Goal: Information Seeking & Learning: Learn about a topic

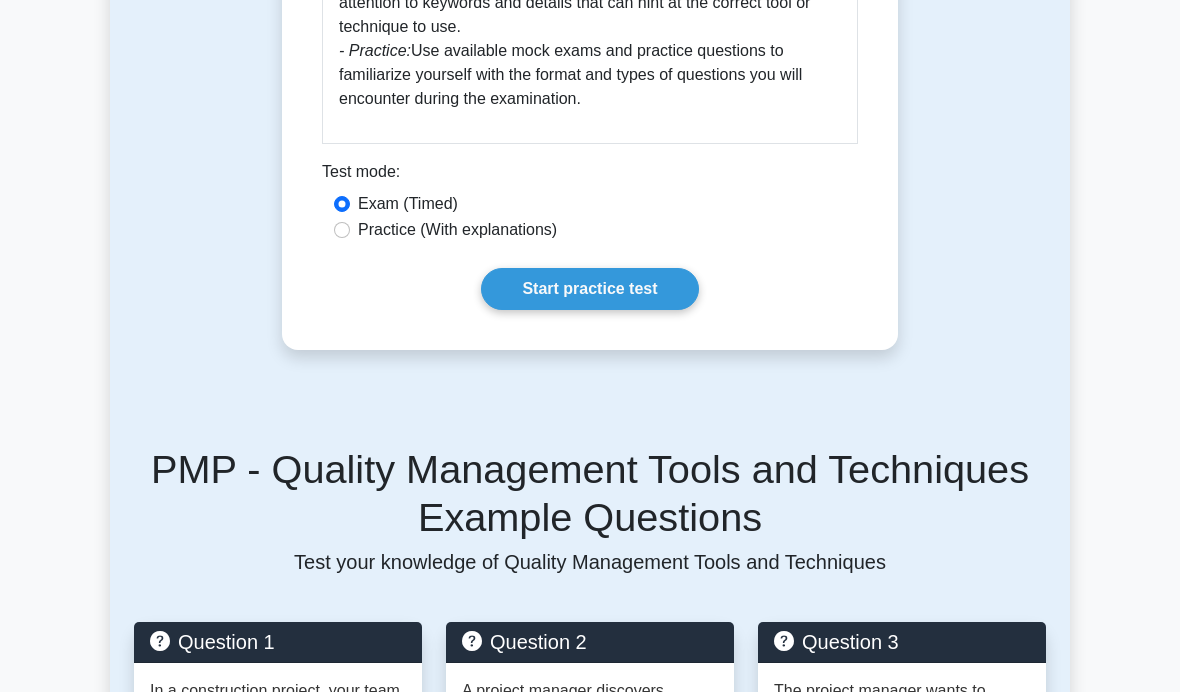
scroll to position [1479, 0]
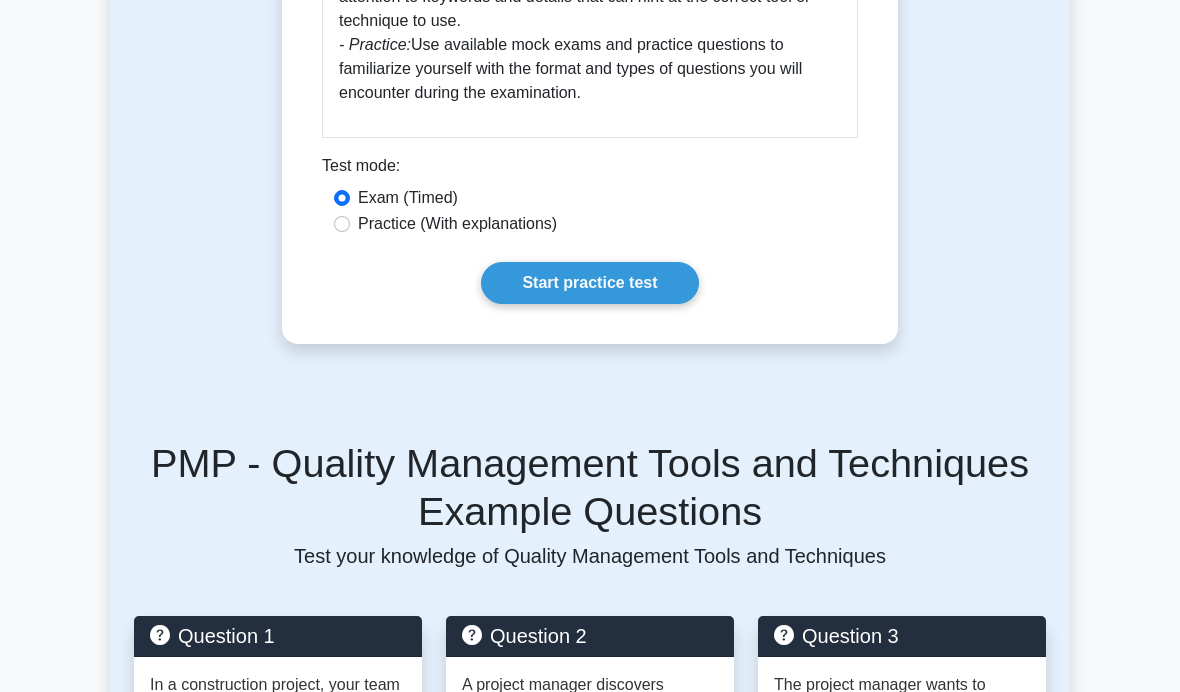
click at [658, 304] on link "Start practice test" at bounding box center [589, 283] width 217 height 42
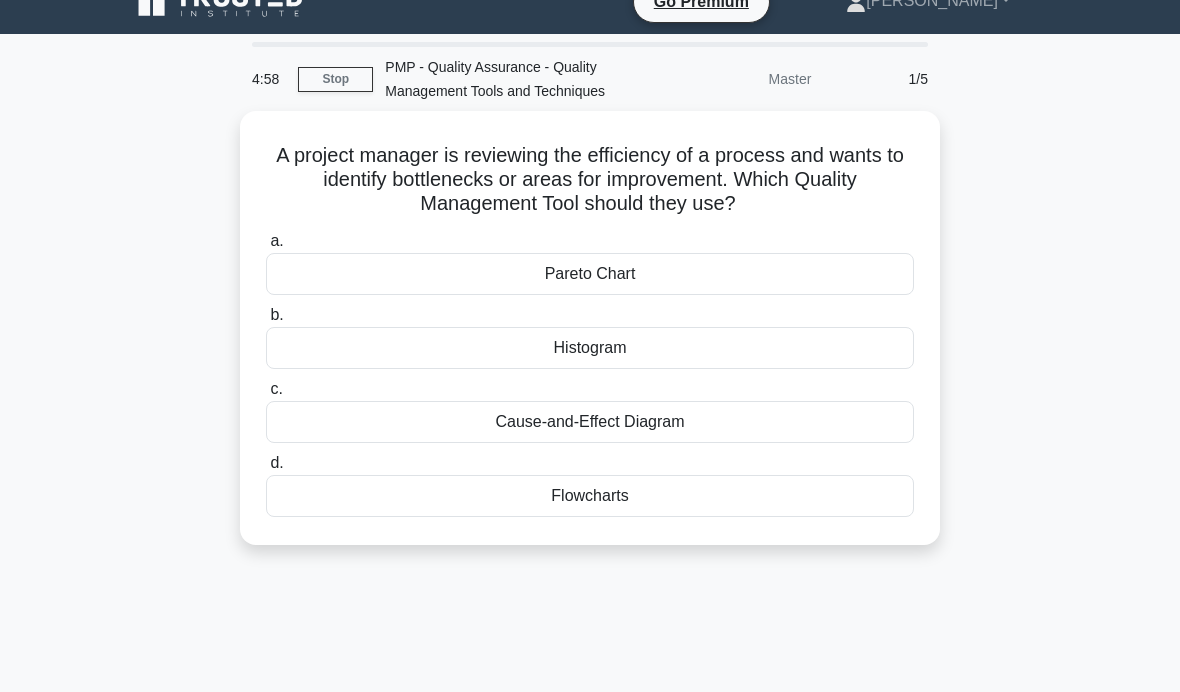
scroll to position [31, 0]
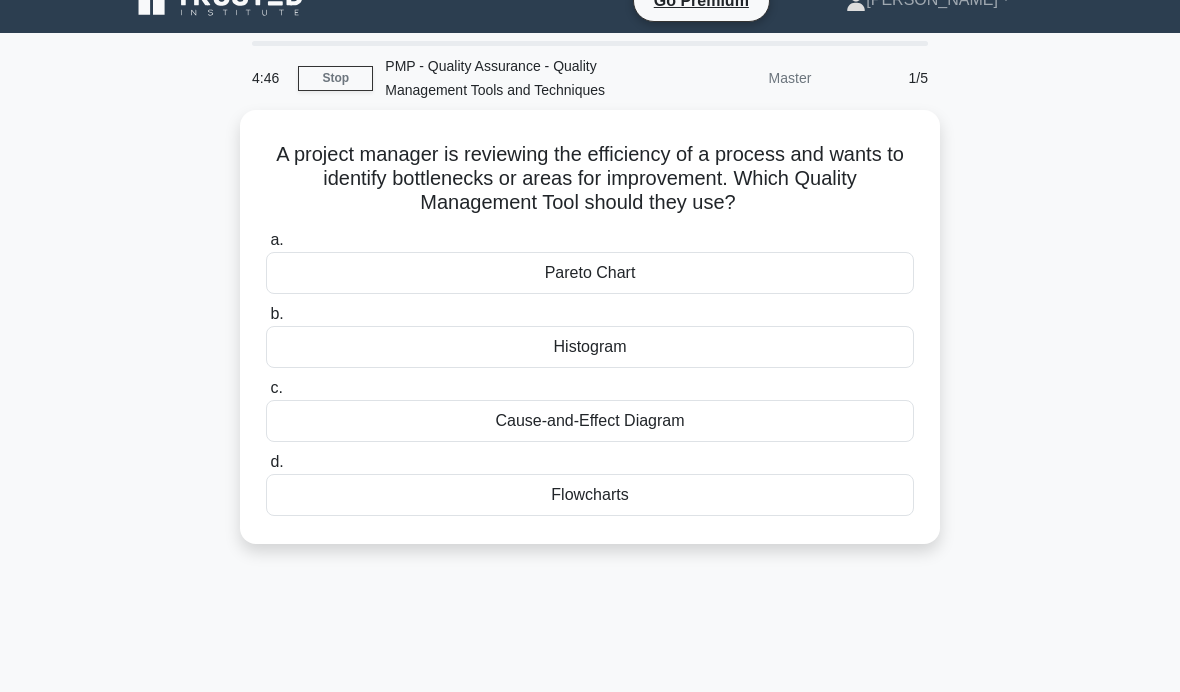
click at [830, 420] on div "Cause-and-Effect Diagram" at bounding box center [590, 421] width 648 height 42
click at [266, 395] on input "c. Cause-and-Effect Diagram" at bounding box center [266, 388] width 0 height 13
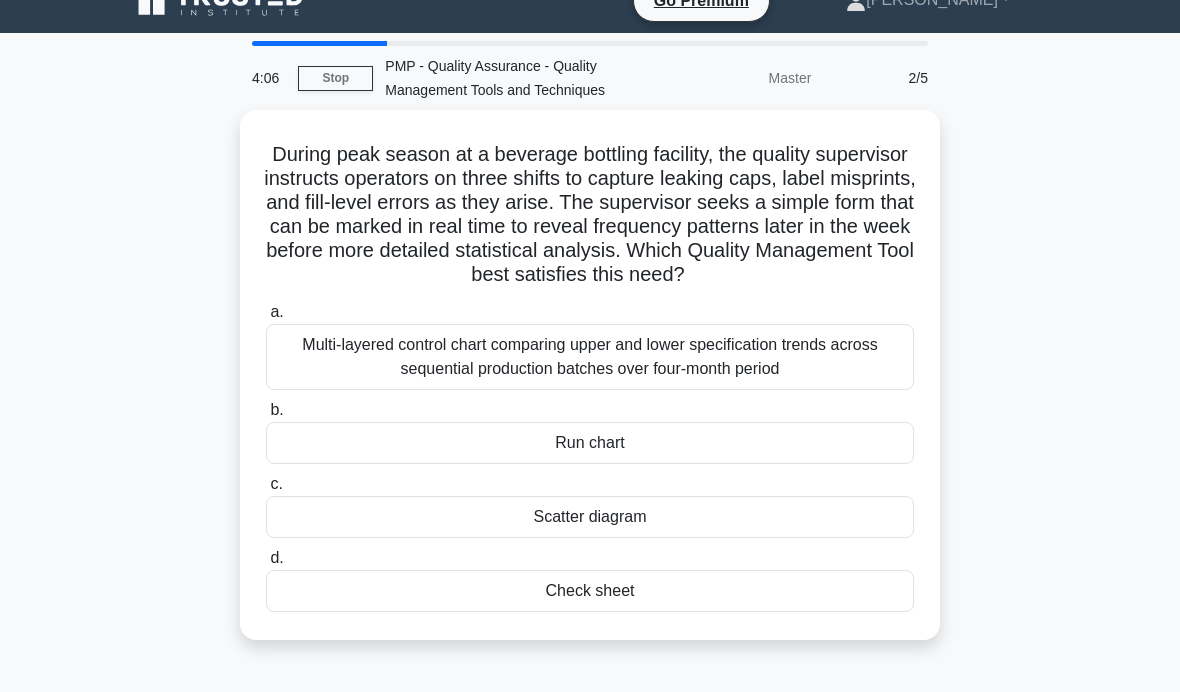
click at [762, 606] on div "Check sheet" at bounding box center [590, 591] width 648 height 42
click at [266, 565] on input "d. Check sheet" at bounding box center [266, 558] width 0 height 13
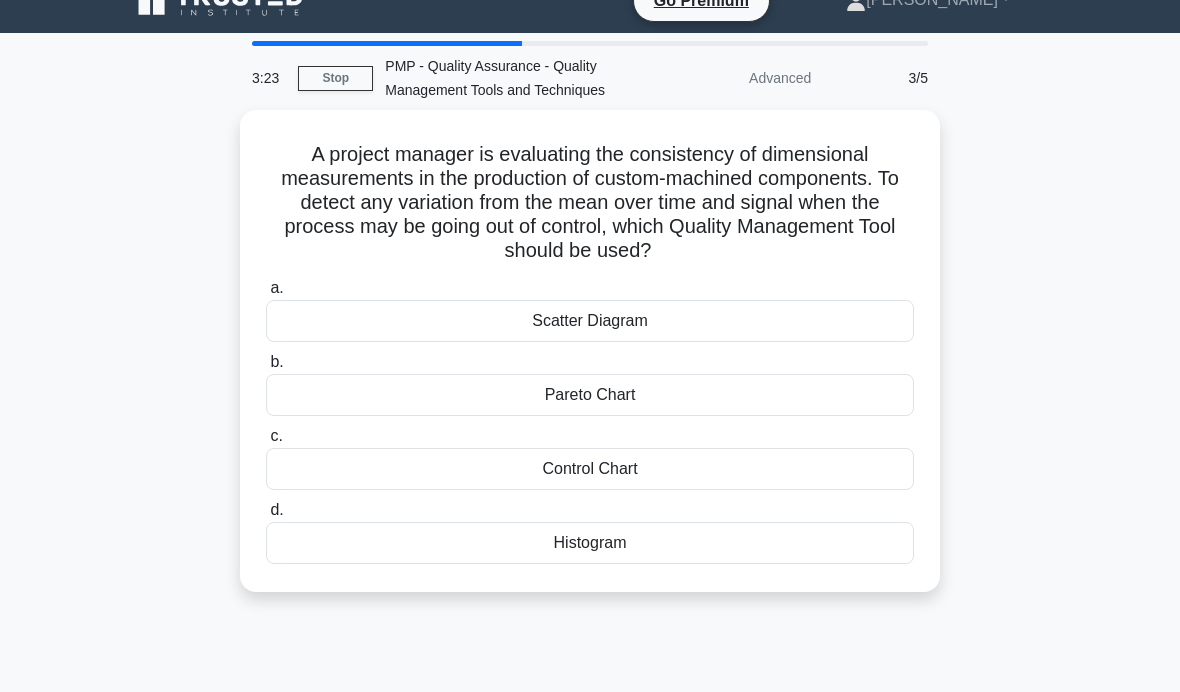
click at [735, 458] on div "Control Chart" at bounding box center [590, 469] width 648 height 42
click at [266, 443] on input "c. Control Chart" at bounding box center [266, 436] width 0 height 13
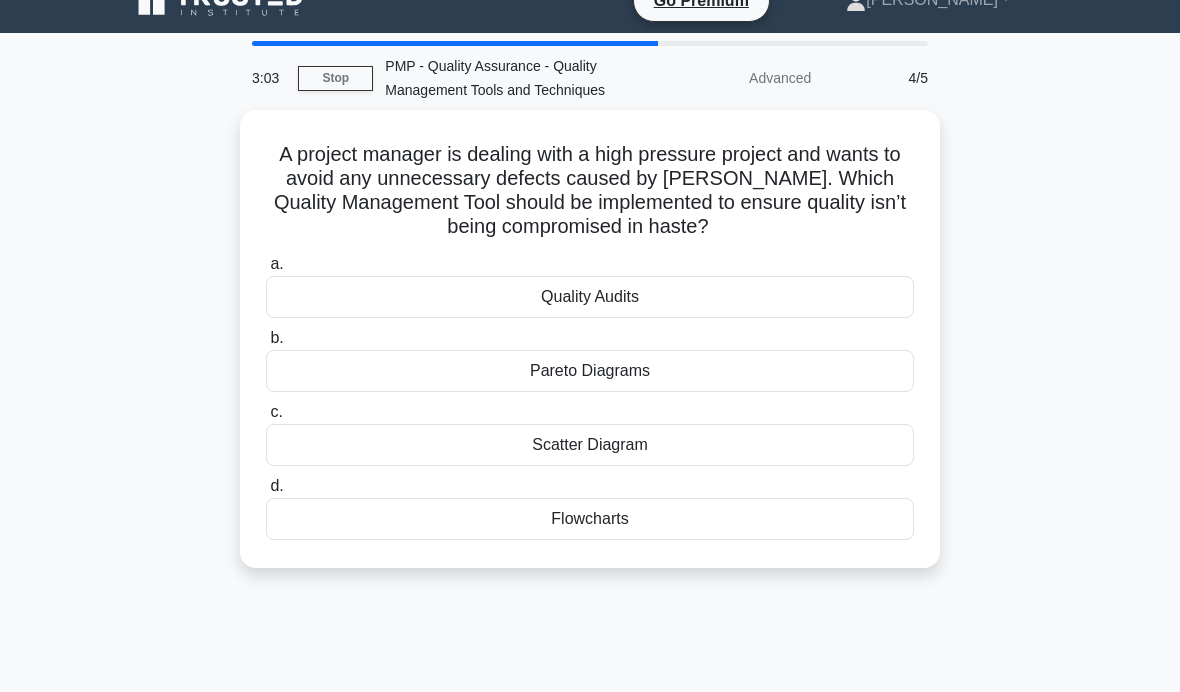
click at [803, 291] on div "Quality Audits" at bounding box center [590, 297] width 648 height 42
click at [266, 271] on input "a. Quality Audits" at bounding box center [266, 264] width 0 height 13
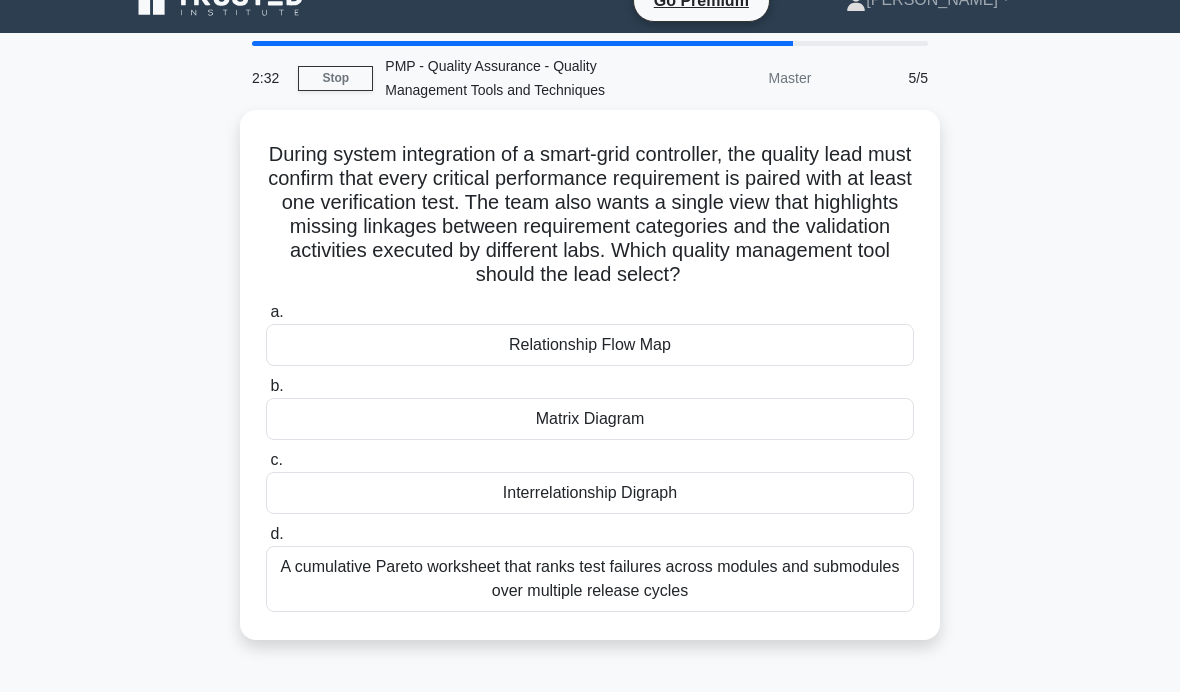
click at [865, 514] on div "Interrelationship Digraph" at bounding box center [590, 493] width 648 height 42
click at [266, 467] on input "c. Interrelationship Digraph" at bounding box center [266, 460] width 0 height 13
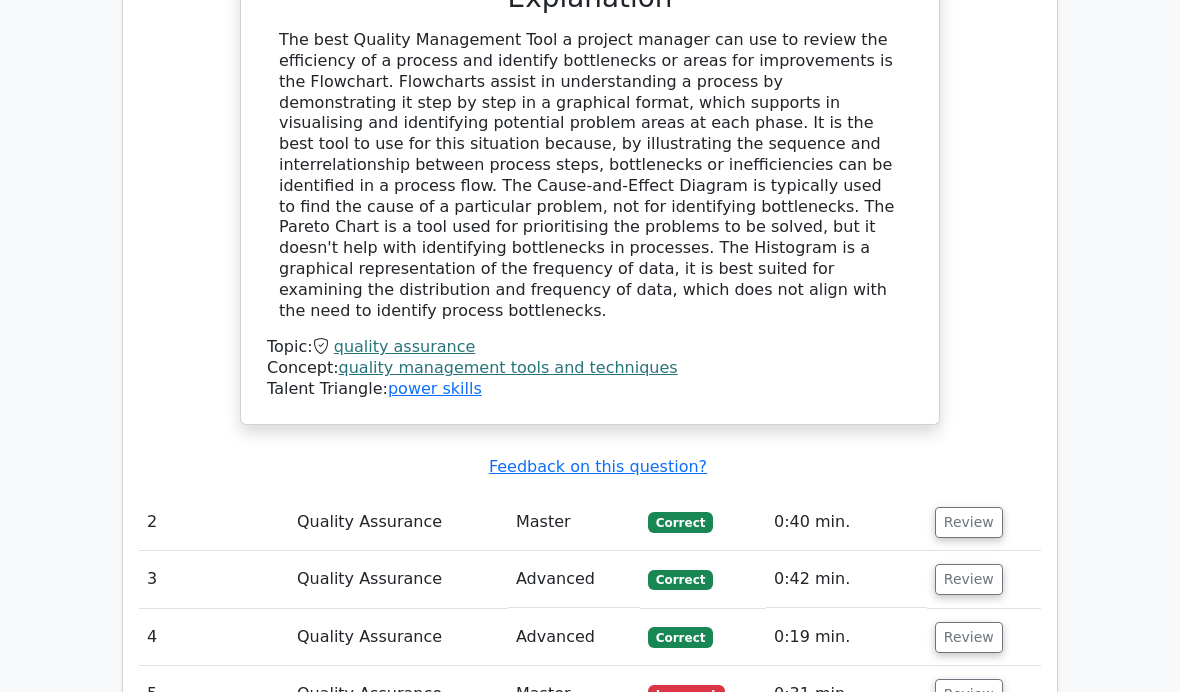
scroll to position [2072, 0]
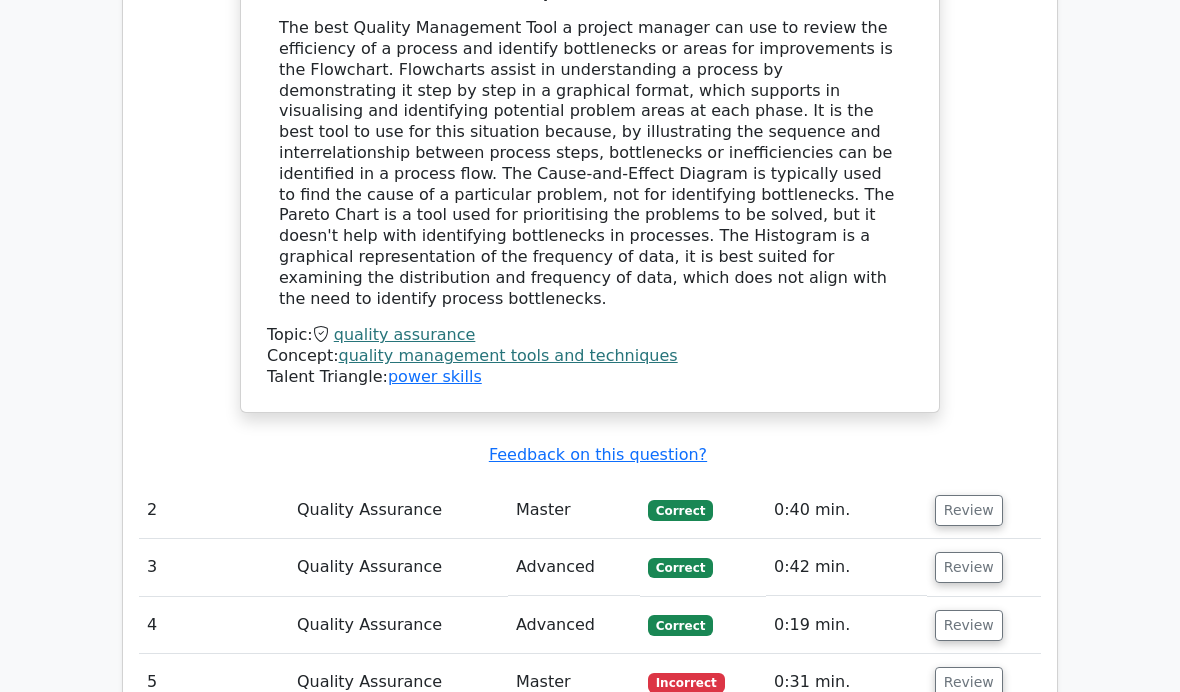
click at [945, 667] on button "Review" at bounding box center [969, 682] width 68 height 31
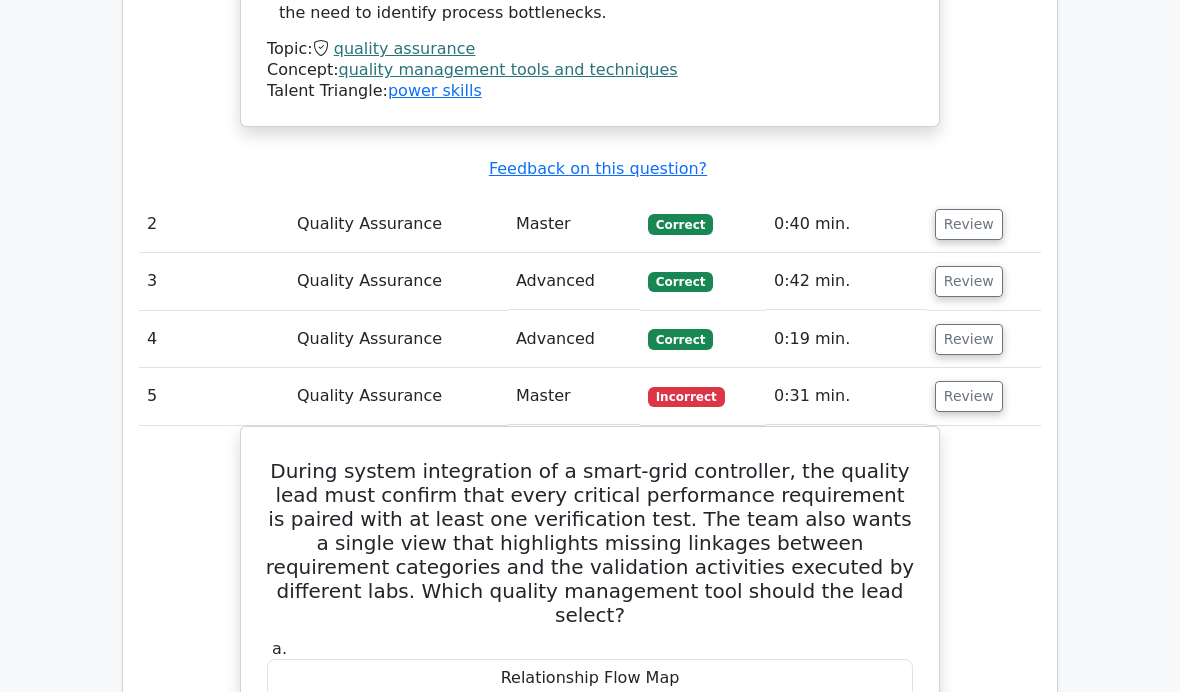
scroll to position [2344, 0]
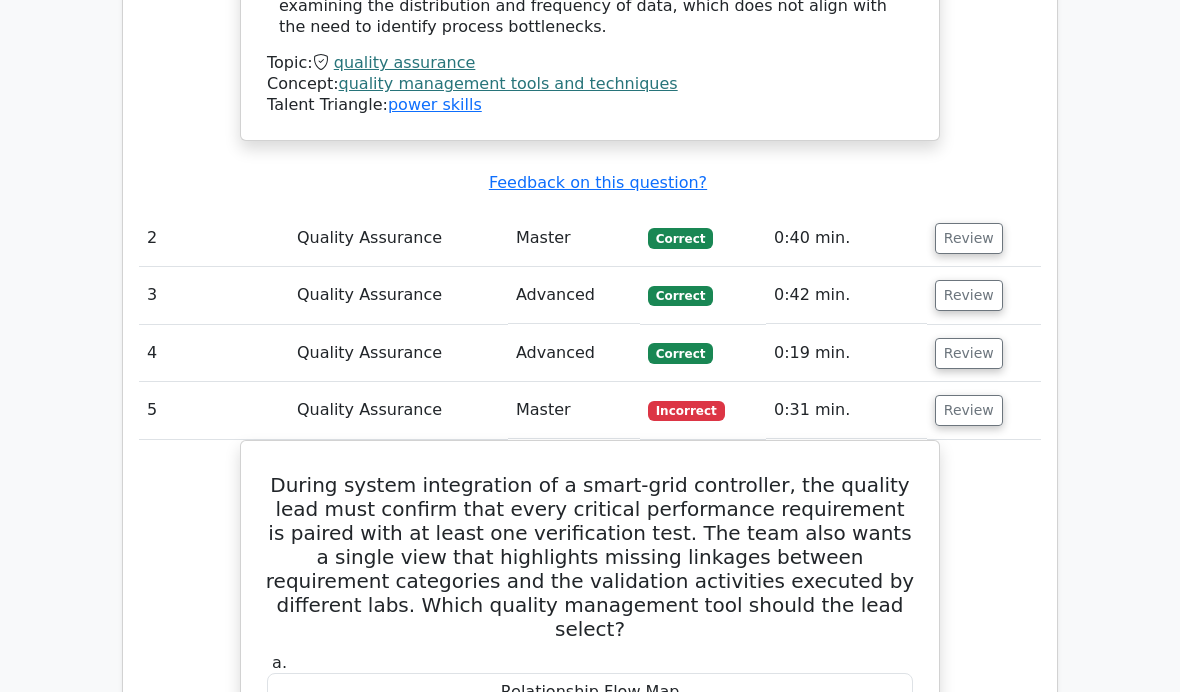
click at [975, 223] on button "Review" at bounding box center [969, 238] width 68 height 31
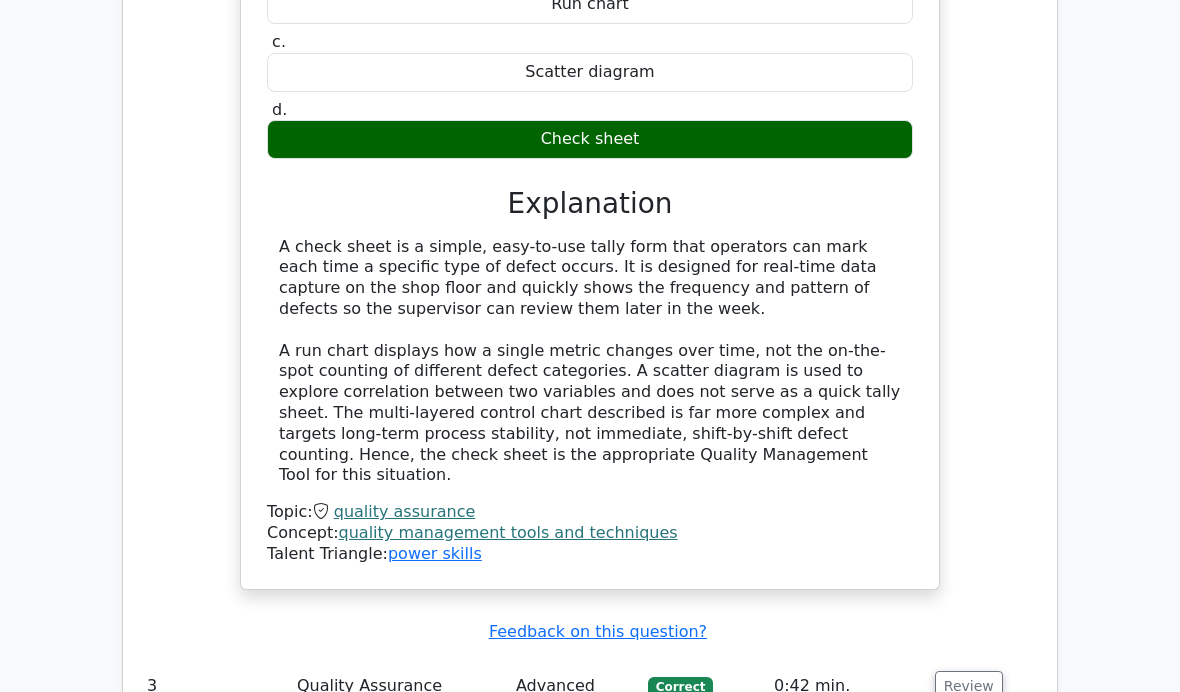
scroll to position [2952, 0]
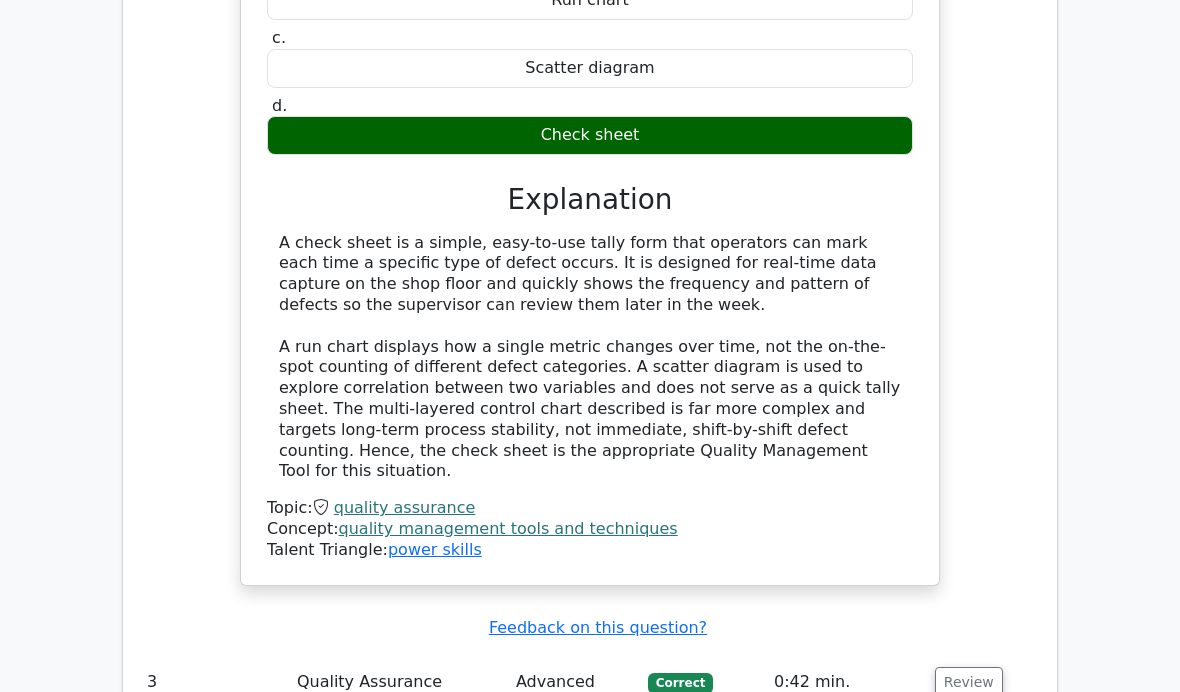
click at [975, 667] on button "Review" at bounding box center [969, 682] width 68 height 31
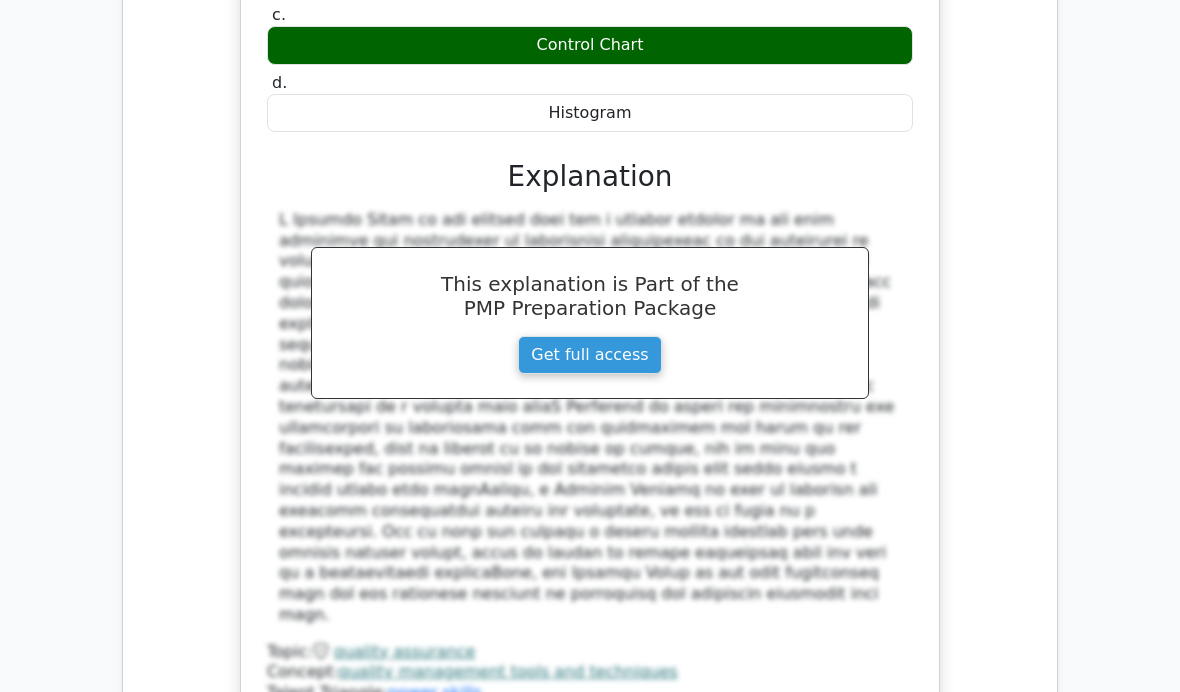
scroll to position [3977, 0]
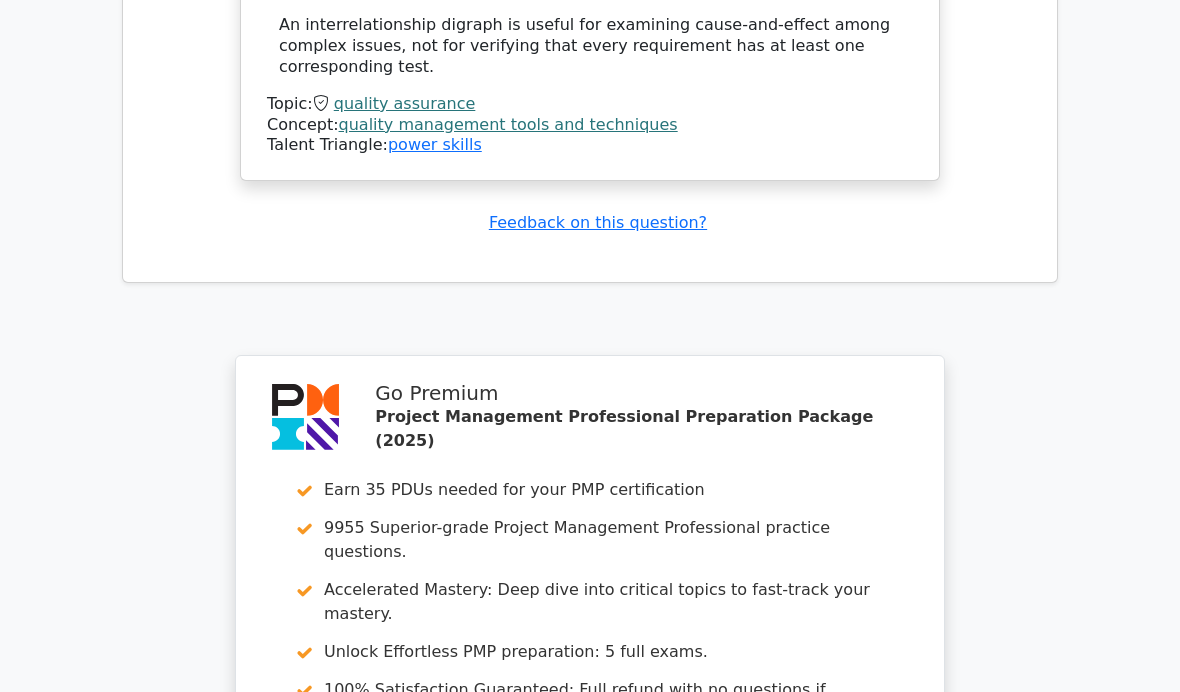
scroll to position [6730, 0]
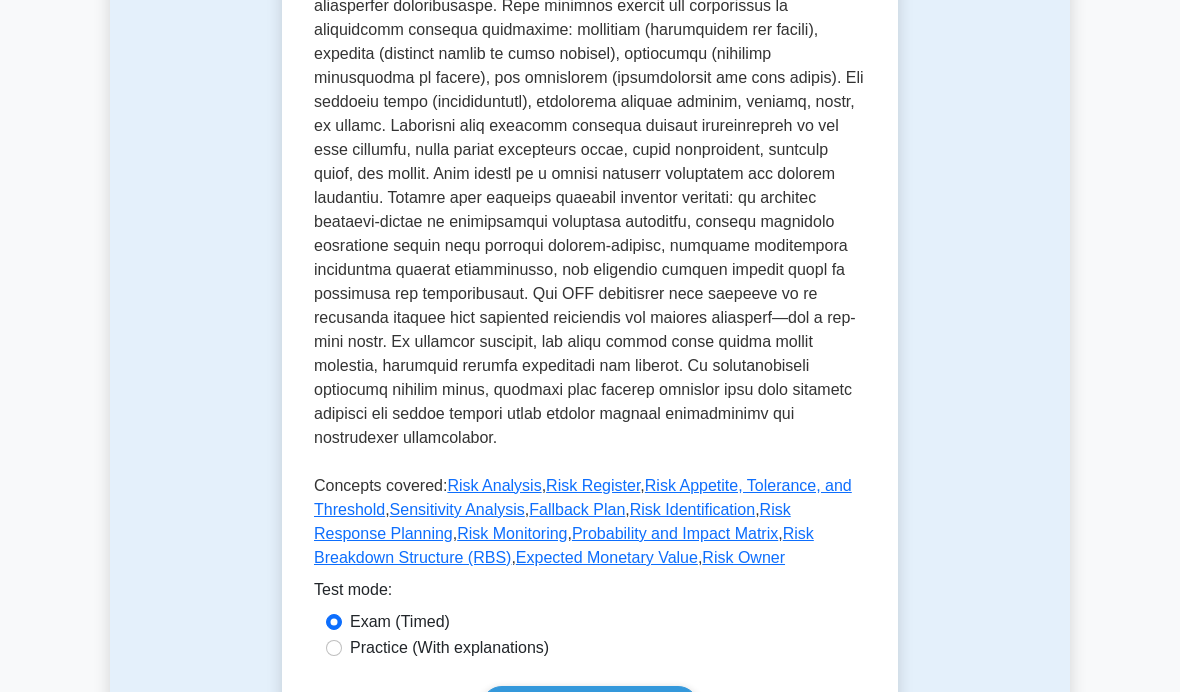
scroll to position [848, 0]
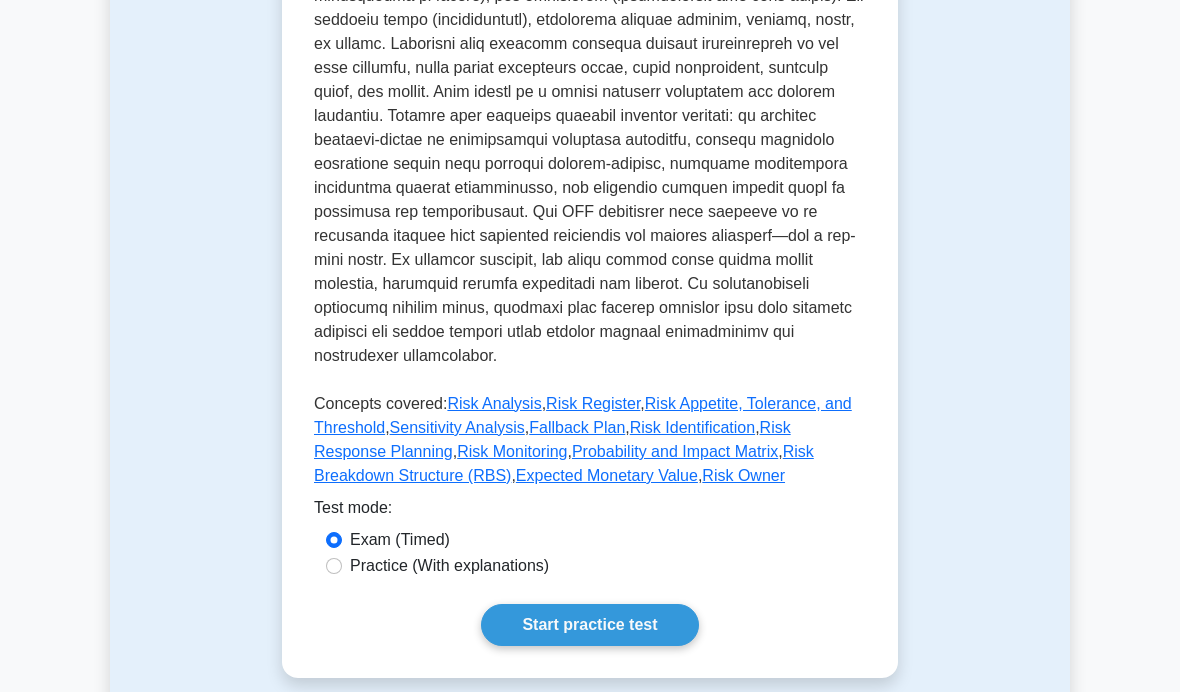
click at [624, 646] on link "Start practice test" at bounding box center [589, 625] width 217 height 42
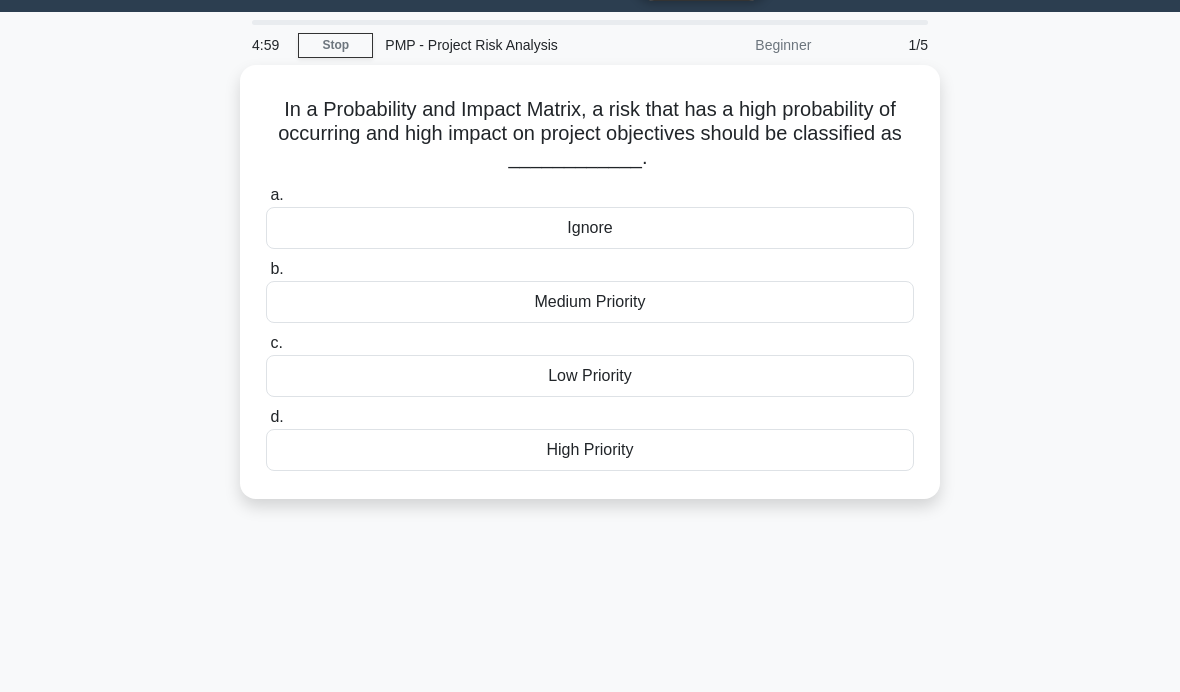
scroll to position [53, 0]
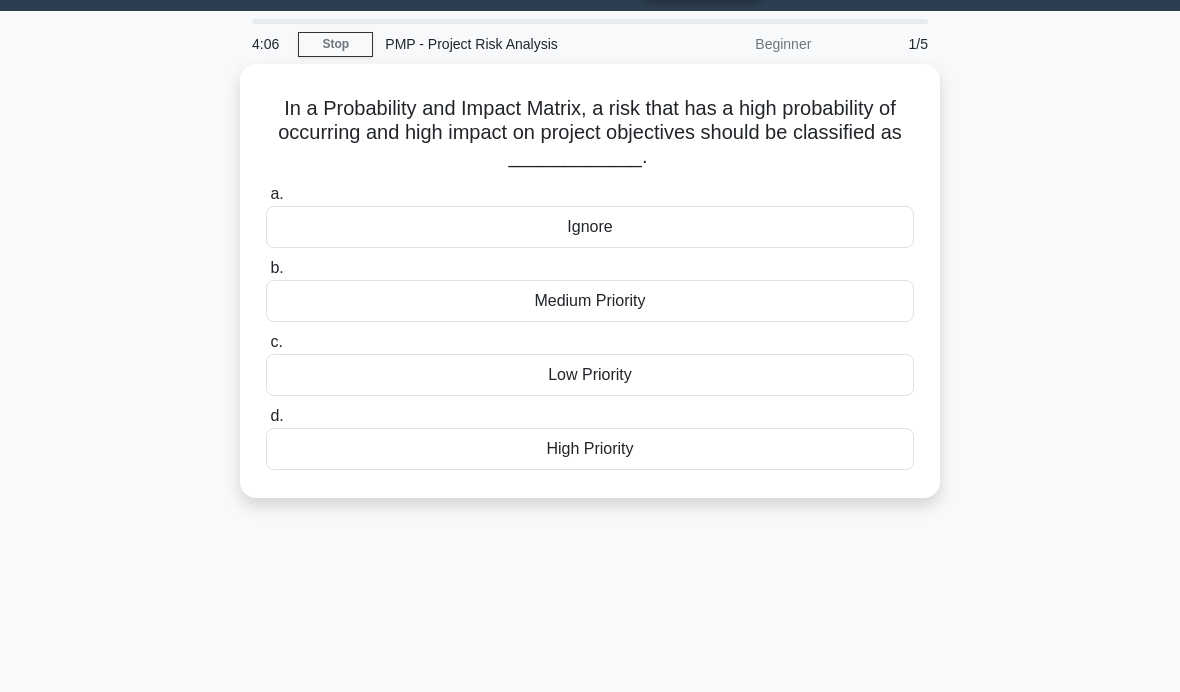
click at [863, 449] on div "High Priority" at bounding box center [590, 449] width 648 height 42
click at [266, 423] on input "d. High Priority" at bounding box center [266, 416] width 0 height 13
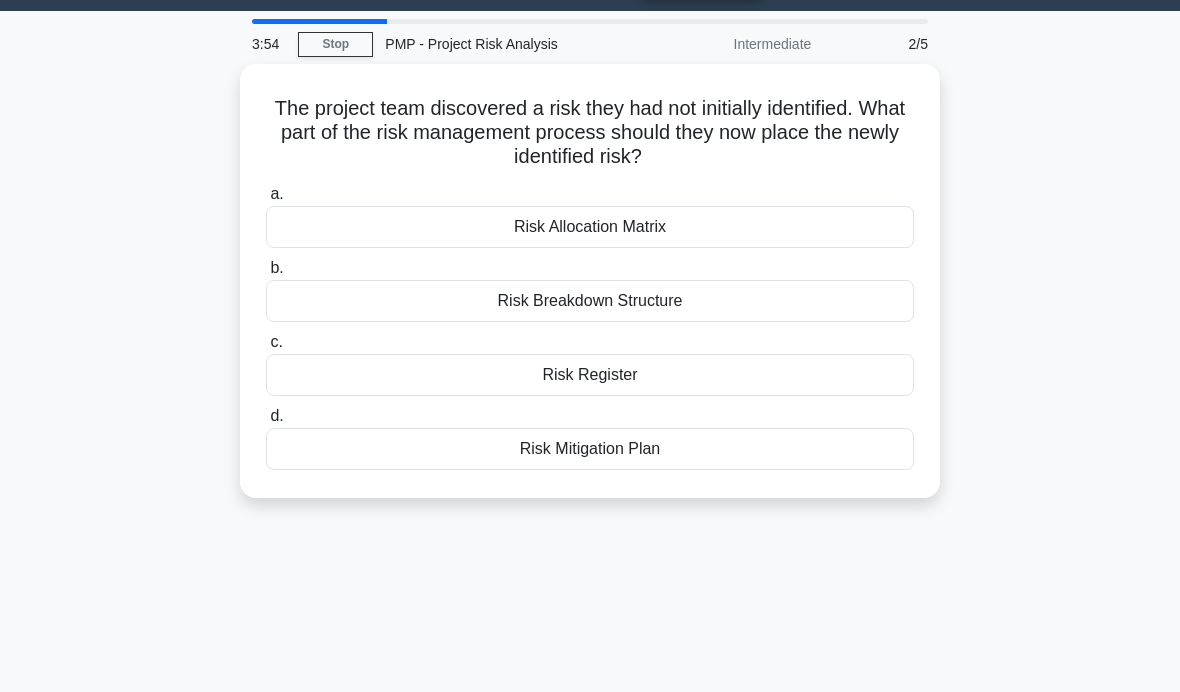
click at [868, 379] on div "Risk Register" at bounding box center [590, 375] width 648 height 42
click at [266, 349] on input "c. Risk Register" at bounding box center [266, 342] width 0 height 13
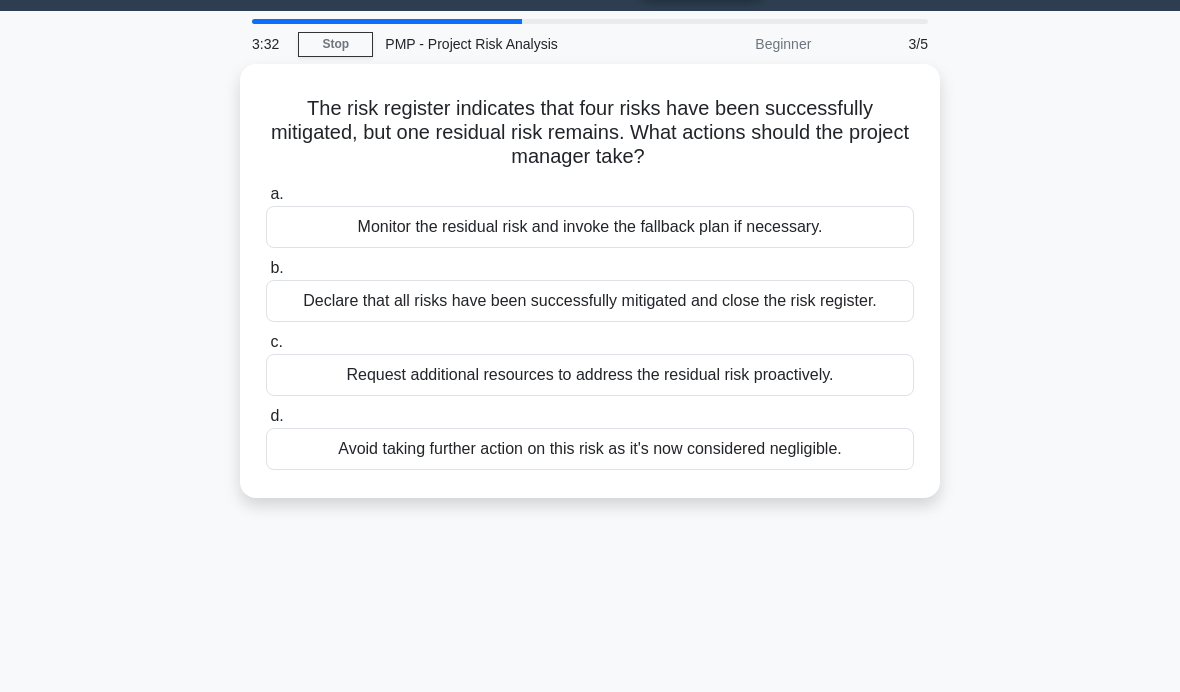
click at [876, 396] on div "Request additional resources to address the residual risk proactively." at bounding box center [590, 375] width 648 height 42
click at [266, 349] on input "c. Request additional resources to address the residual risk proactively." at bounding box center [266, 342] width 0 height 13
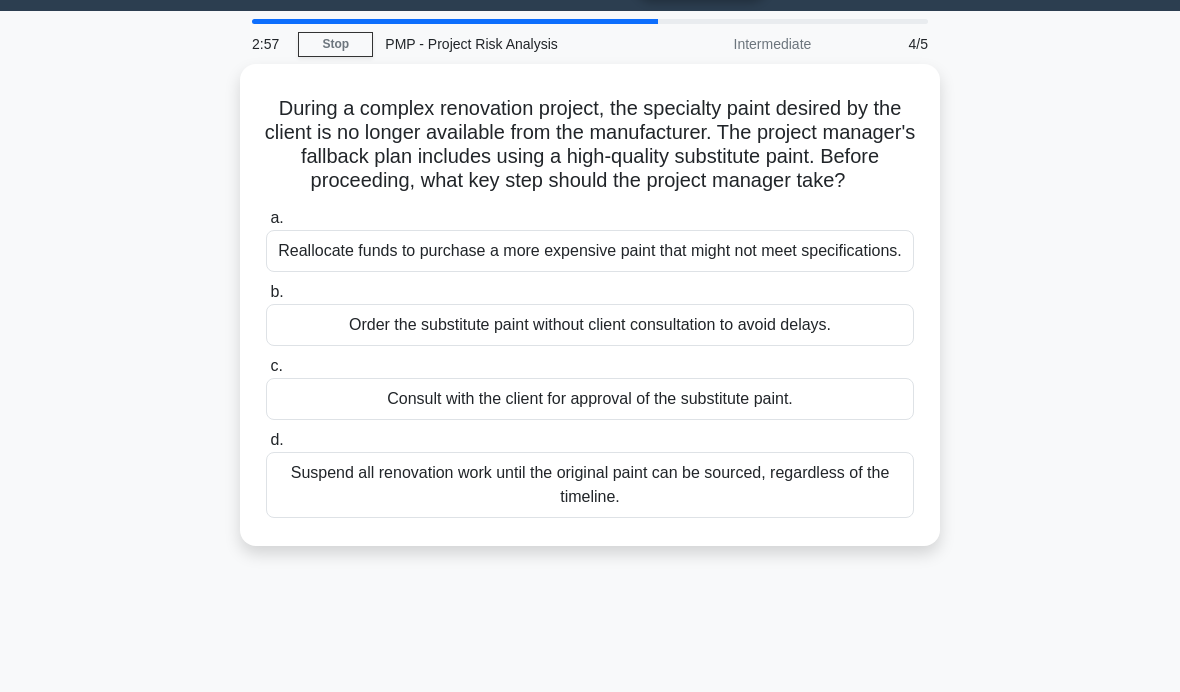
click at [892, 420] on div "Consult with the client for approval of the substitute paint." at bounding box center [590, 399] width 648 height 42
click at [266, 373] on input "c. Consult with the client for approval of the substitute paint." at bounding box center [266, 366] width 0 height 13
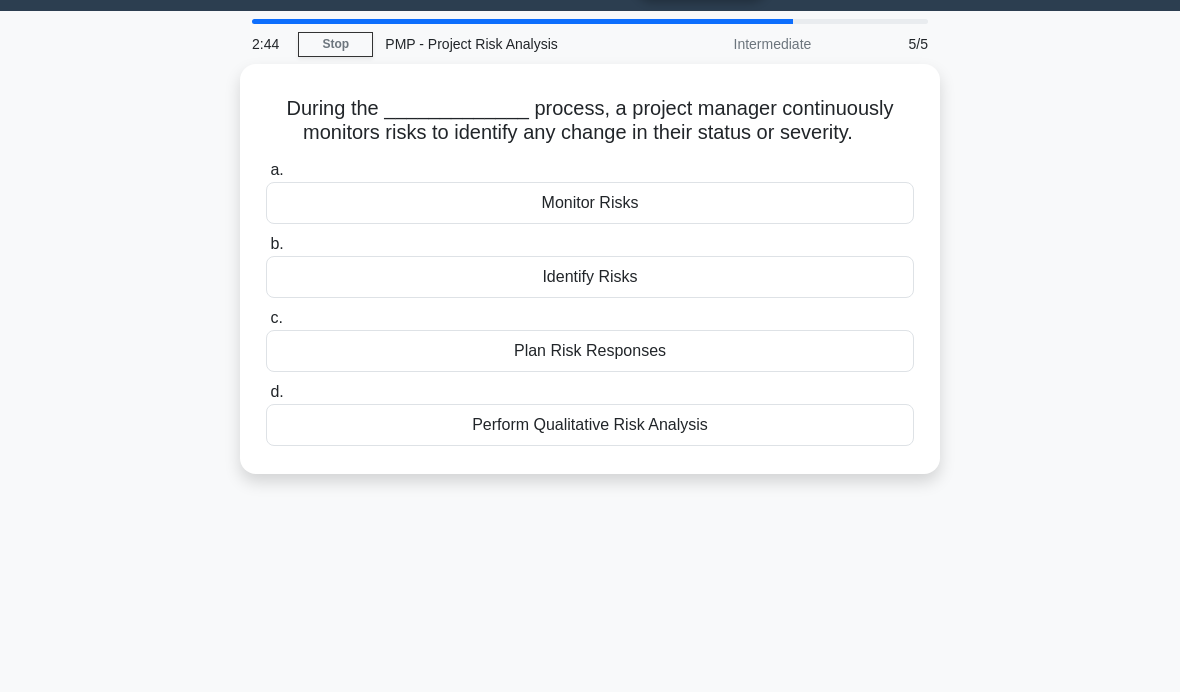
click at [794, 221] on div "Monitor Risks" at bounding box center [590, 203] width 648 height 42
click at [266, 177] on input "a. Monitor Risks" at bounding box center [266, 170] width 0 height 13
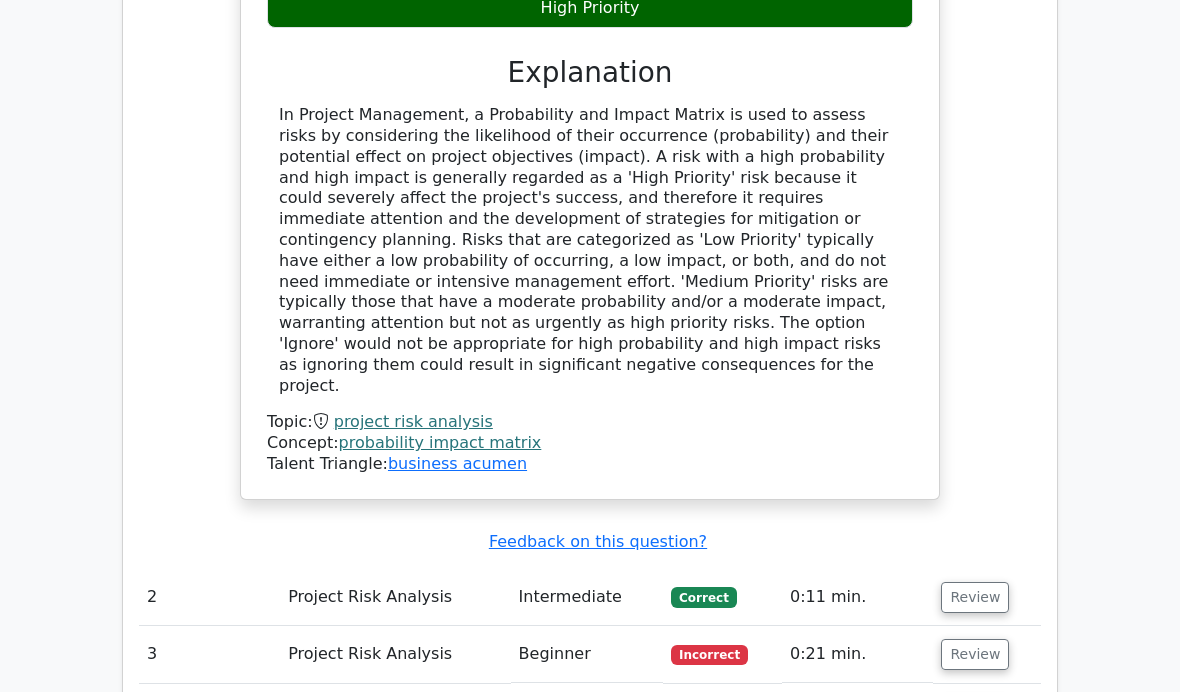
scroll to position [1998, 0]
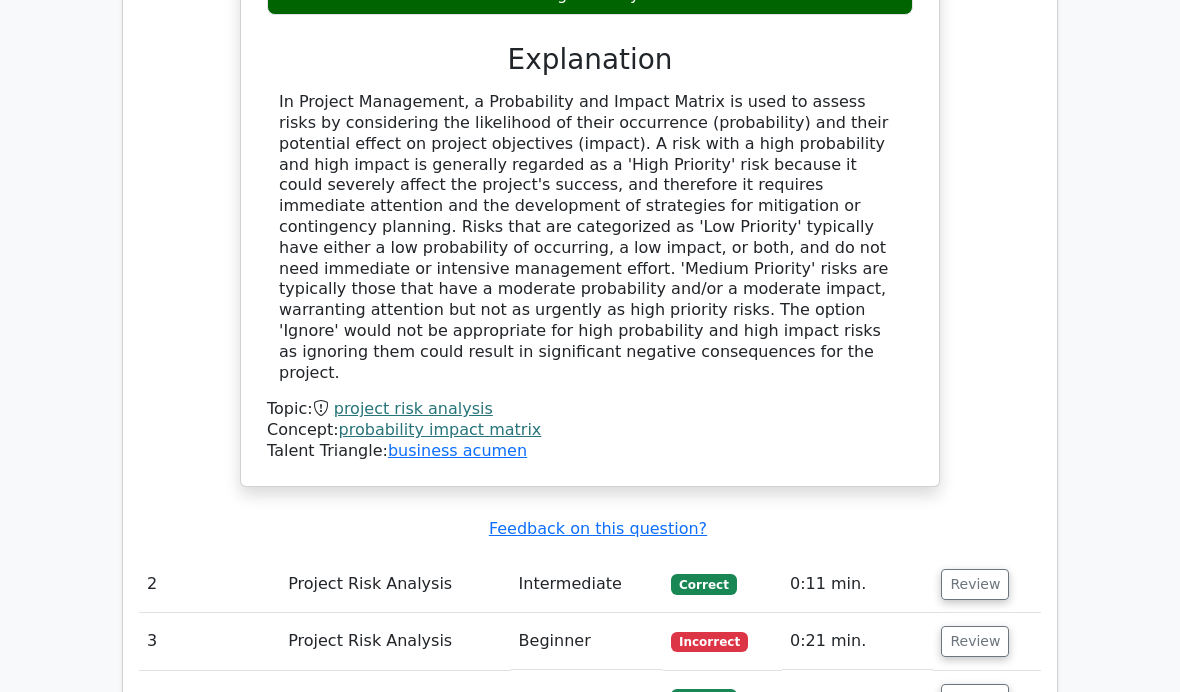
click at [965, 626] on button "Review" at bounding box center [975, 641] width 68 height 31
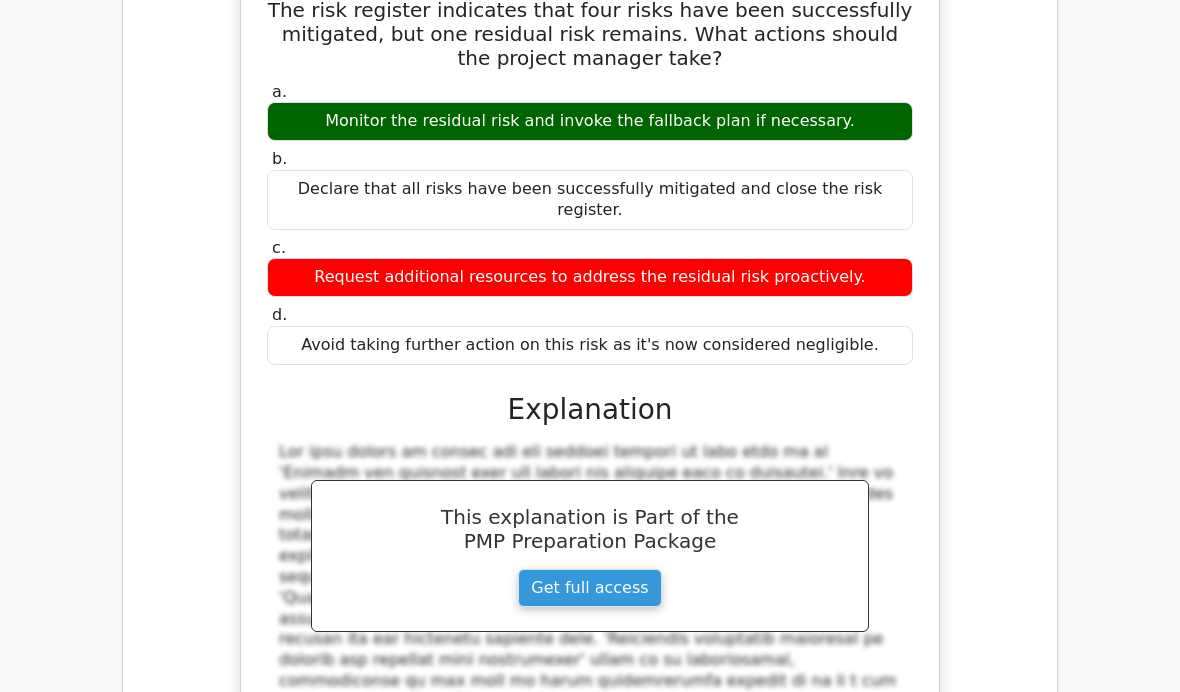
scroll to position [2712, 0]
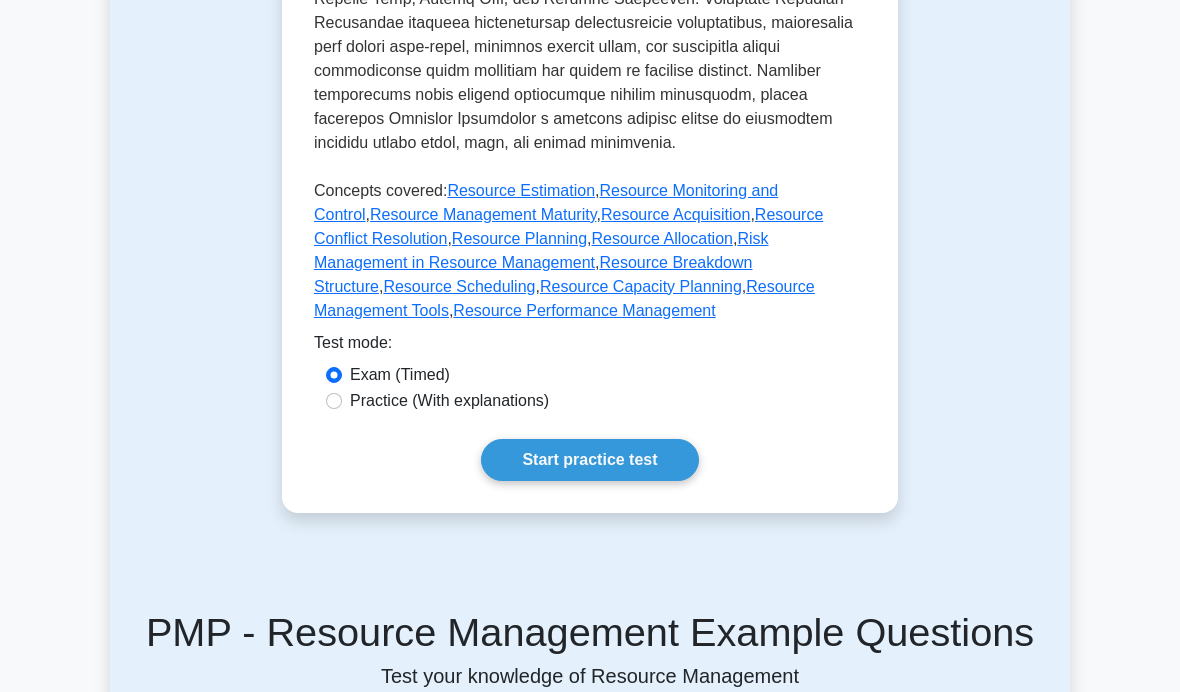
scroll to position [1088, 0]
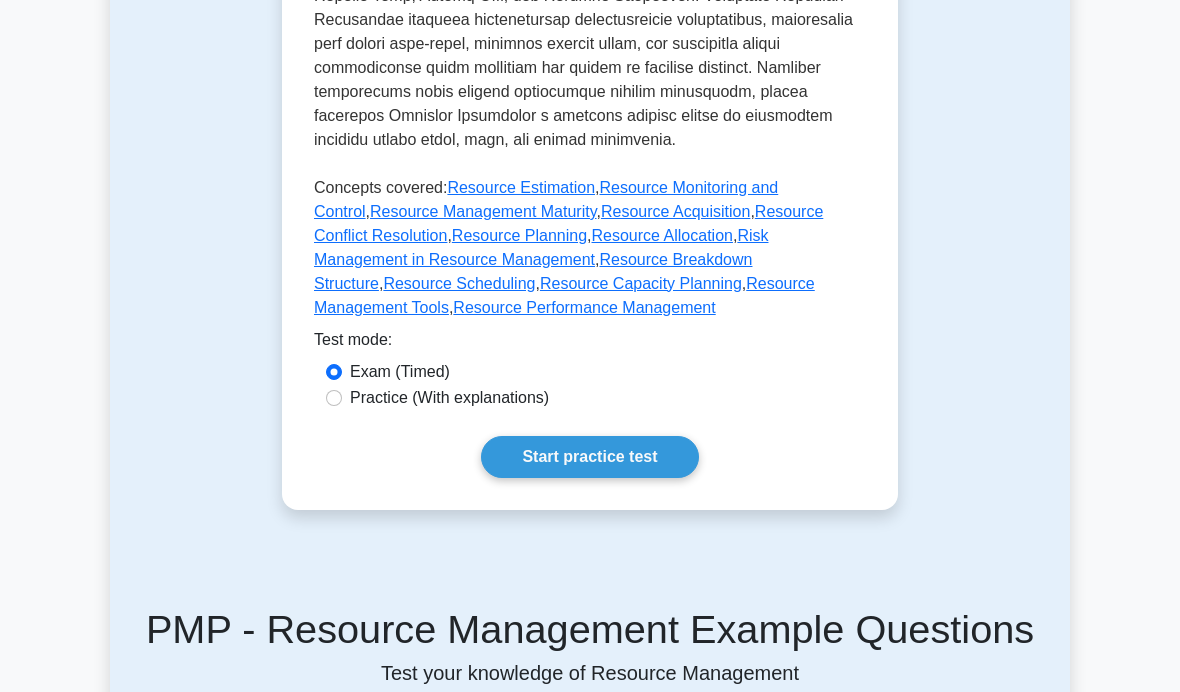
click at [631, 478] on link "Start practice test" at bounding box center [589, 457] width 217 height 42
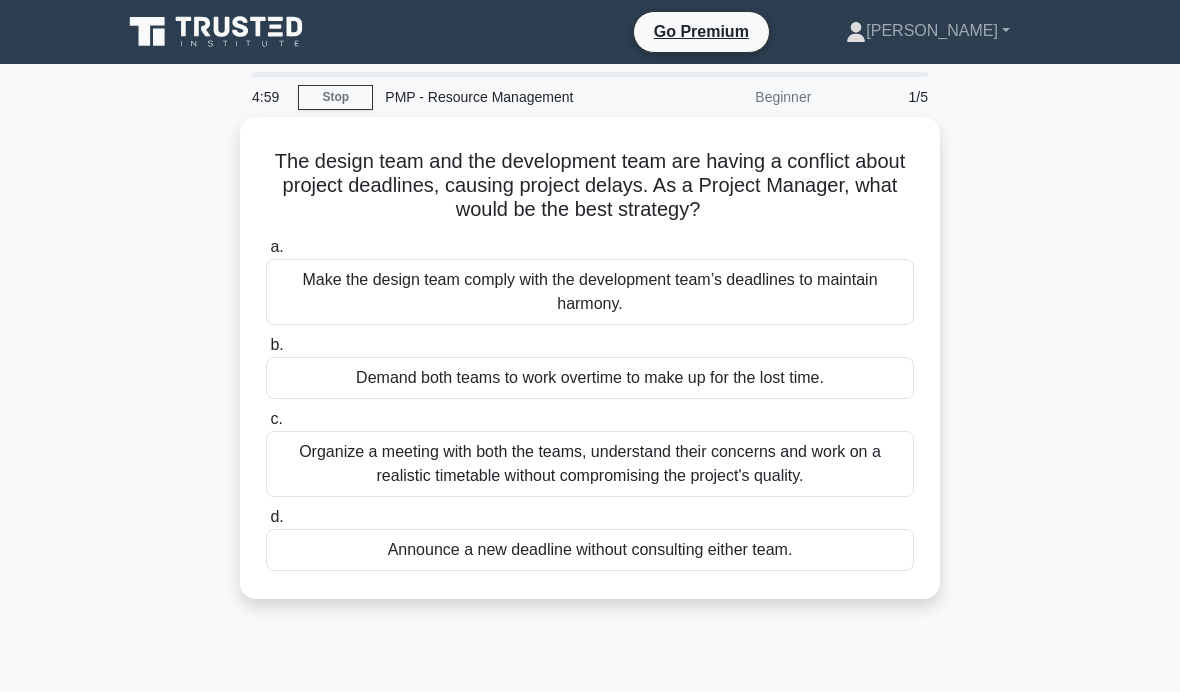
scroll to position [49, 0]
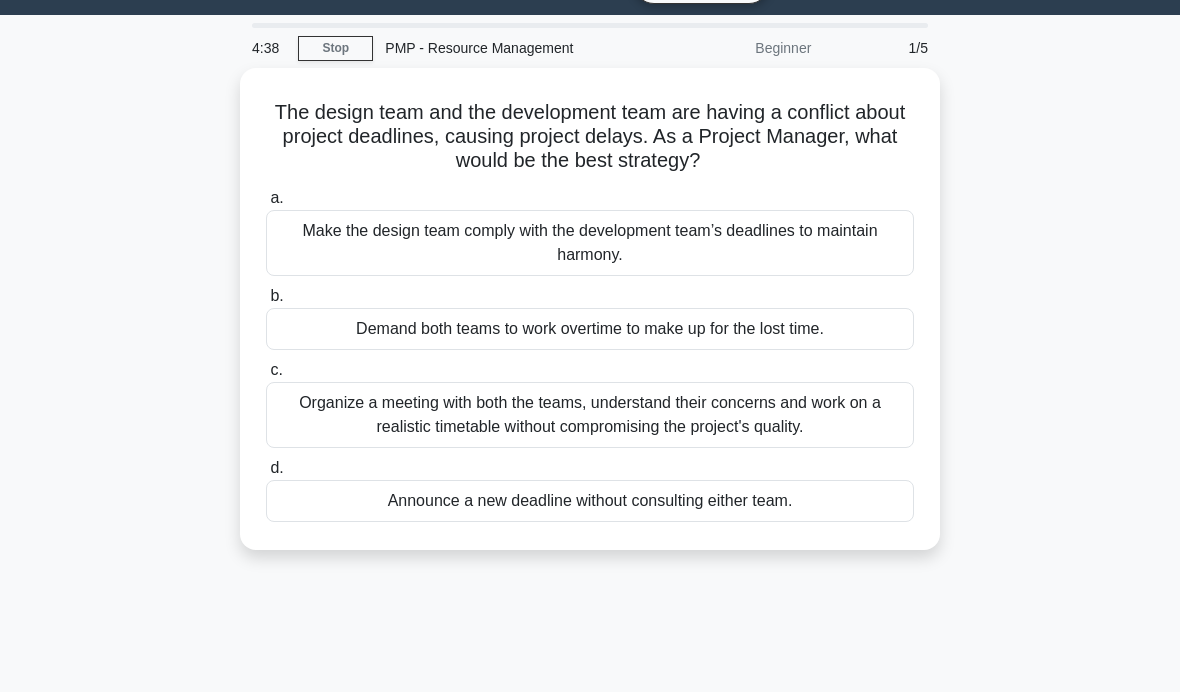
click at [852, 413] on div "Organize a meeting with both the teams, understand their concerns and work on a…" at bounding box center [590, 415] width 648 height 66
click at [266, 377] on input "c. Organize a meeting with both the teams, understand their concerns and work o…" at bounding box center [266, 370] width 0 height 13
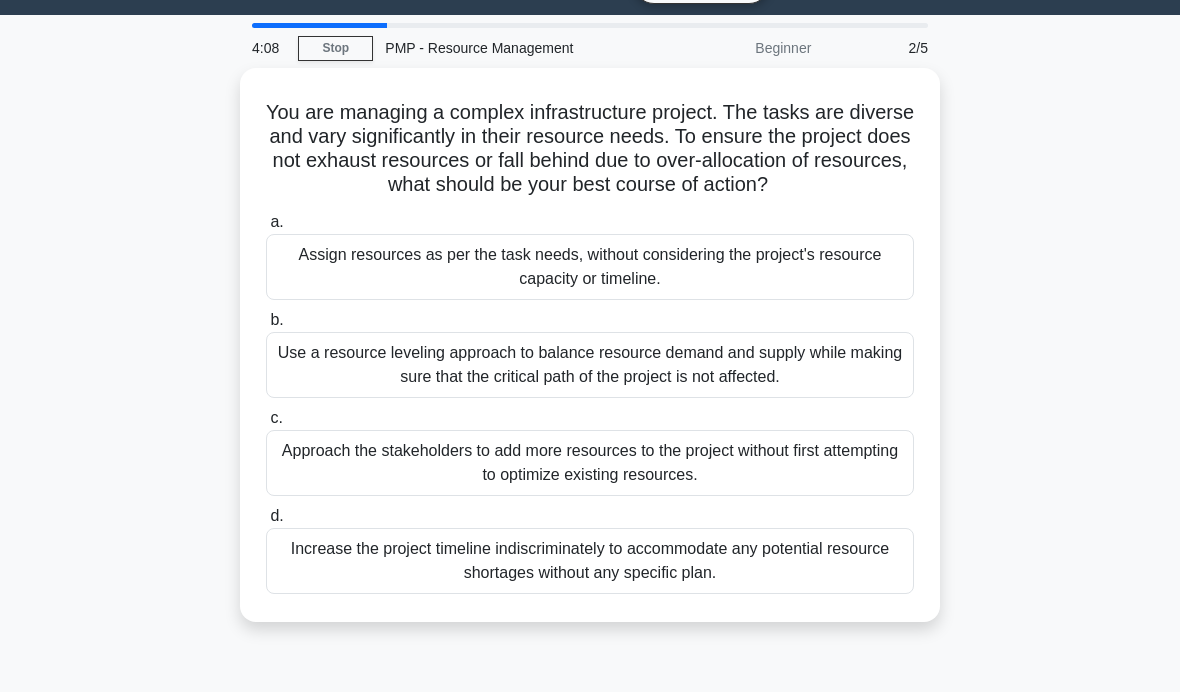
click at [864, 384] on div "Use a resource leveling approach to balance resource demand and supply while ma…" at bounding box center [590, 365] width 648 height 66
click at [266, 327] on input "b. Use a resource leveling approach to balance resource demand and supply while…" at bounding box center [266, 320] width 0 height 13
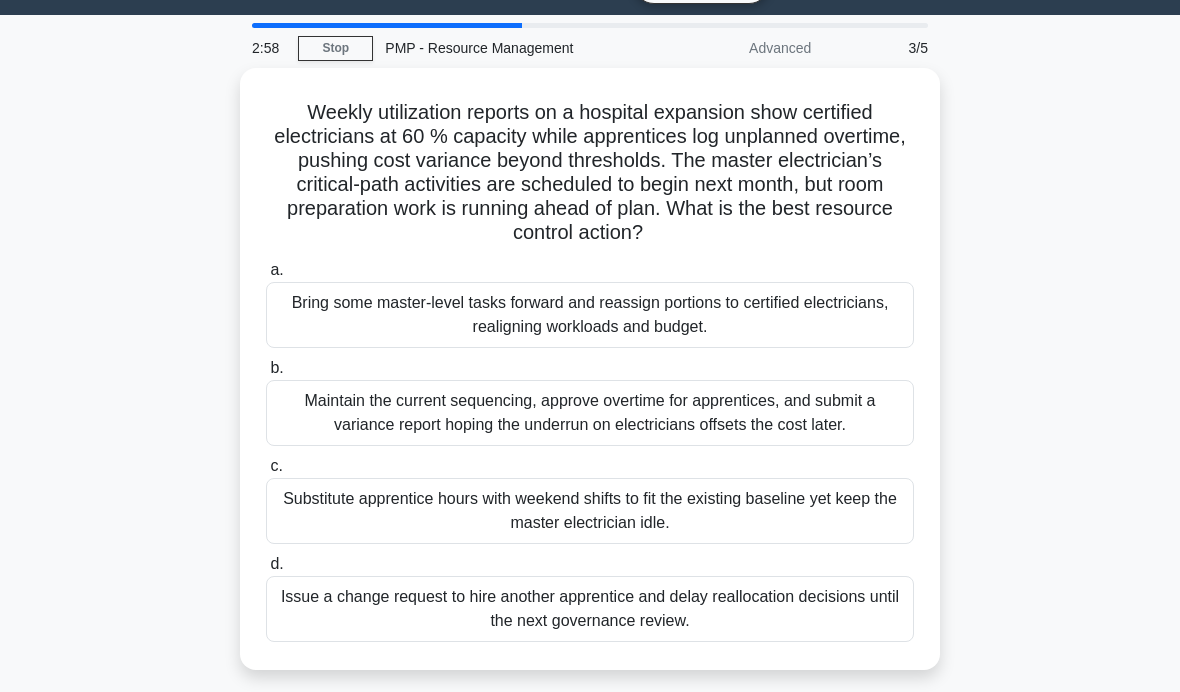
click at [864, 305] on div "Bring some master-level tasks forward and reassign portions to certified electr…" at bounding box center [590, 315] width 648 height 66
click at [266, 277] on input "a. Bring some master-level tasks forward and reassign portions to certified ele…" at bounding box center [266, 270] width 0 height 13
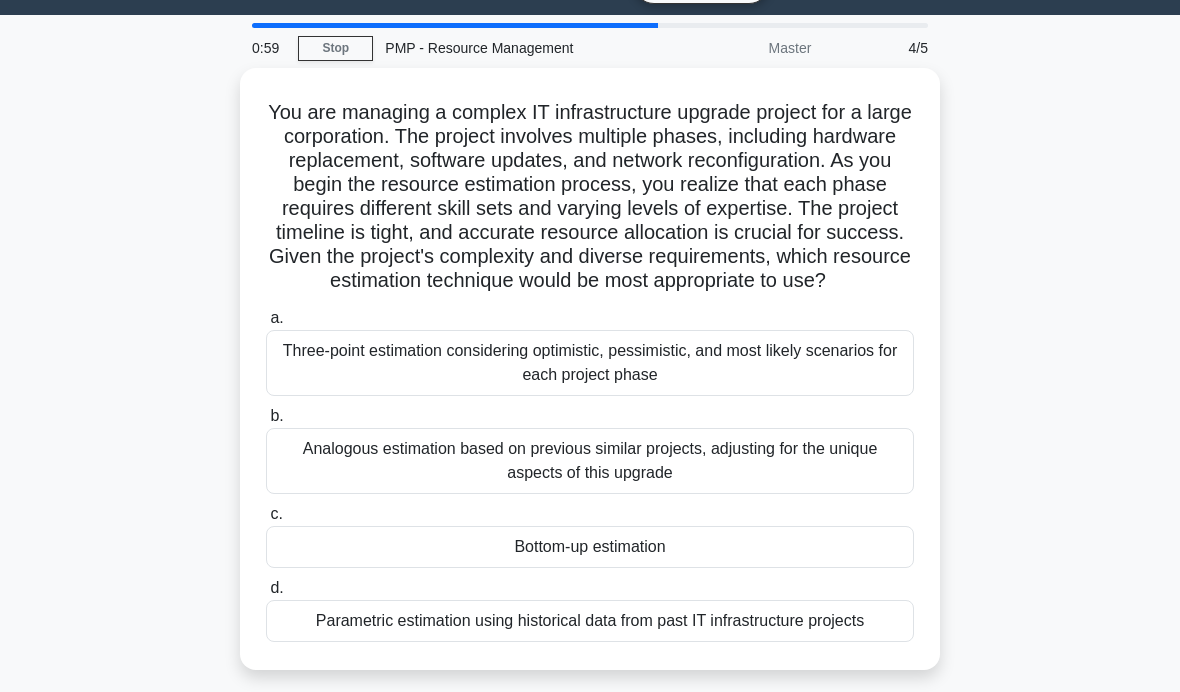
click at [881, 470] on div "Analogous estimation based on previous similar projects, adjusting for the uniq…" at bounding box center [590, 461] width 648 height 66
click at [266, 423] on input "b. Analogous estimation based on previous similar projects, adjusting for the u…" at bounding box center [266, 416] width 0 height 13
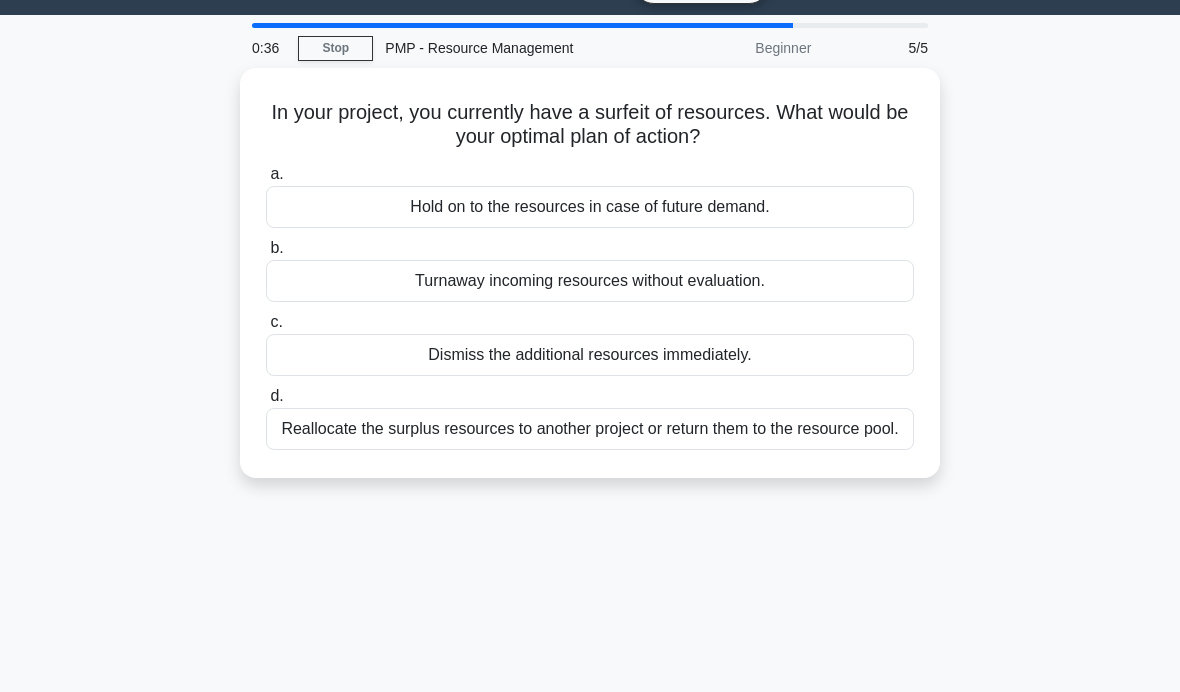
click at [867, 431] on div "Reallocate the surplus resources to another project or return them to the resou…" at bounding box center [590, 429] width 648 height 42
click at [266, 403] on input "d. Reallocate the surplus resources to another project or return them to the re…" at bounding box center [266, 396] width 0 height 13
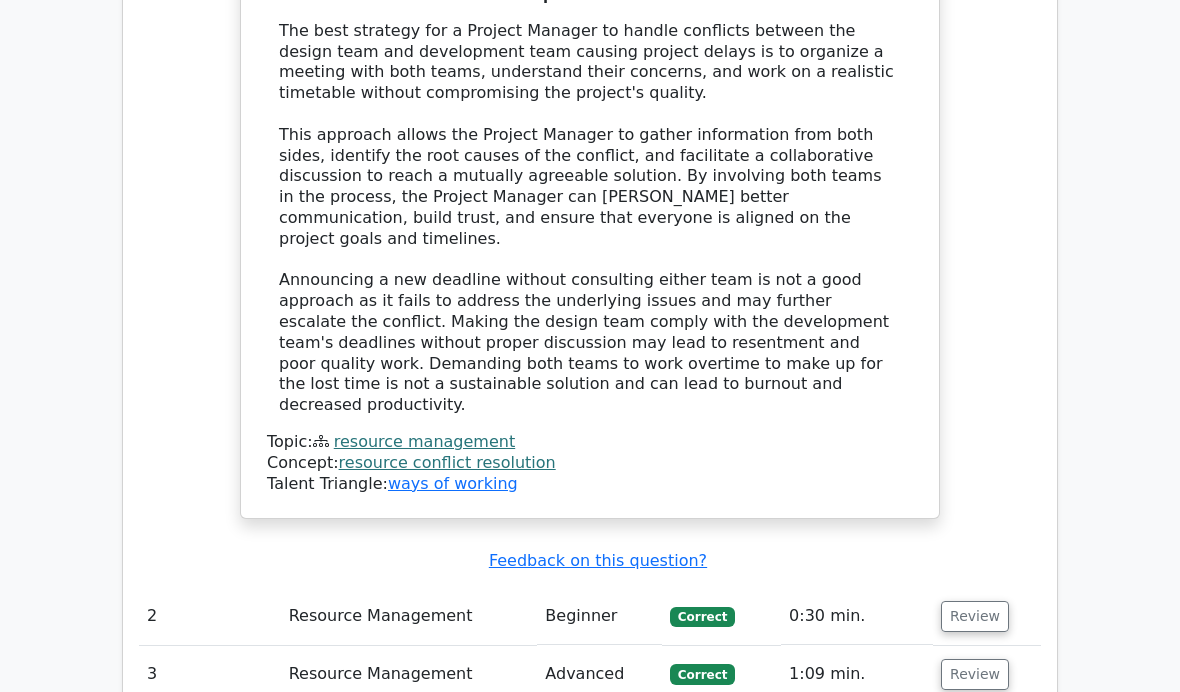
scroll to position [2152, 0]
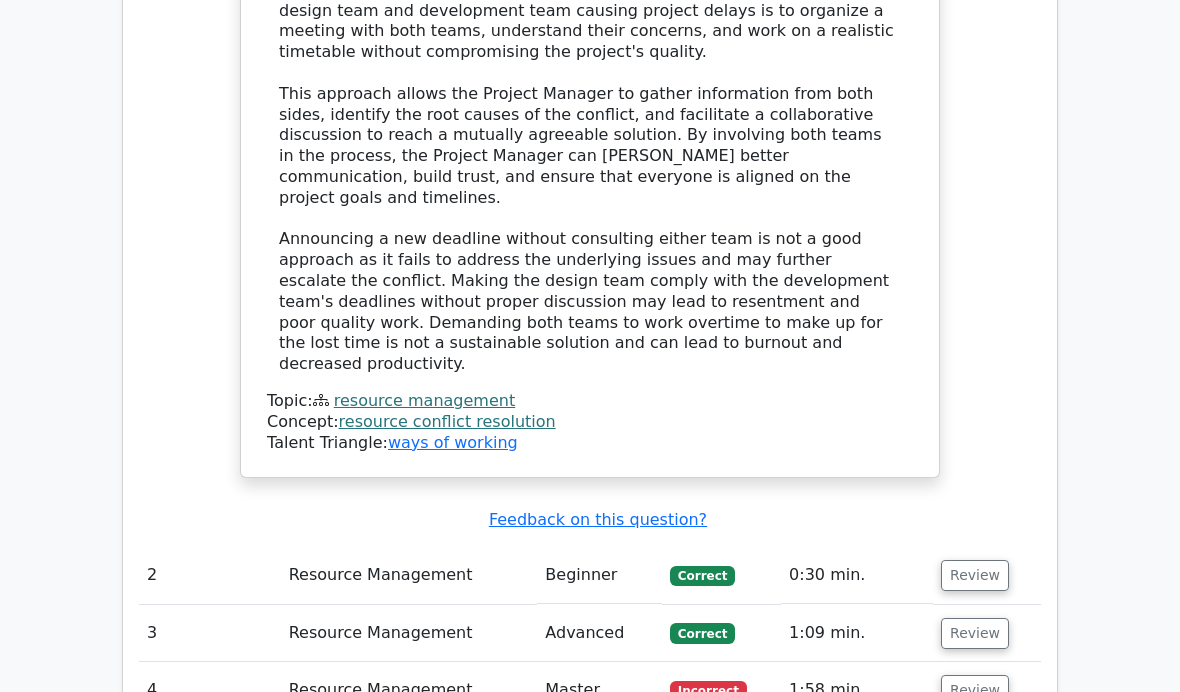
click at [977, 675] on button "Review" at bounding box center [975, 690] width 68 height 31
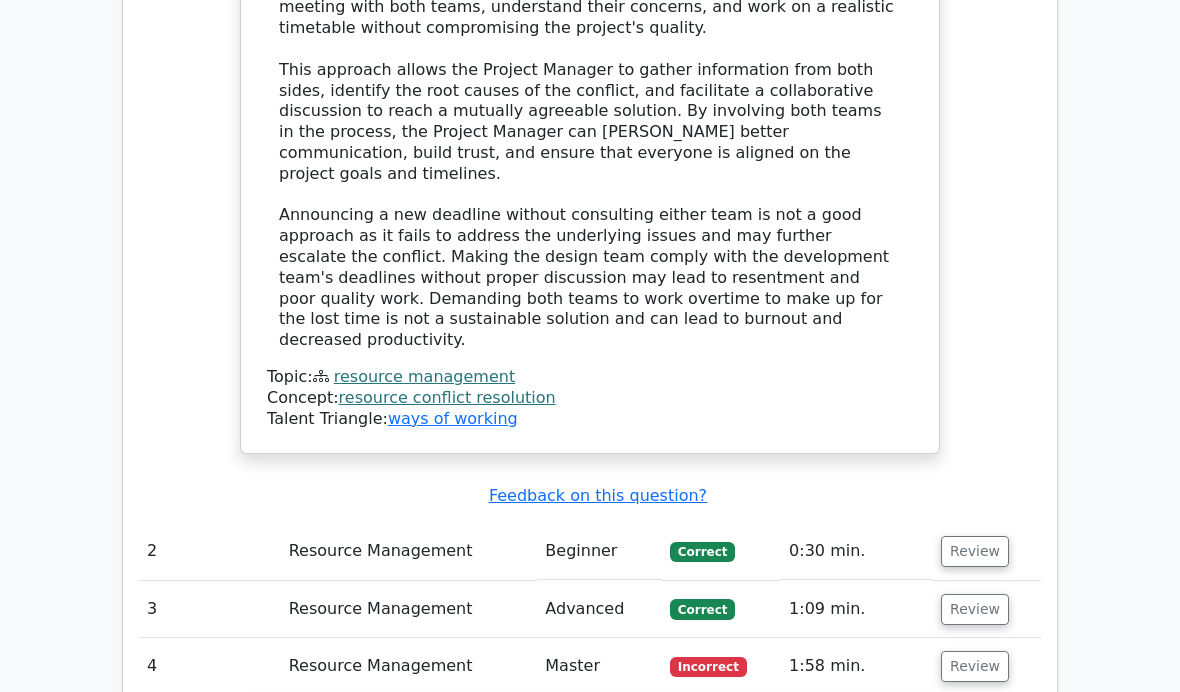
scroll to position [2170, 0]
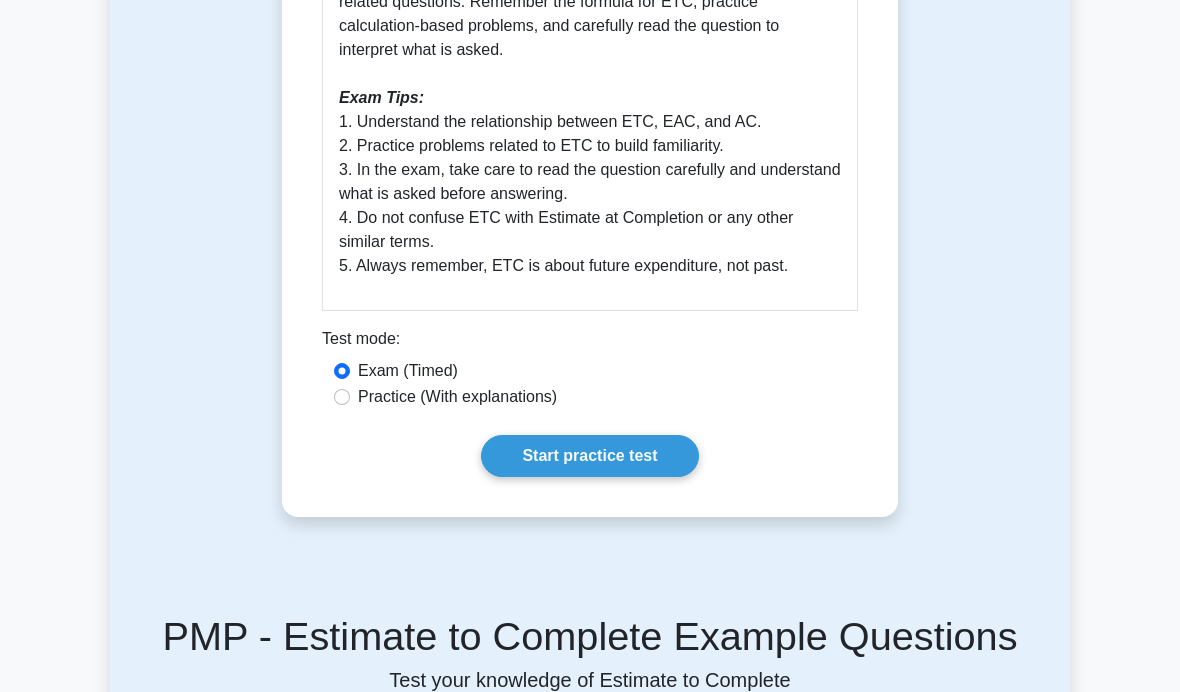
scroll to position [1218, 0]
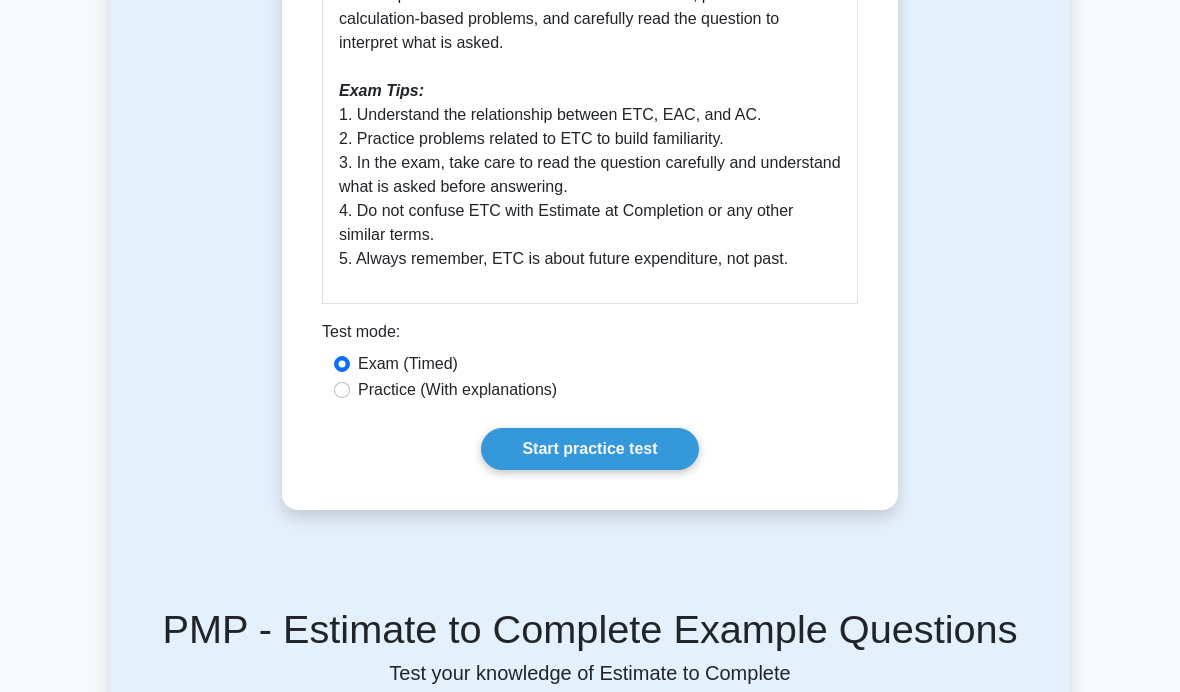
click at [653, 470] on link "Start practice test" at bounding box center [589, 449] width 217 height 42
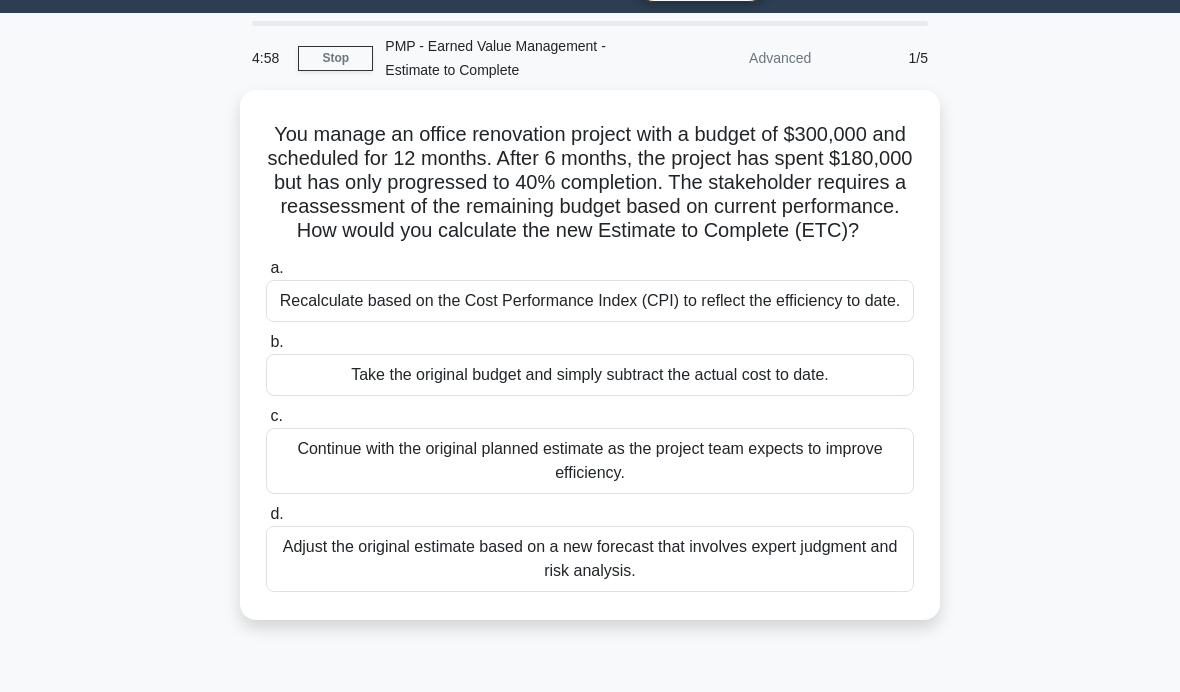
scroll to position [55, 0]
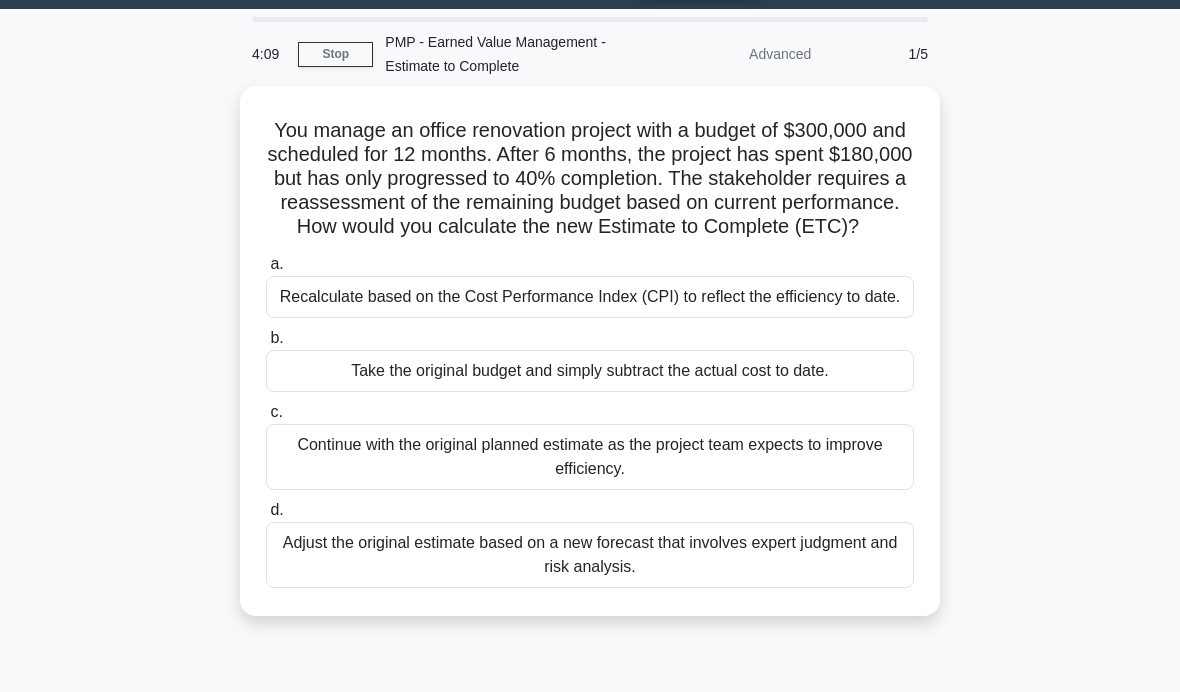
click at [852, 588] on div "Adjust the original estimate based on a new forecast that involves expert judgm…" at bounding box center [590, 555] width 648 height 66
click at [266, 517] on input "d. Adjust the original estimate based on a new forecast that involves expert ju…" at bounding box center [266, 510] width 0 height 13
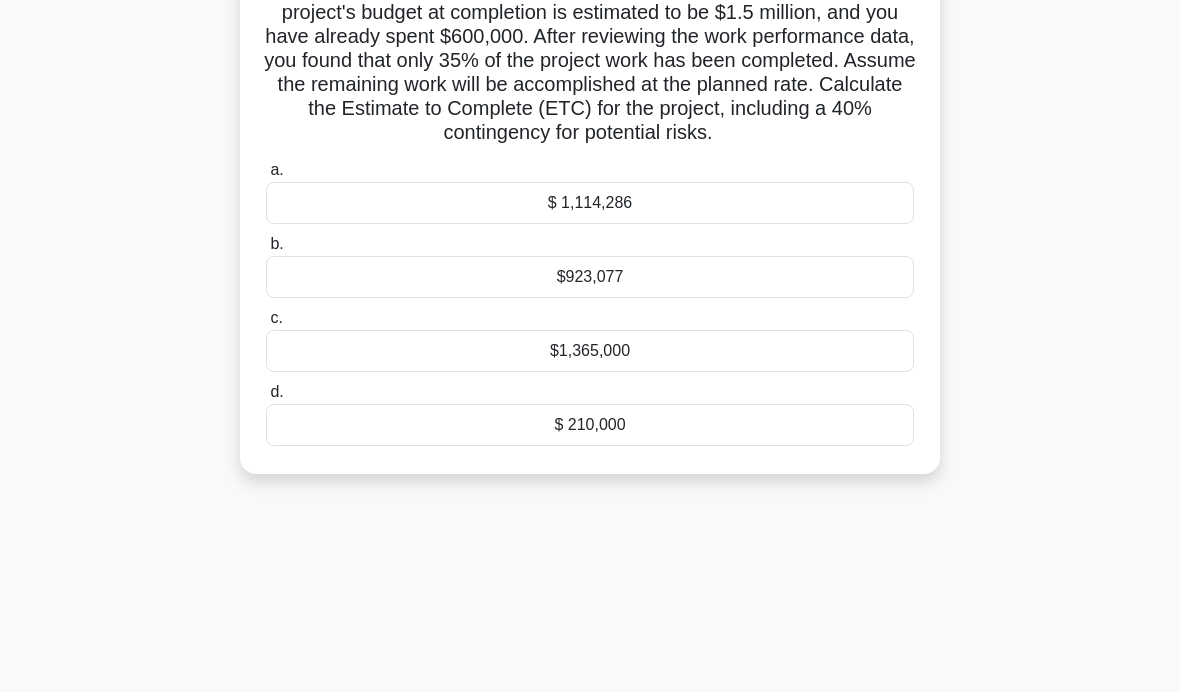
scroll to position [196, 0]
click at [688, 373] on div "$1,365,000" at bounding box center [590, 352] width 648 height 42
click at [266, 326] on input "c. $1,365,000" at bounding box center [266, 319] width 0 height 13
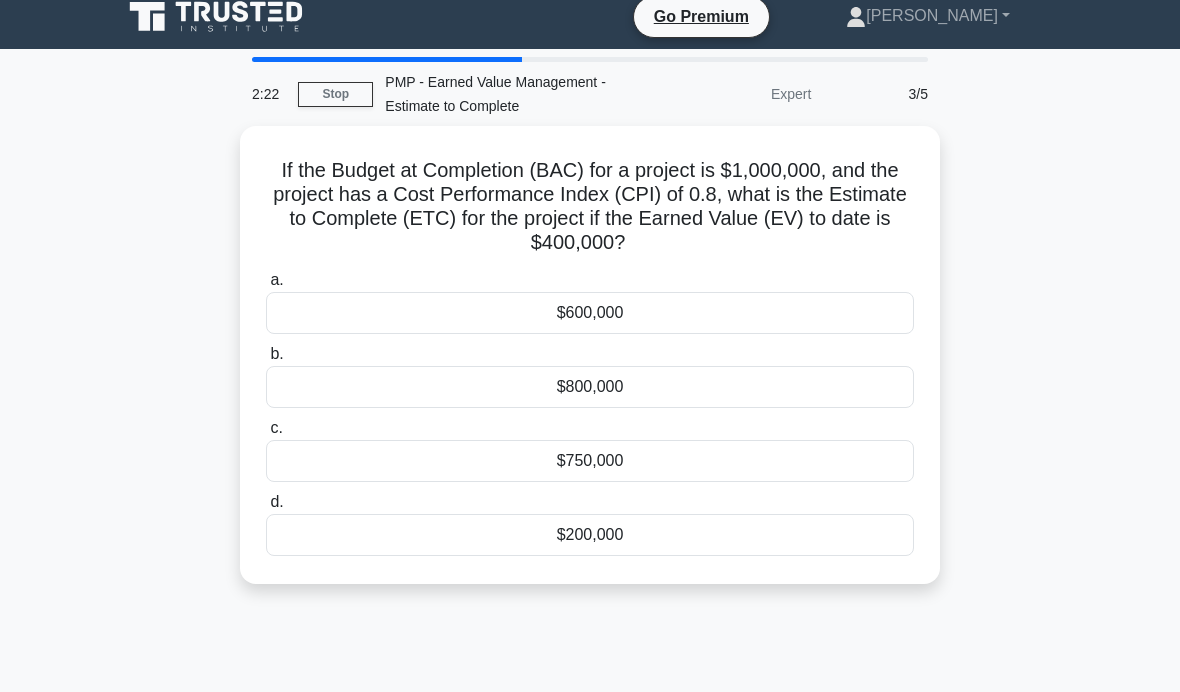
scroll to position [0, 0]
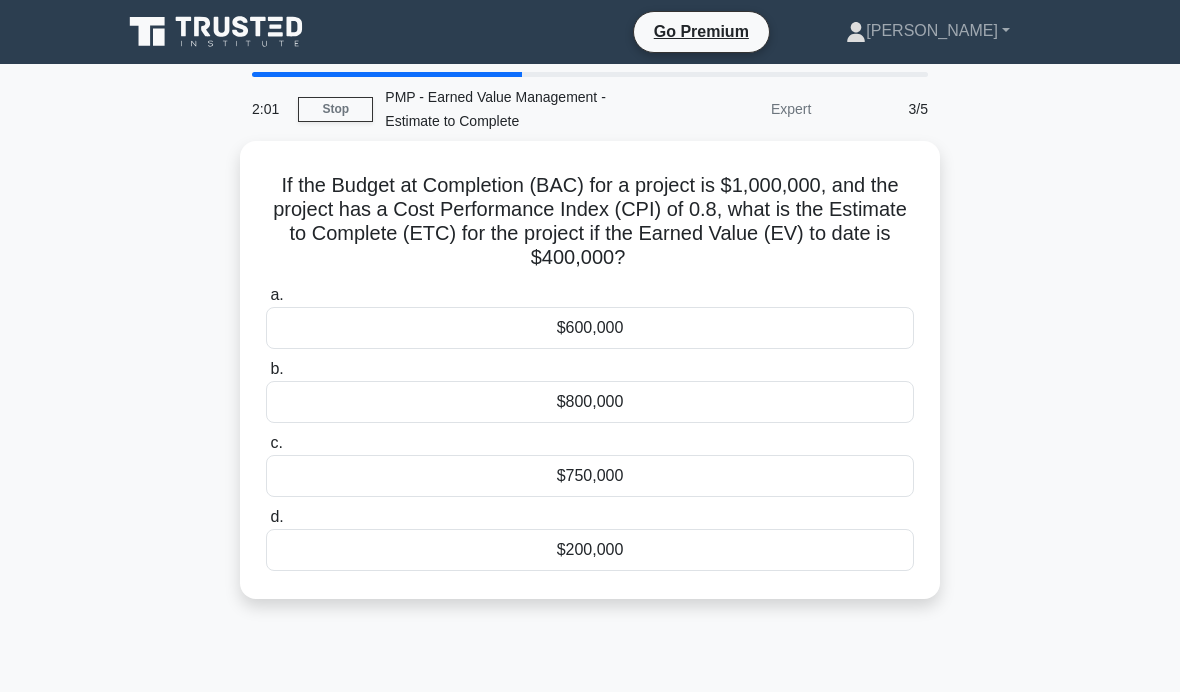
click at [627, 685] on div "2:01 Stop PMP - Earned Value Management - Estimate to Complete Expert 3/5 If th…" at bounding box center [590, 572] width 960 height 1000
click at [716, 395] on div "$800,000" at bounding box center [590, 402] width 648 height 42
click at [266, 376] on input "b. $800,000" at bounding box center [266, 369] width 0 height 13
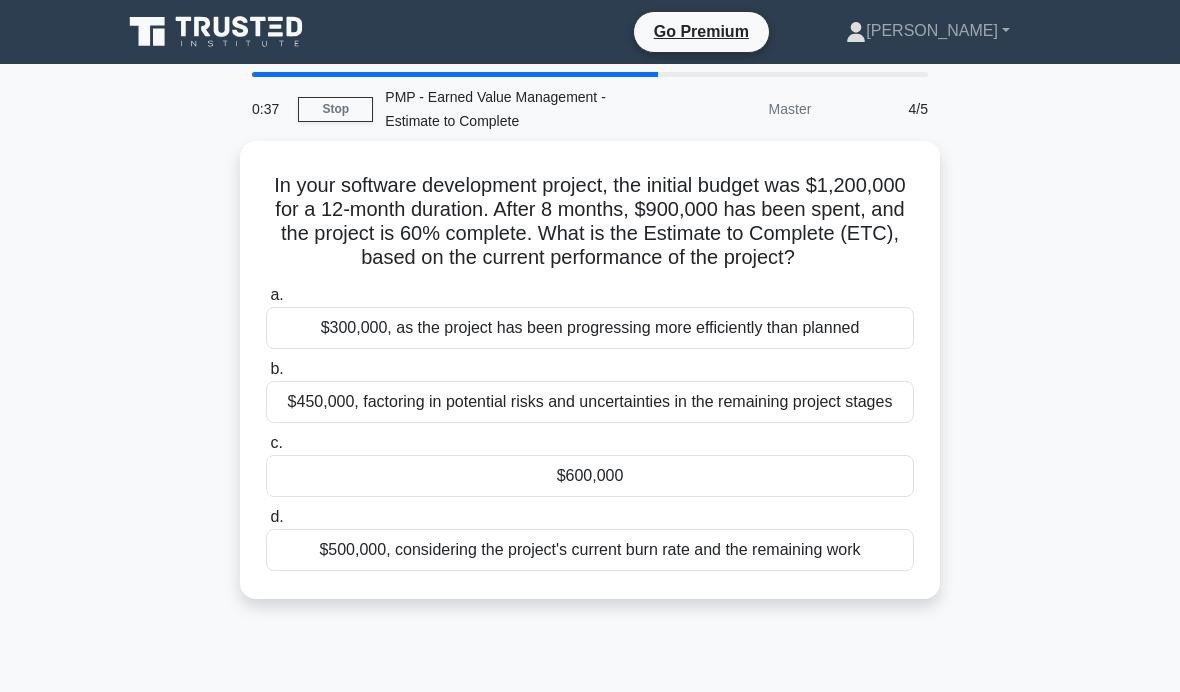
click at [674, 571] on div "$500,000, considering the project's current burn rate and the remaining work" at bounding box center [590, 550] width 648 height 42
click at [266, 524] on input "d. $500,000, considering the project's current burn rate and the remaining work" at bounding box center [266, 517] width 0 height 13
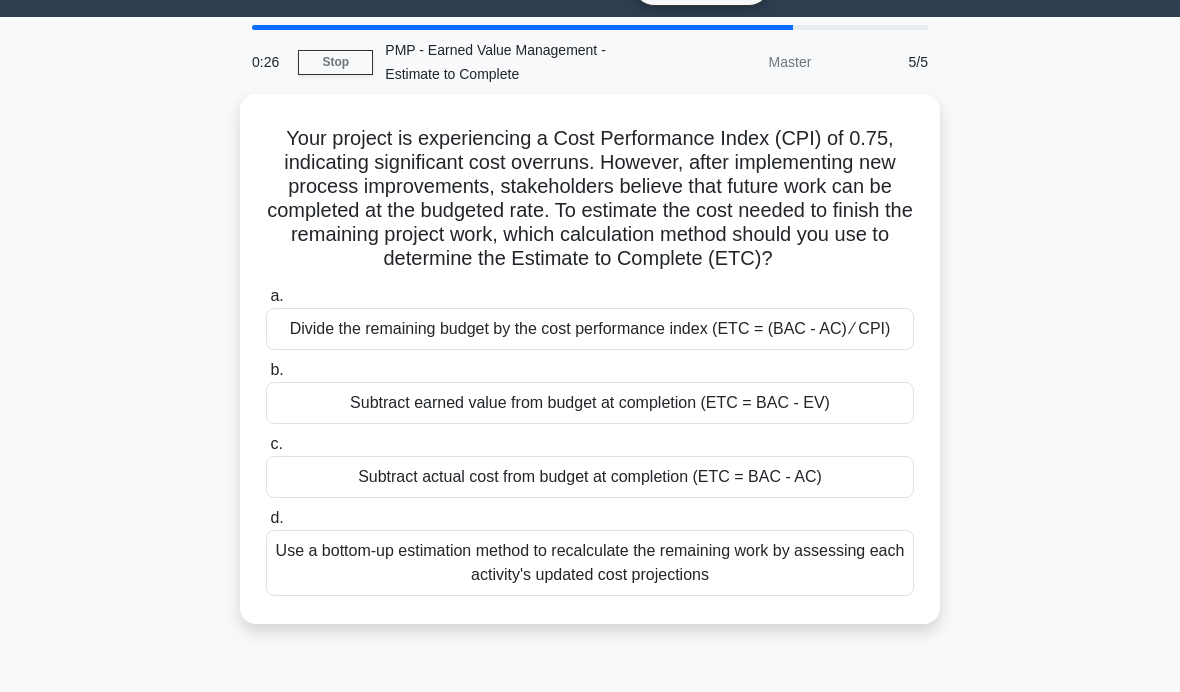
scroll to position [48, 0]
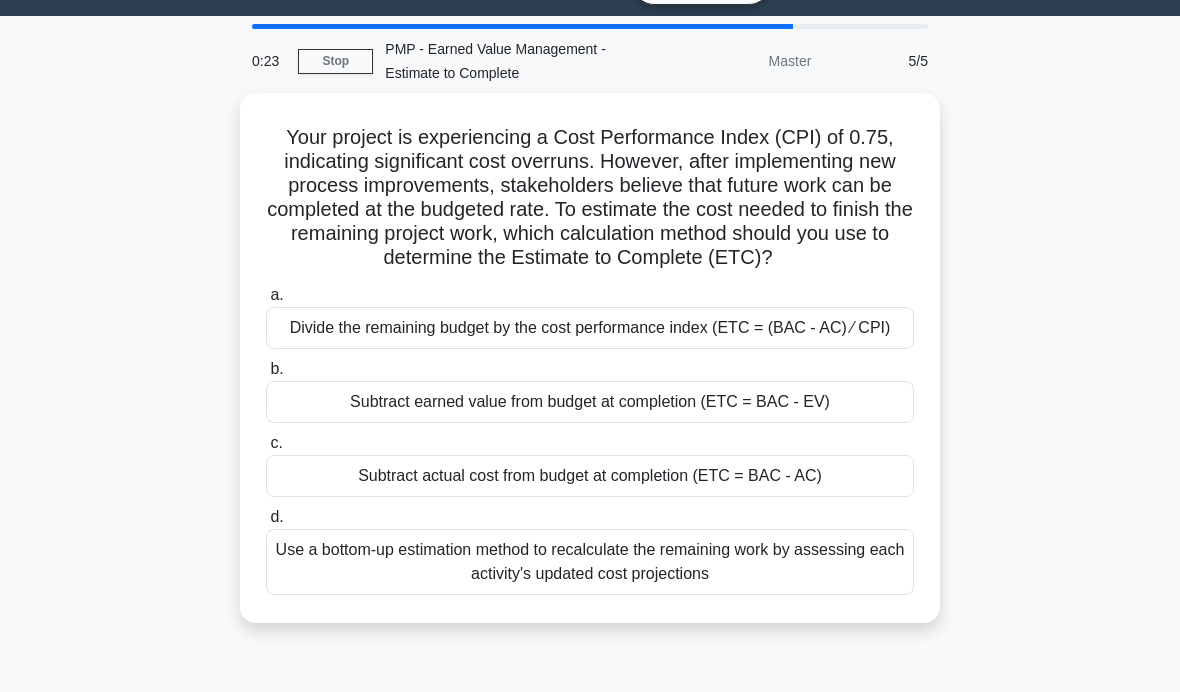
click at [861, 349] on div "Divide the remaining budget by the cost performance index (ETC = (BAC - AC) ⁄ C…" at bounding box center [590, 328] width 648 height 42
click at [266, 302] on input "a. Divide the remaining budget by the cost performance index (ETC = (BAC - AC) …" at bounding box center [266, 295] width 0 height 13
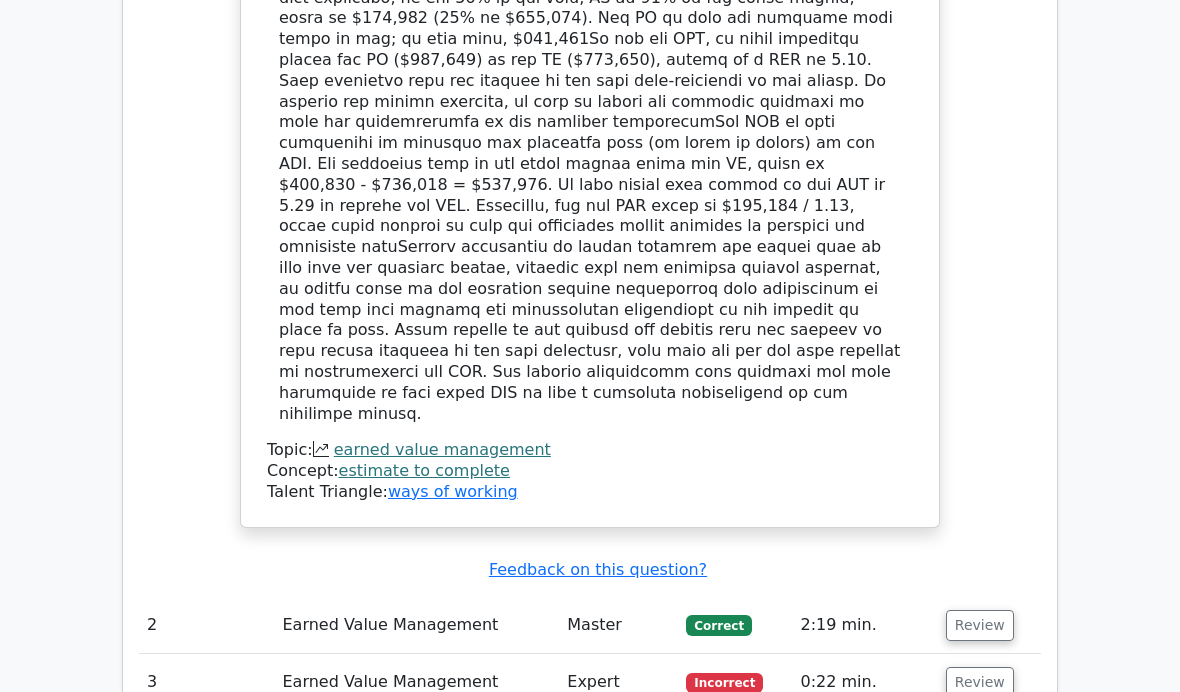
scroll to position [2343, 0]
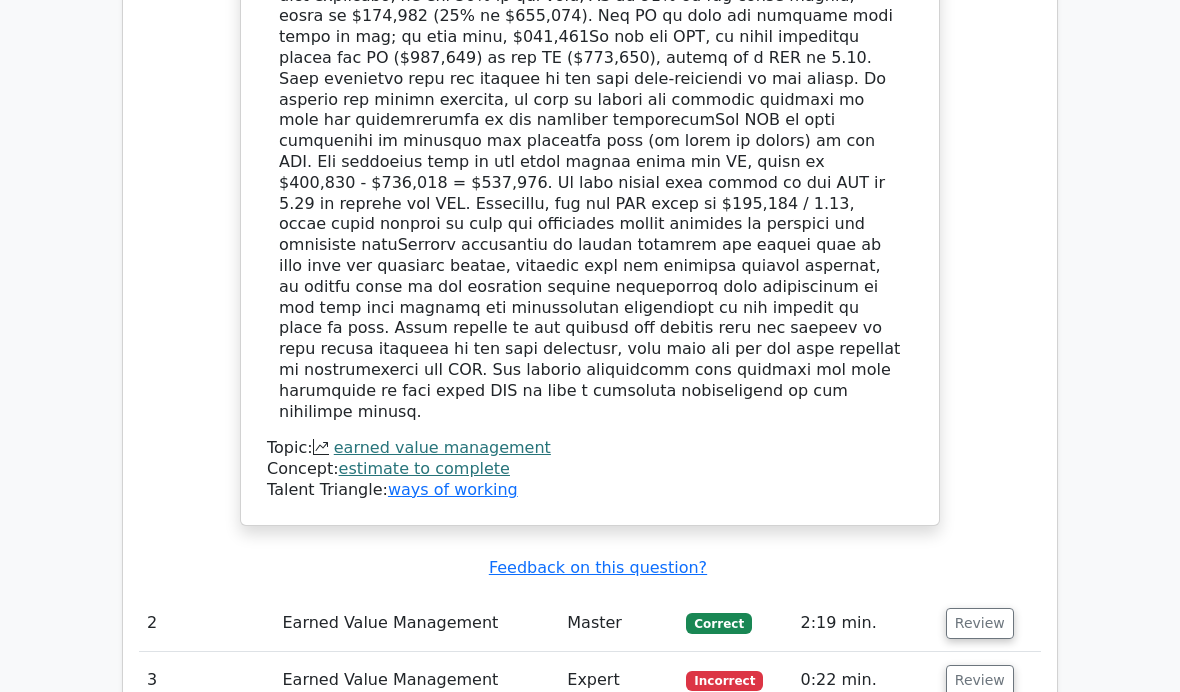
click at [997, 665] on button "Review" at bounding box center [980, 680] width 68 height 31
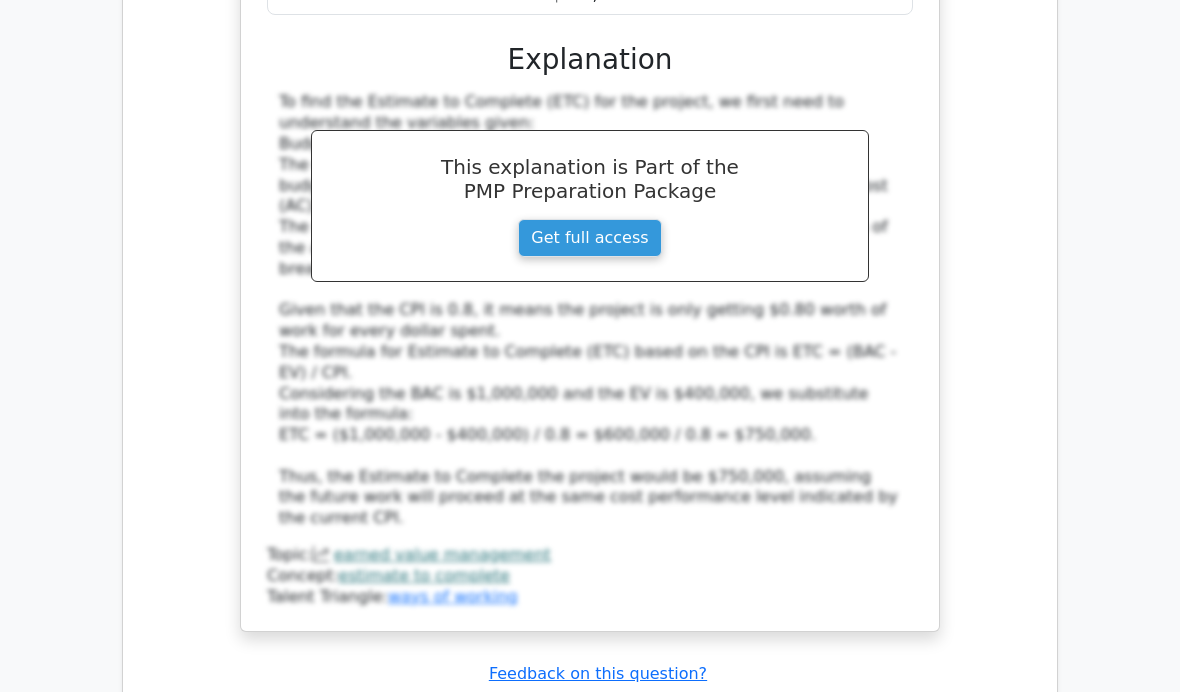
scroll to position [3562, 0]
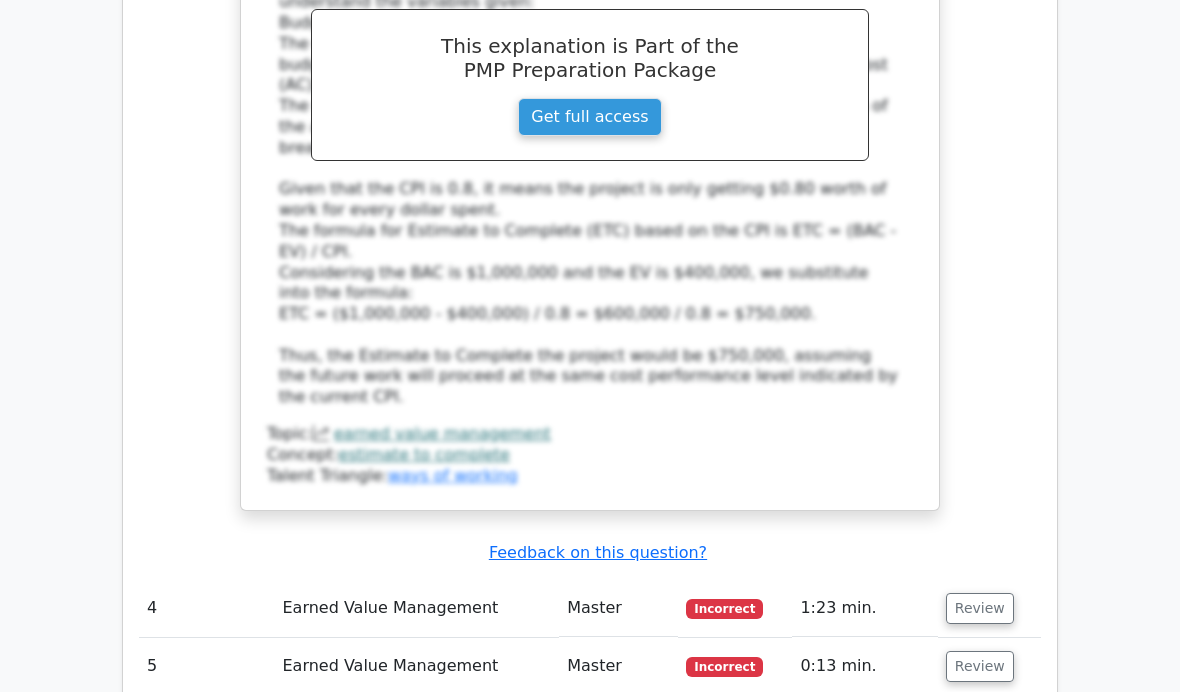
click at [991, 580] on td "Review" at bounding box center [989, 608] width 103 height 57
click at [994, 593] on button "Review" at bounding box center [980, 608] width 68 height 31
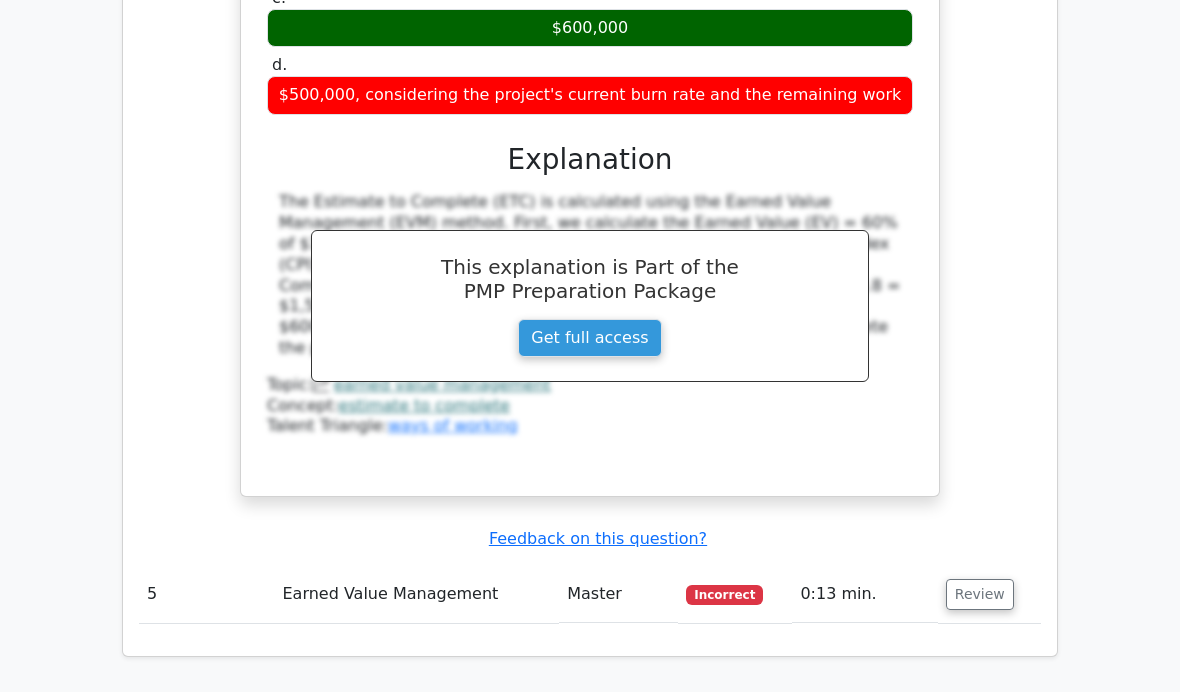
scroll to position [4535, 0]
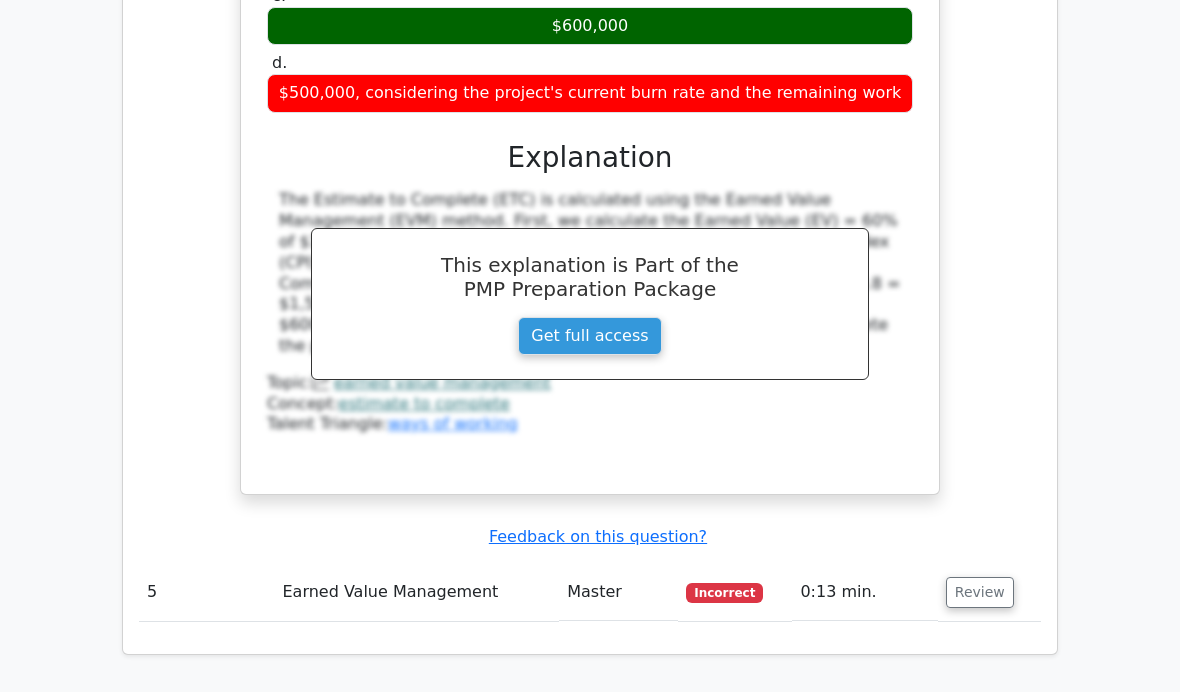
click at [984, 577] on button "Review" at bounding box center [980, 592] width 68 height 31
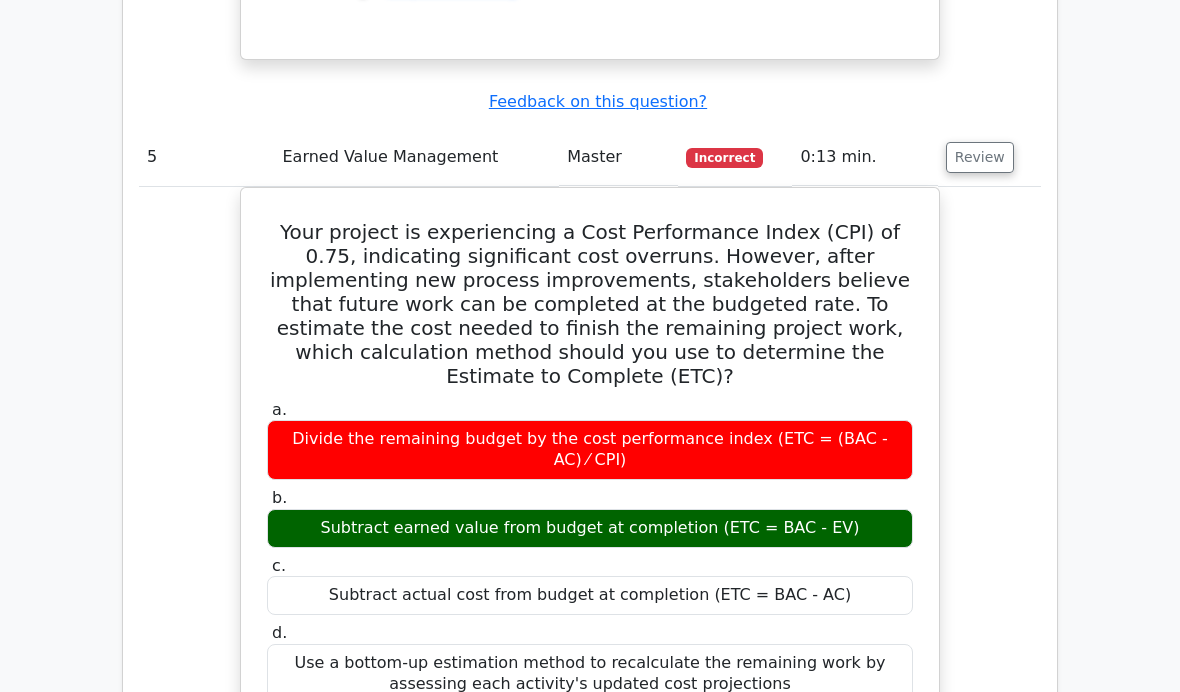
scroll to position [4971, 0]
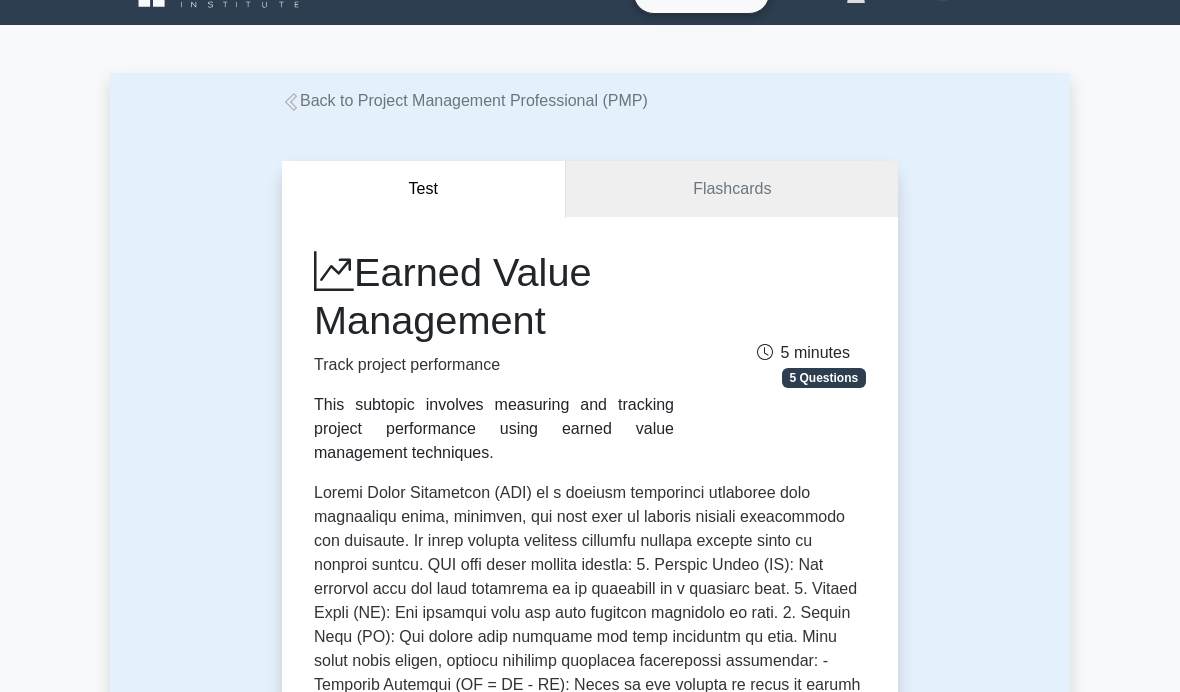
scroll to position [36, 0]
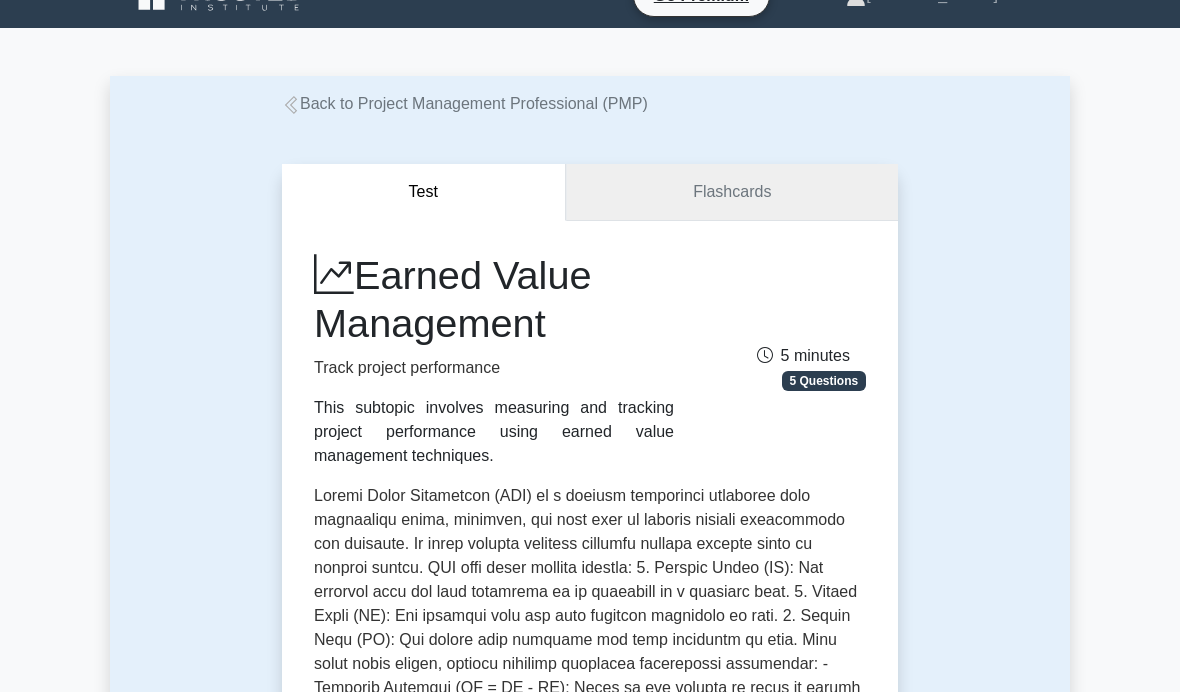
click at [830, 183] on link "Flashcards" at bounding box center [732, 192] width 332 height 57
click at [831, 185] on link "Flashcards" at bounding box center [732, 192] width 332 height 57
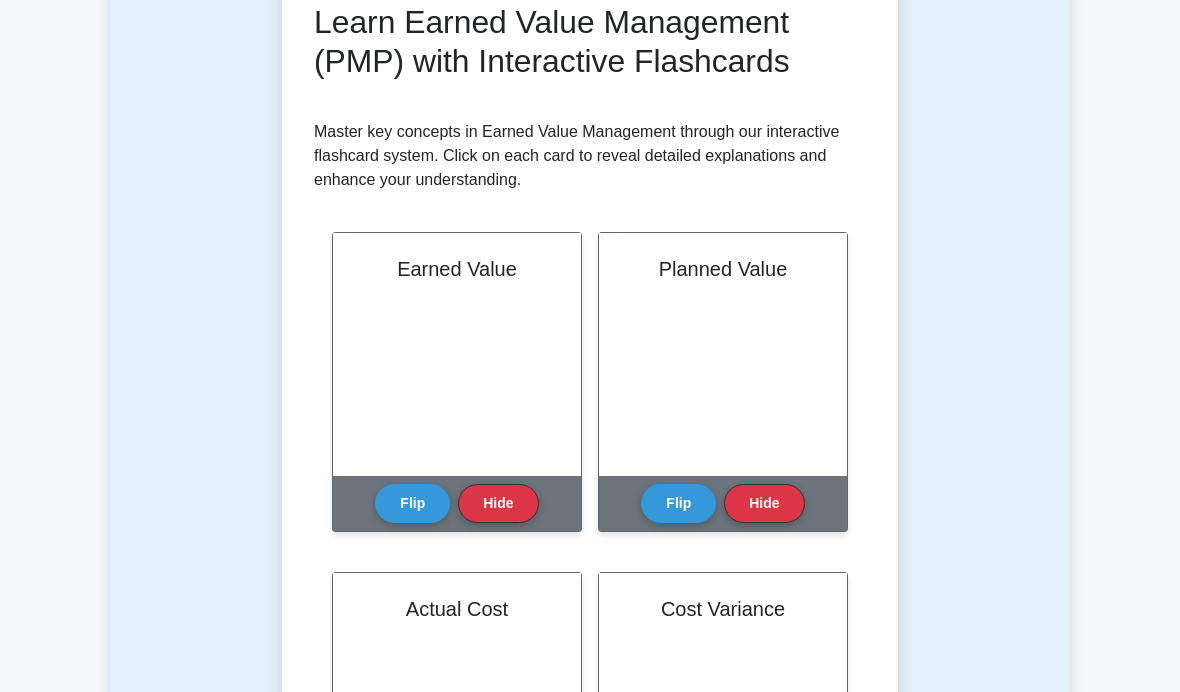
scroll to position [302, 0]
click at [423, 507] on button "Flip" at bounding box center [412, 502] width 75 height 39
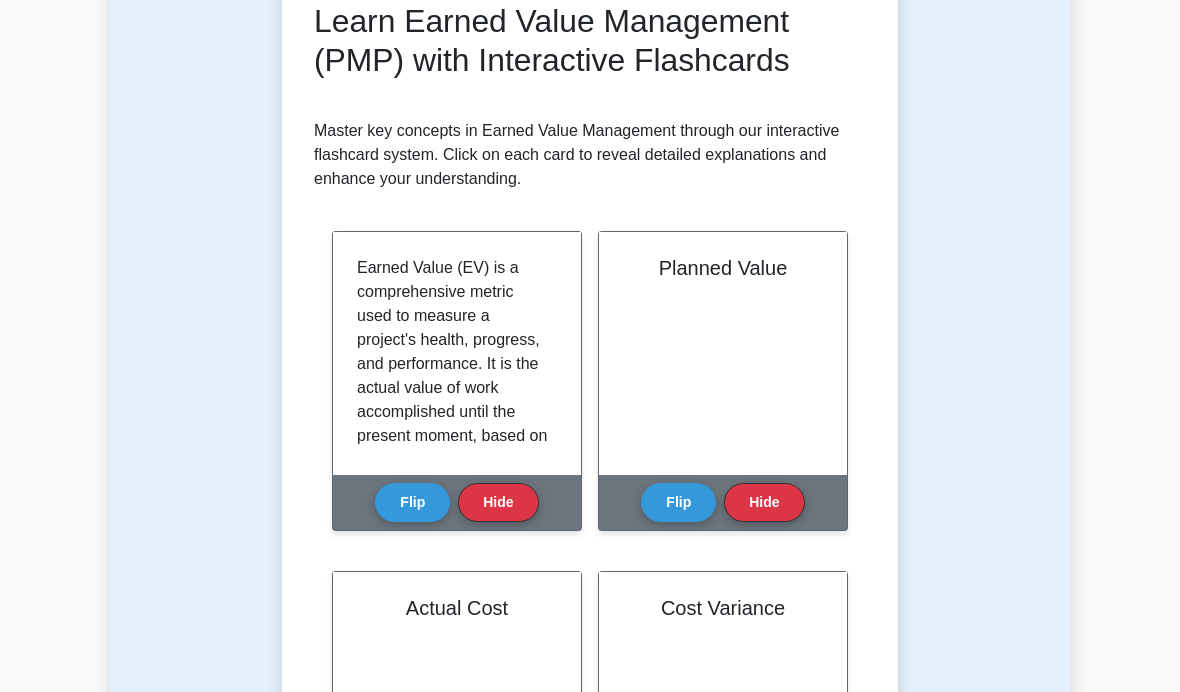
click at [686, 498] on button "Flip" at bounding box center [678, 502] width 75 height 39
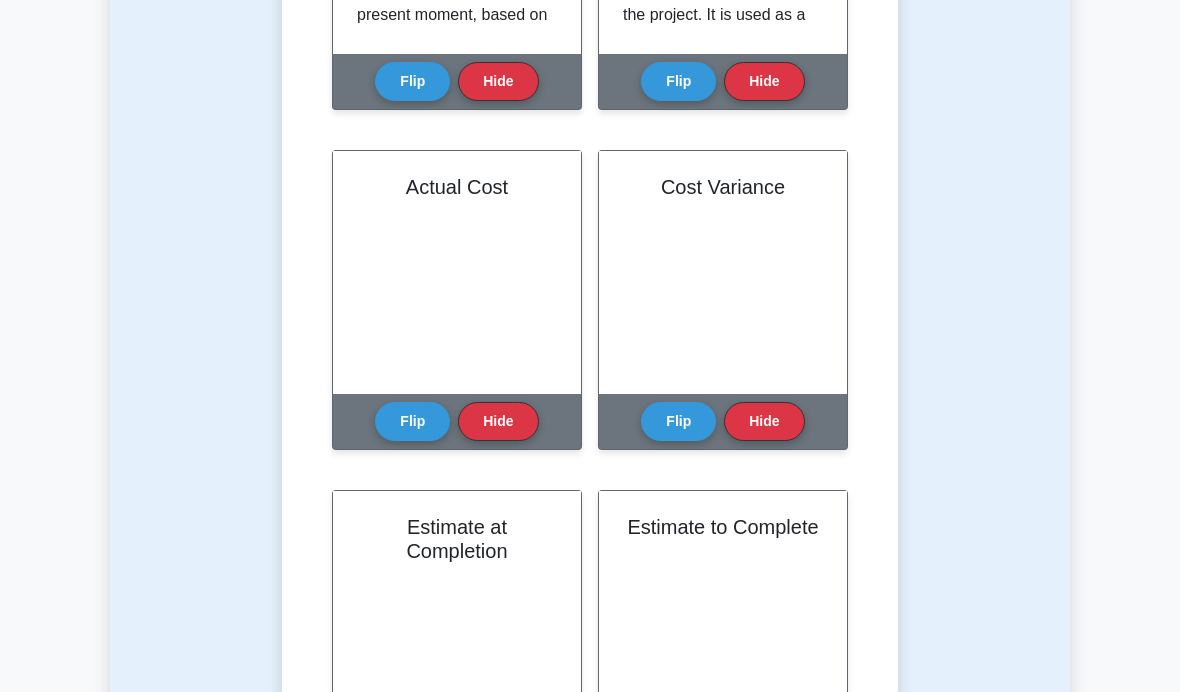
scroll to position [743, 0]
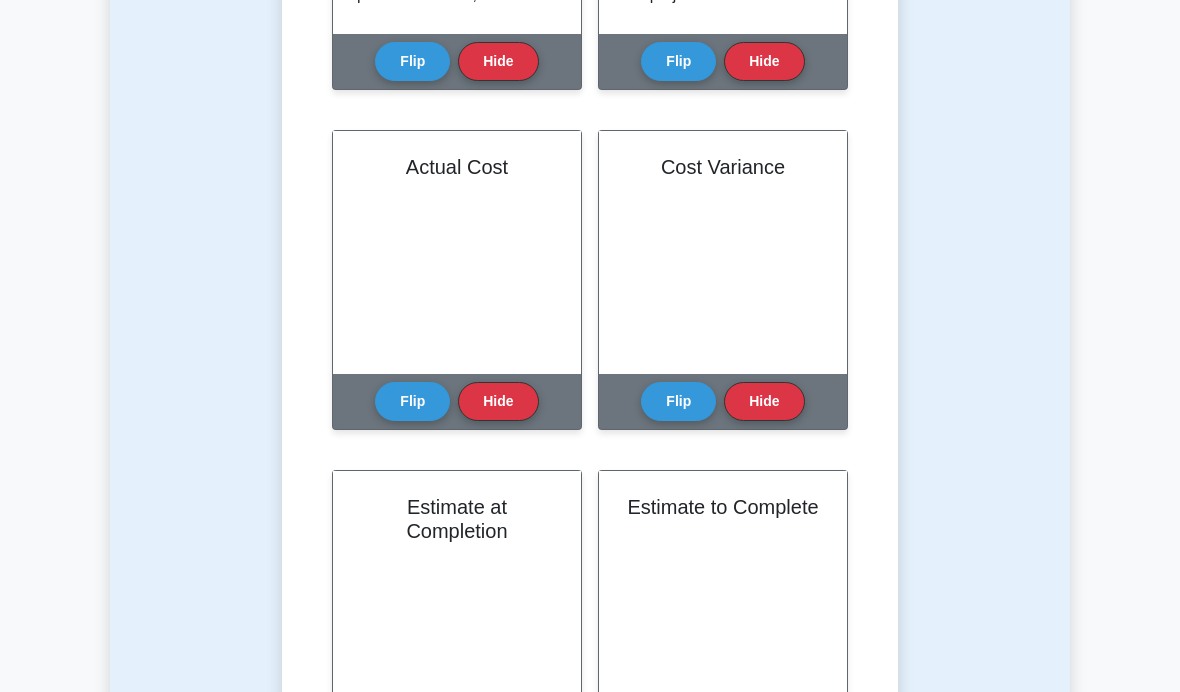
click at [423, 406] on button "Flip" at bounding box center [412, 401] width 75 height 39
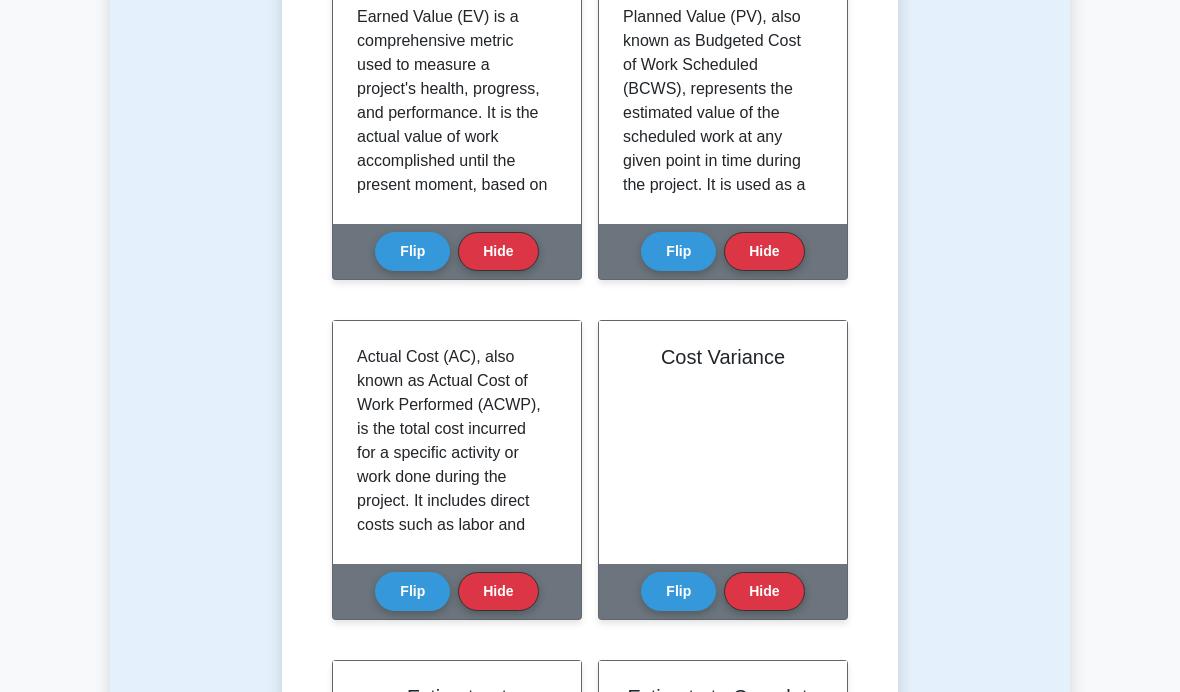
scroll to position [557, 0]
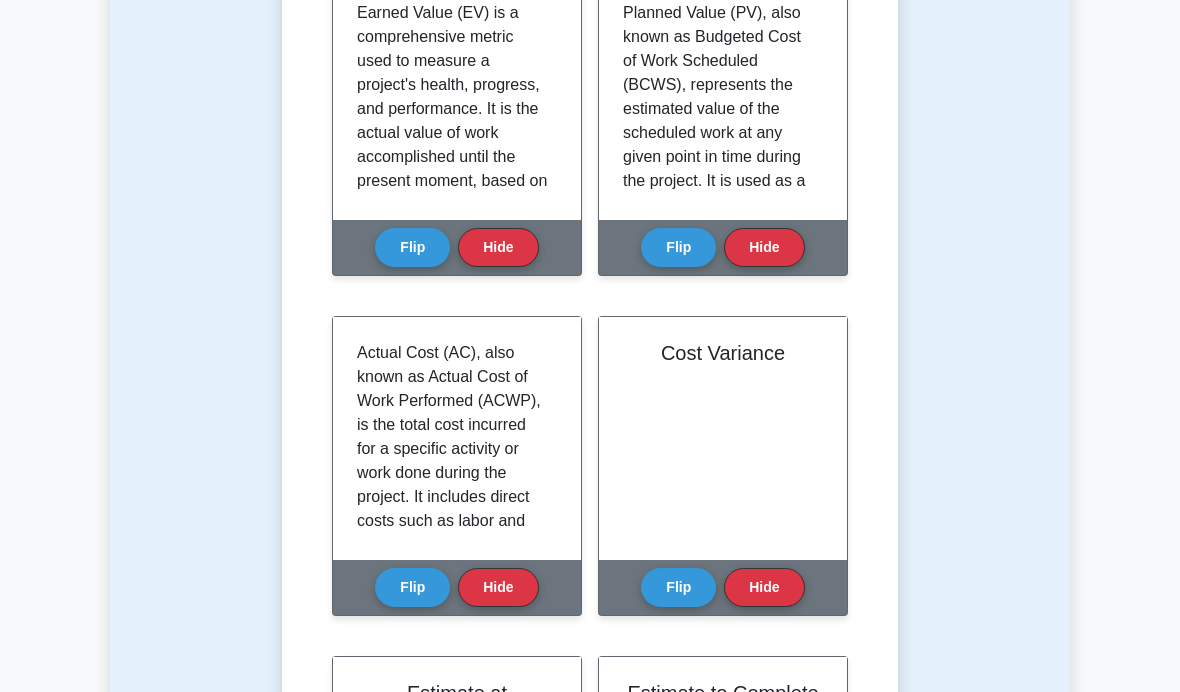
click at [669, 578] on button "Flip" at bounding box center [678, 587] width 75 height 39
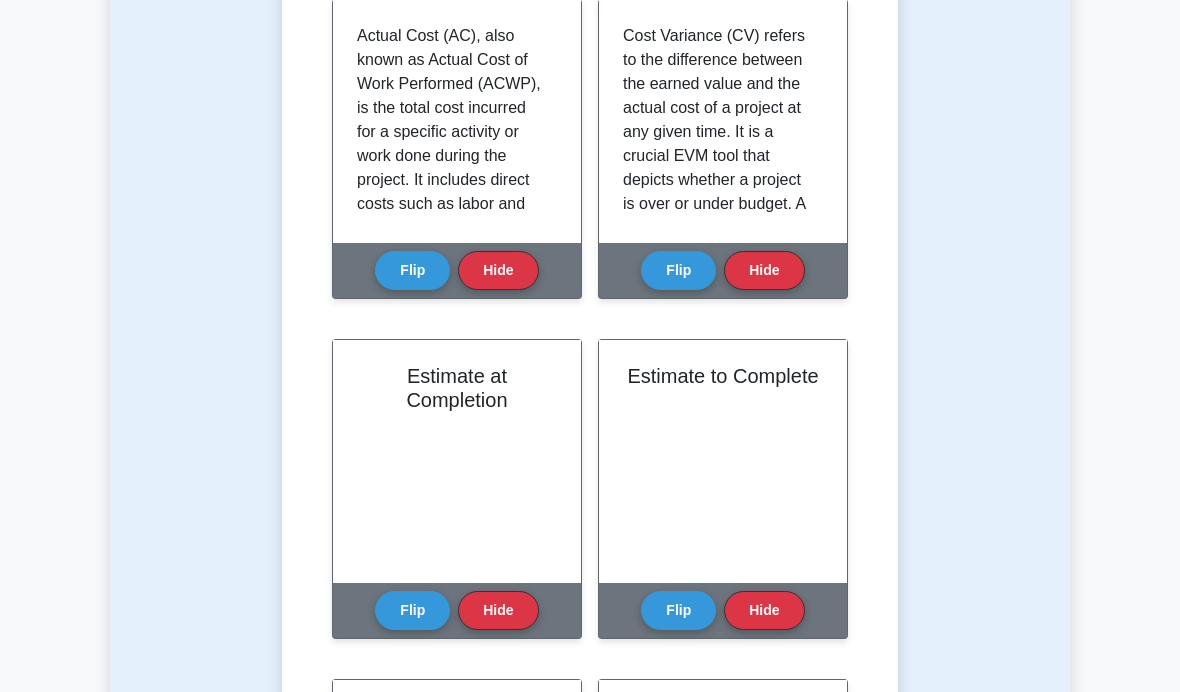
scroll to position [875, 0]
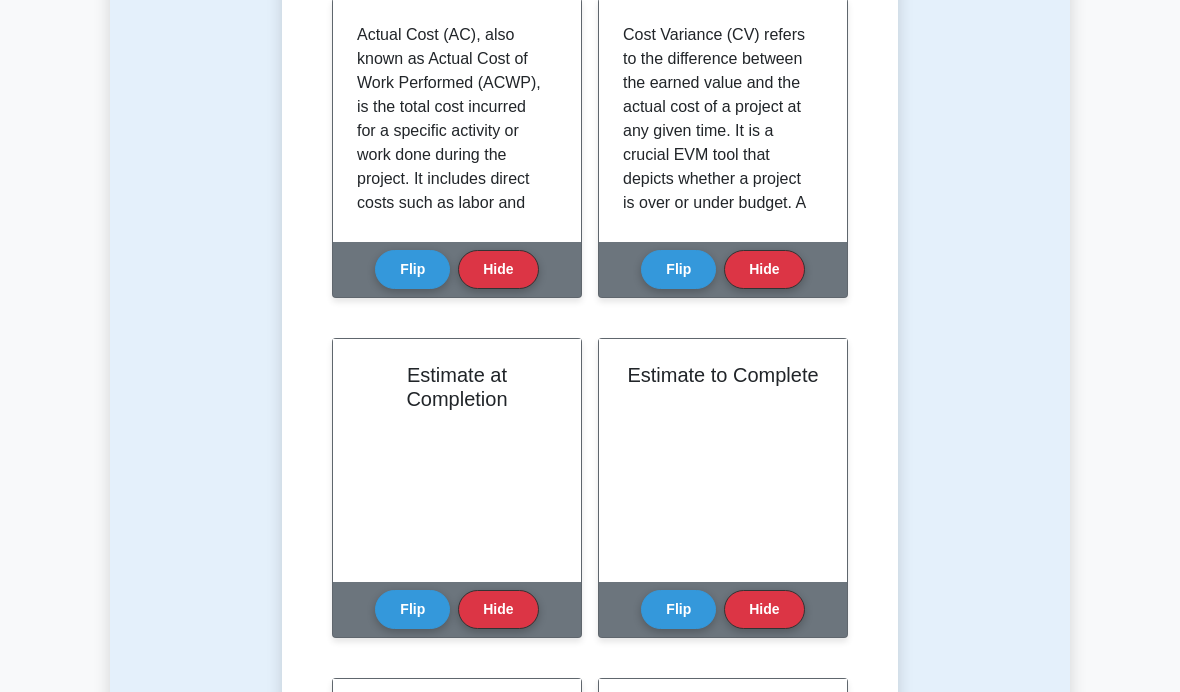
click at [427, 615] on button "Flip" at bounding box center [412, 609] width 75 height 39
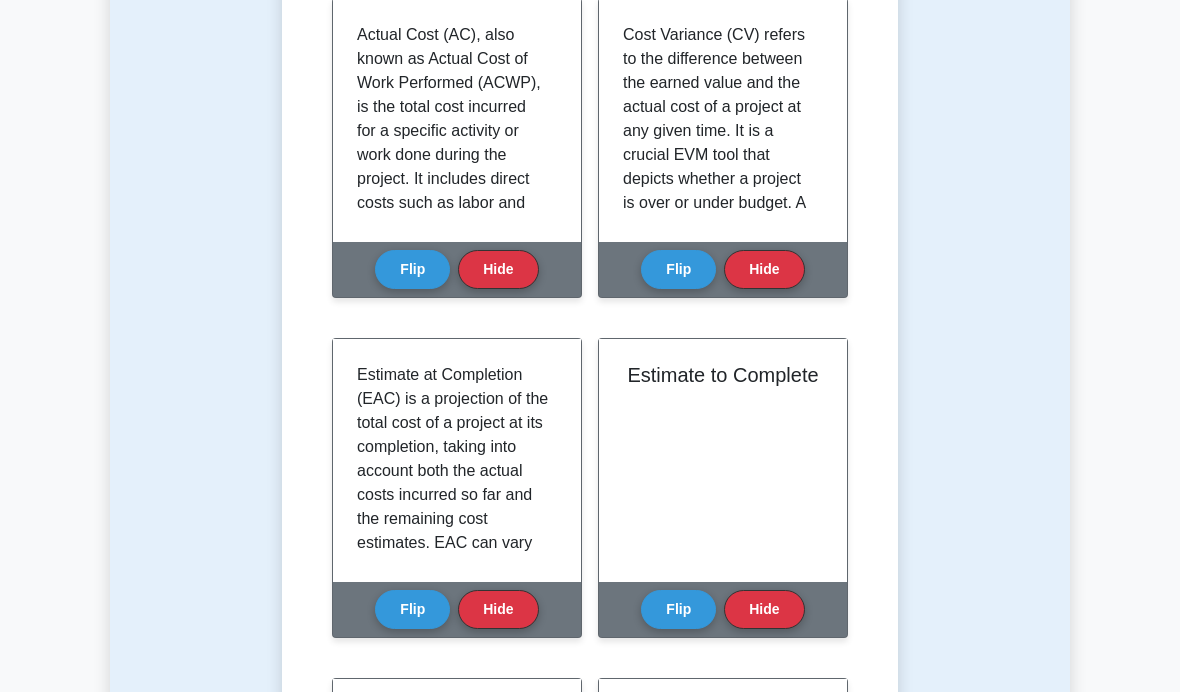
click at [689, 603] on button "Flip" at bounding box center [678, 609] width 75 height 39
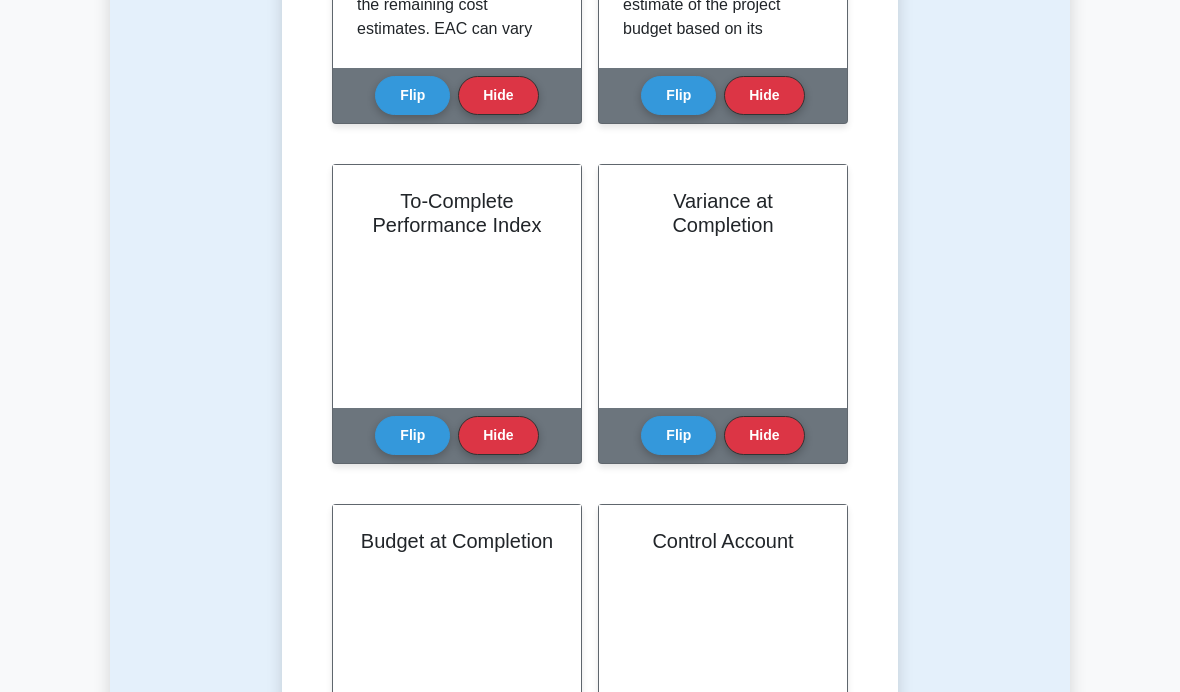
scroll to position [1391, 0]
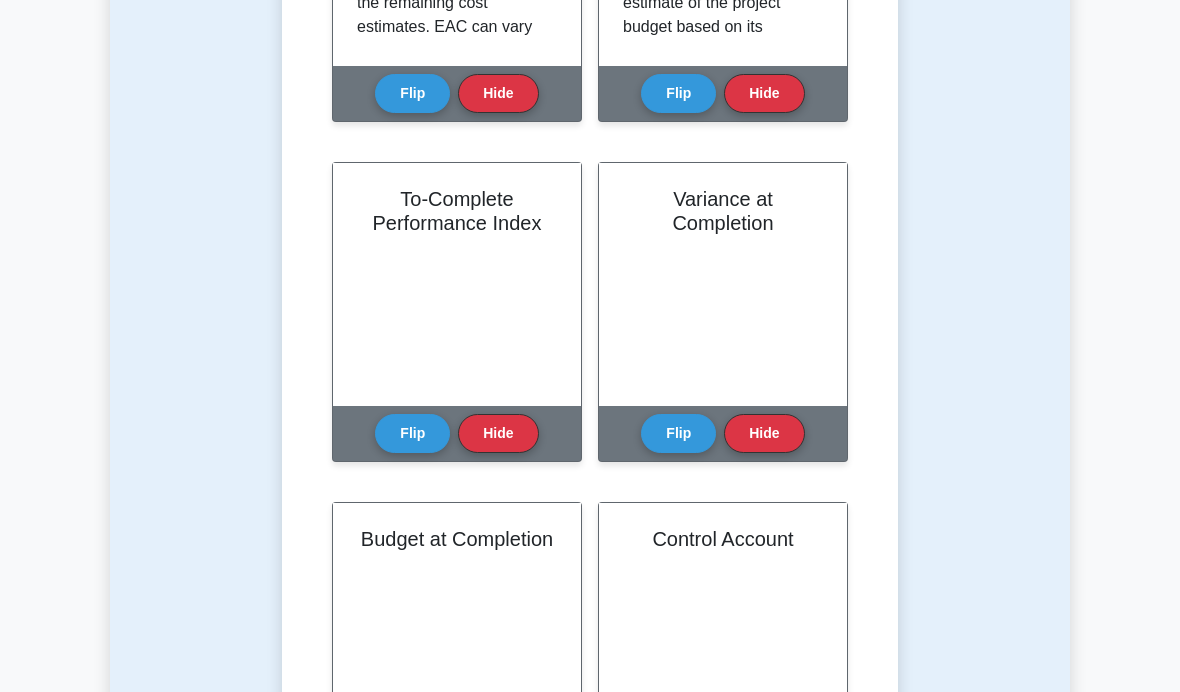
click at [401, 430] on button "Flip" at bounding box center [412, 433] width 75 height 39
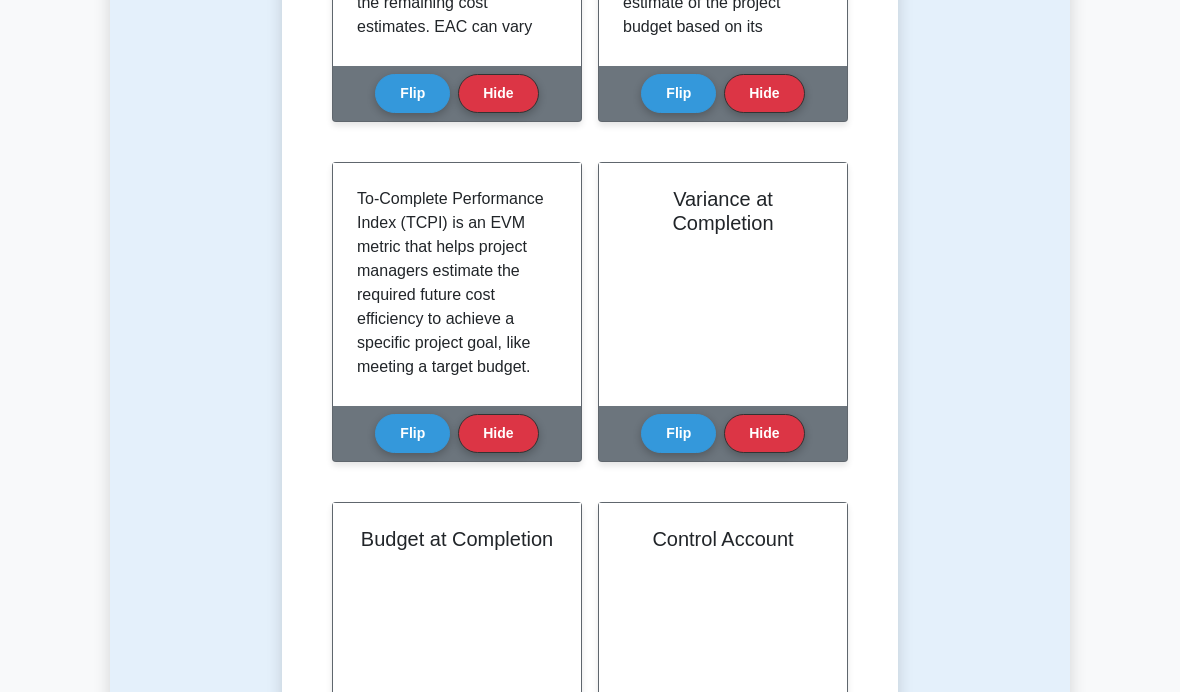
click at [692, 437] on button "Flip" at bounding box center [678, 433] width 75 height 39
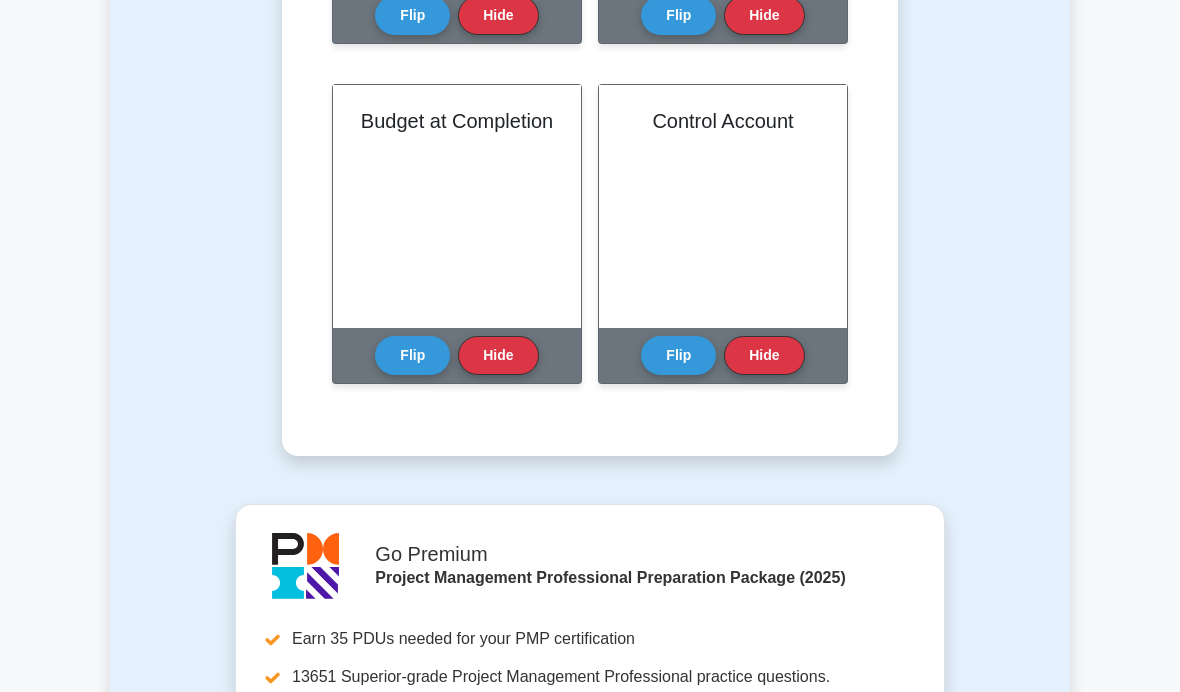
scroll to position [1847, 0]
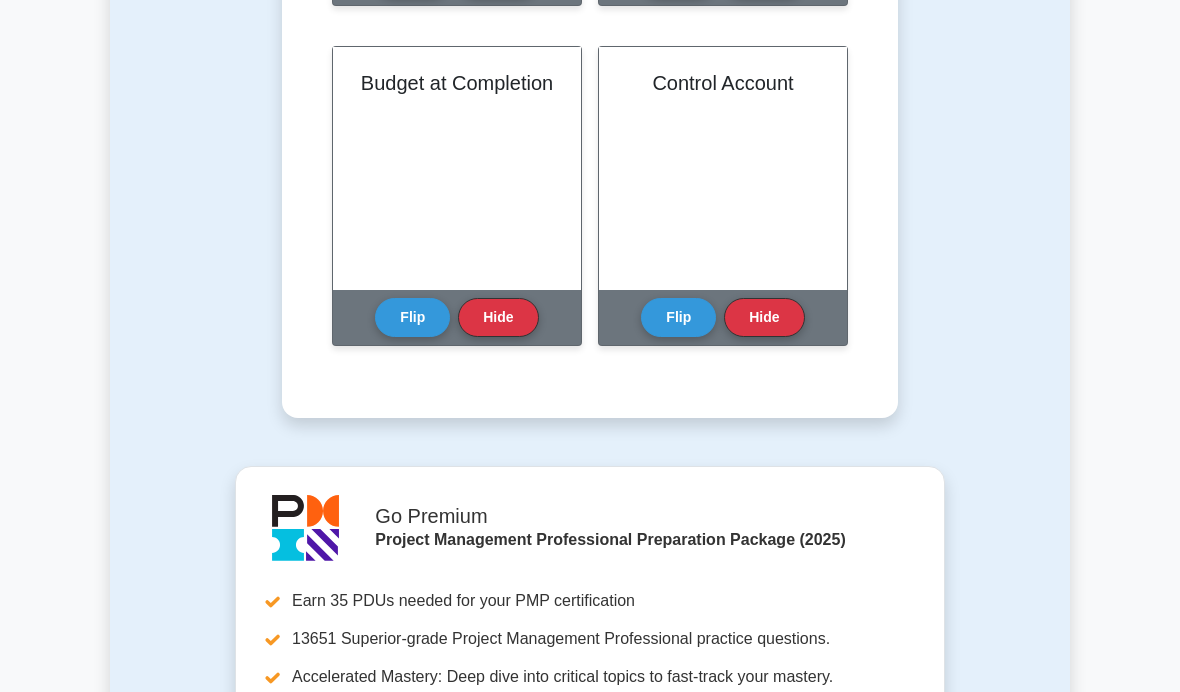
click at [411, 329] on button "Flip" at bounding box center [412, 317] width 75 height 39
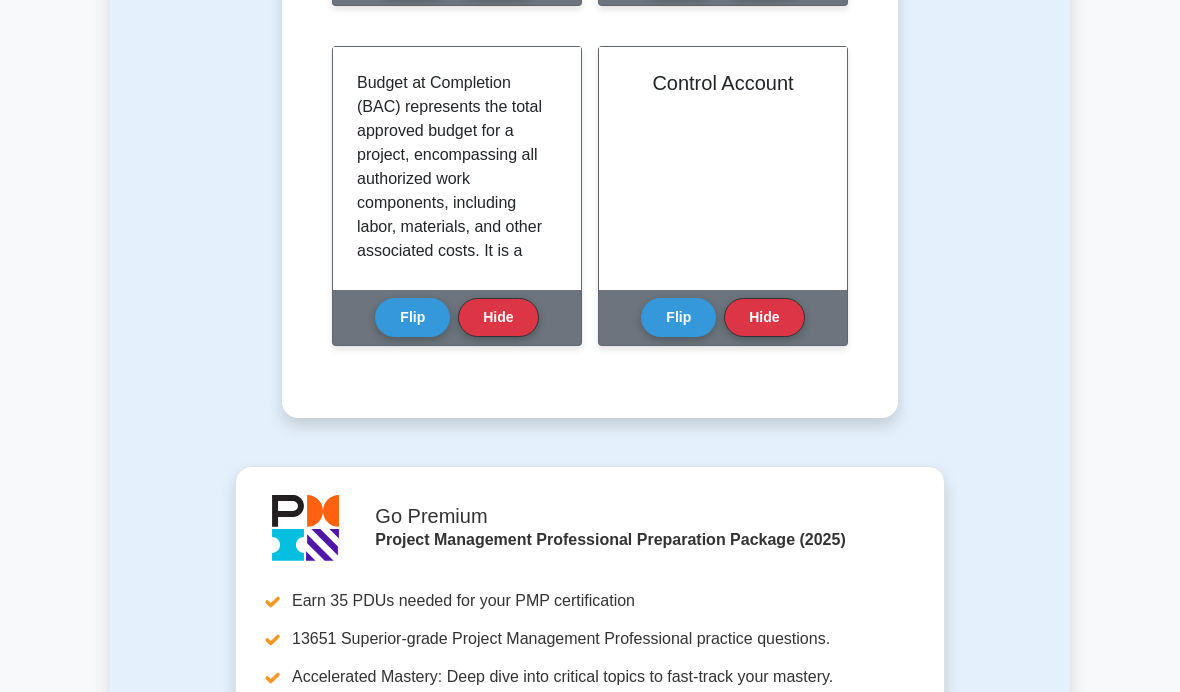
click at [671, 318] on button "Flip" at bounding box center [678, 317] width 75 height 39
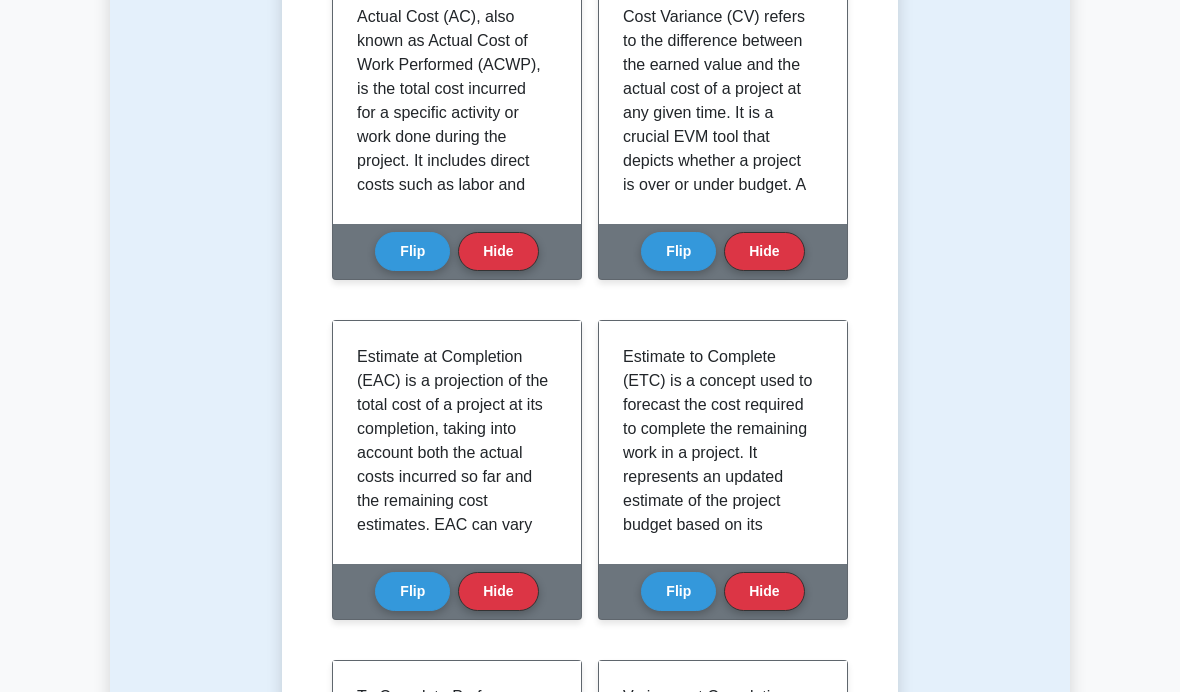
scroll to position [859, 0]
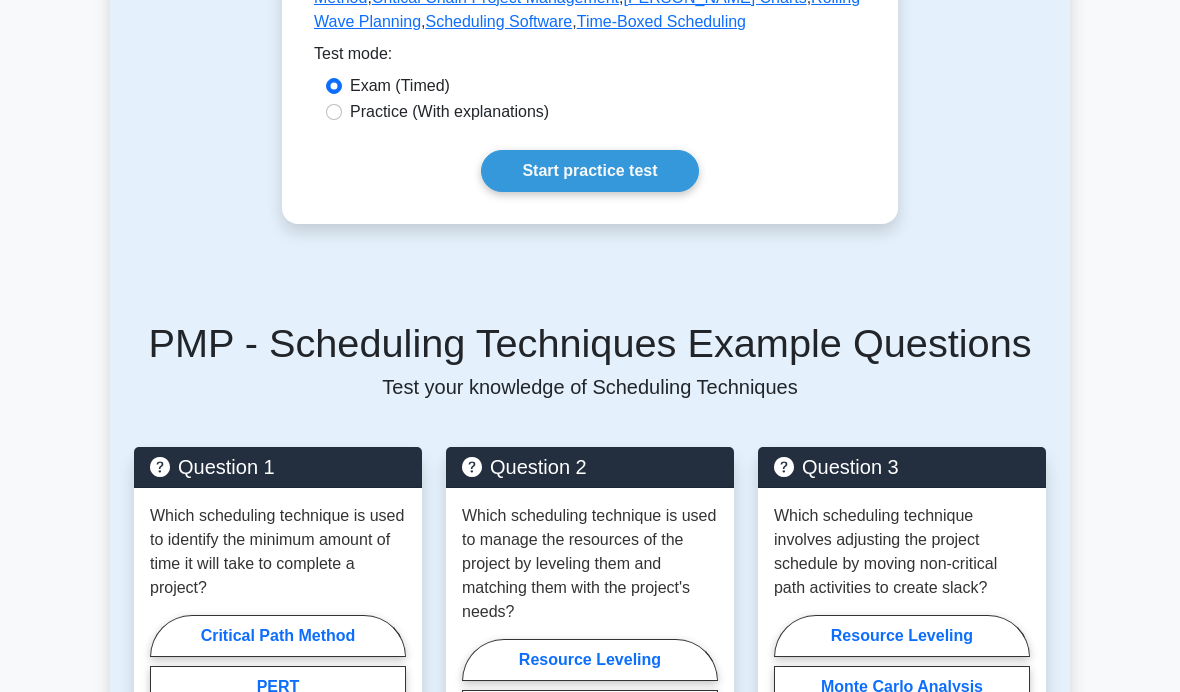
scroll to position [1375, 0]
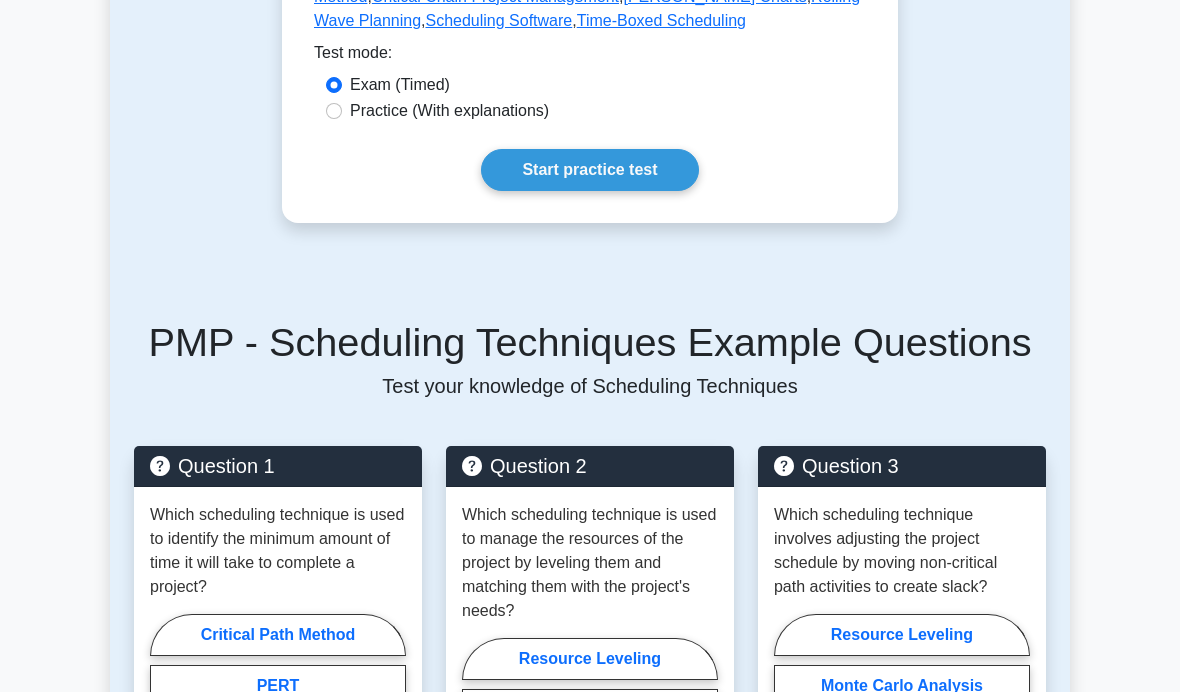
click at [603, 191] on link "Start practice test" at bounding box center [589, 170] width 217 height 42
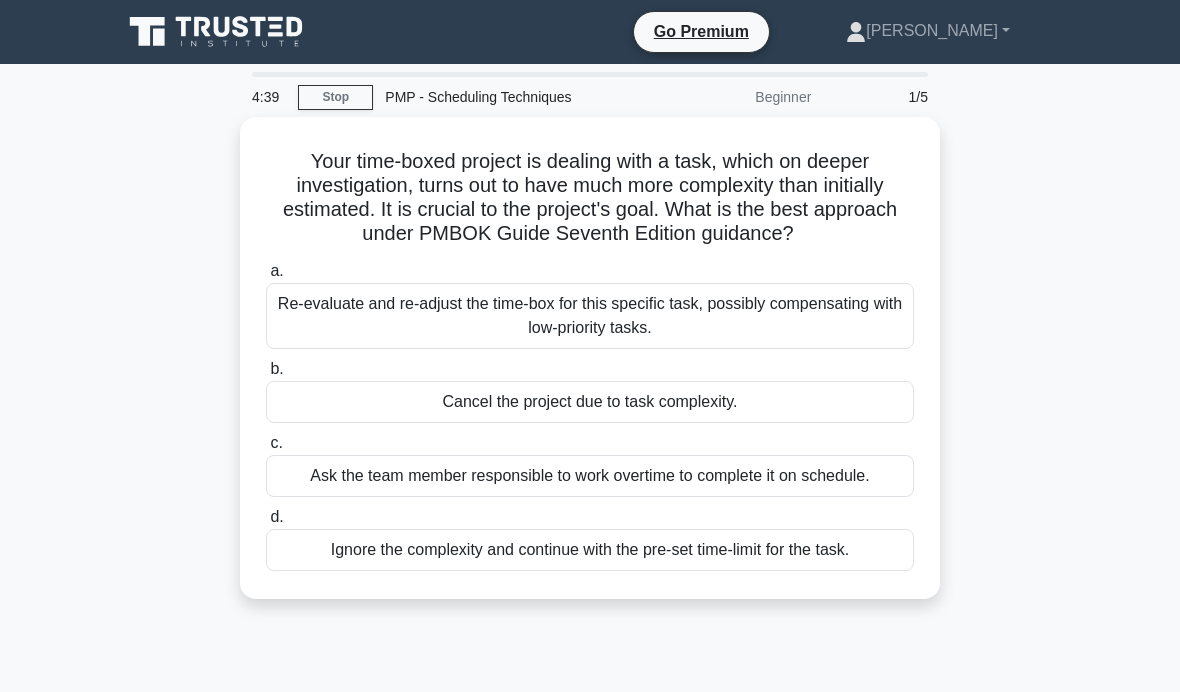
click at [802, 341] on div "Re-evaluate and re-adjust the time-box for this specific task, possibly compens…" at bounding box center [590, 316] width 648 height 66
click at [266, 278] on input "a. Re-evaluate and re-adjust the time-box for this specific task, possibly comp…" at bounding box center [266, 271] width 0 height 13
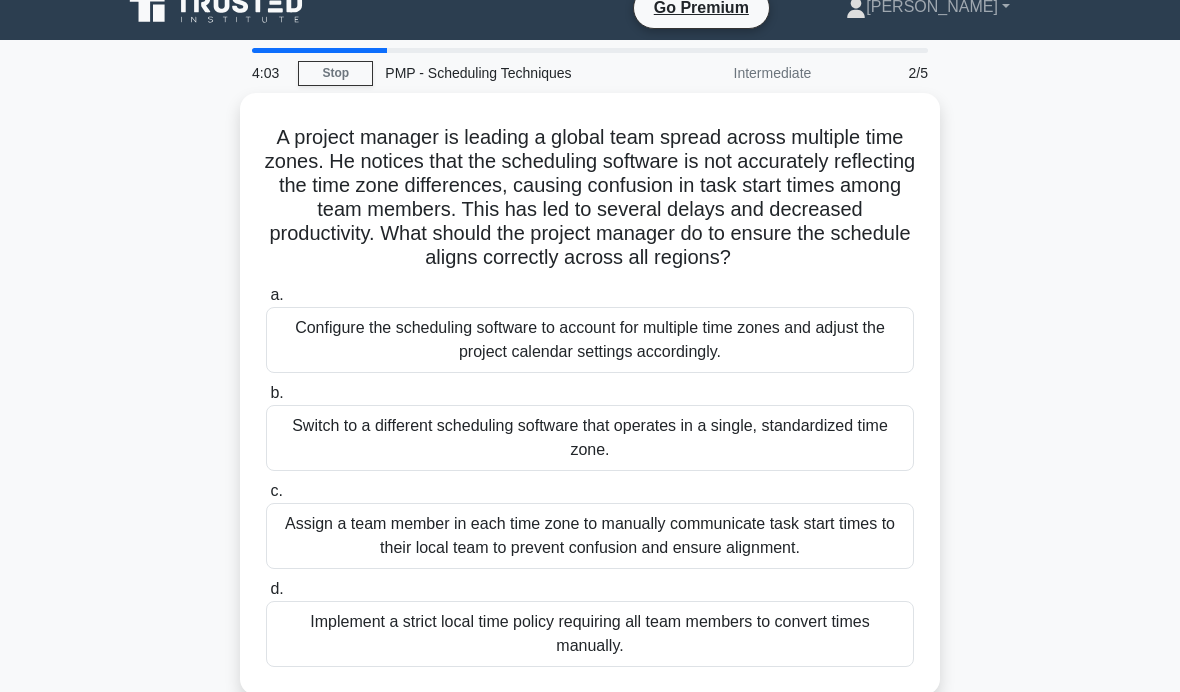
scroll to position [5, 0]
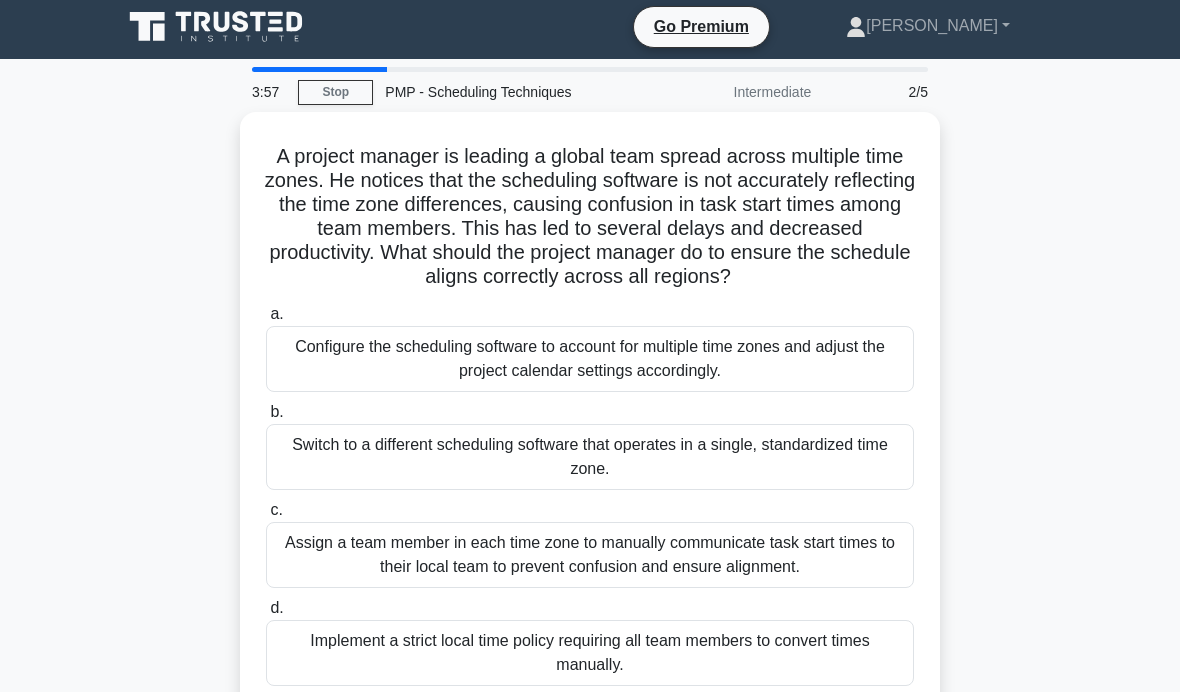
click at [864, 392] on div "Configure the scheduling software to account for multiple time zones and adjust…" at bounding box center [590, 359] width 648 height 66
click at [266, 321] on input "a. Configure the scheduling software to account for multiple time zones and adj…" at bounding box center [266, 314] width 0 height 13
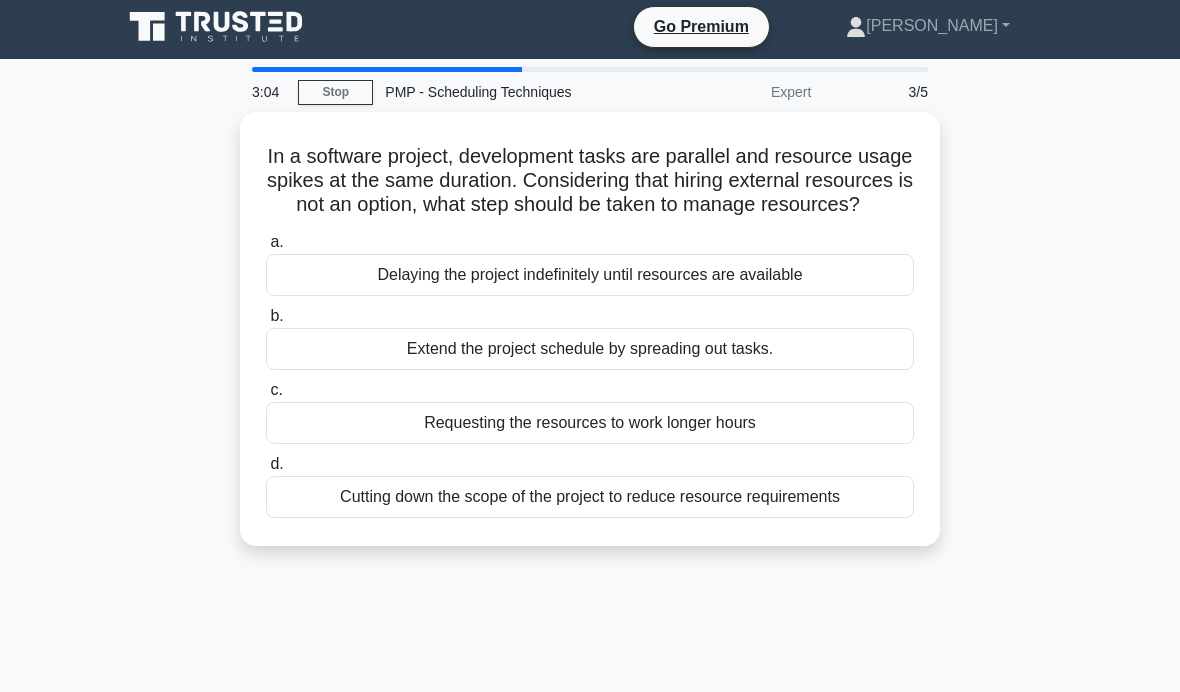
click at [867, 518] on div "Cutting down the scope of the project to reduce resource requirements" at bounding box center [590, 497] width 648 height 42
click at [266, 471] on input "d. Cutting down the scope of the project to reduce resource requirements" at bounding box center [266, 464] width 0 height 13
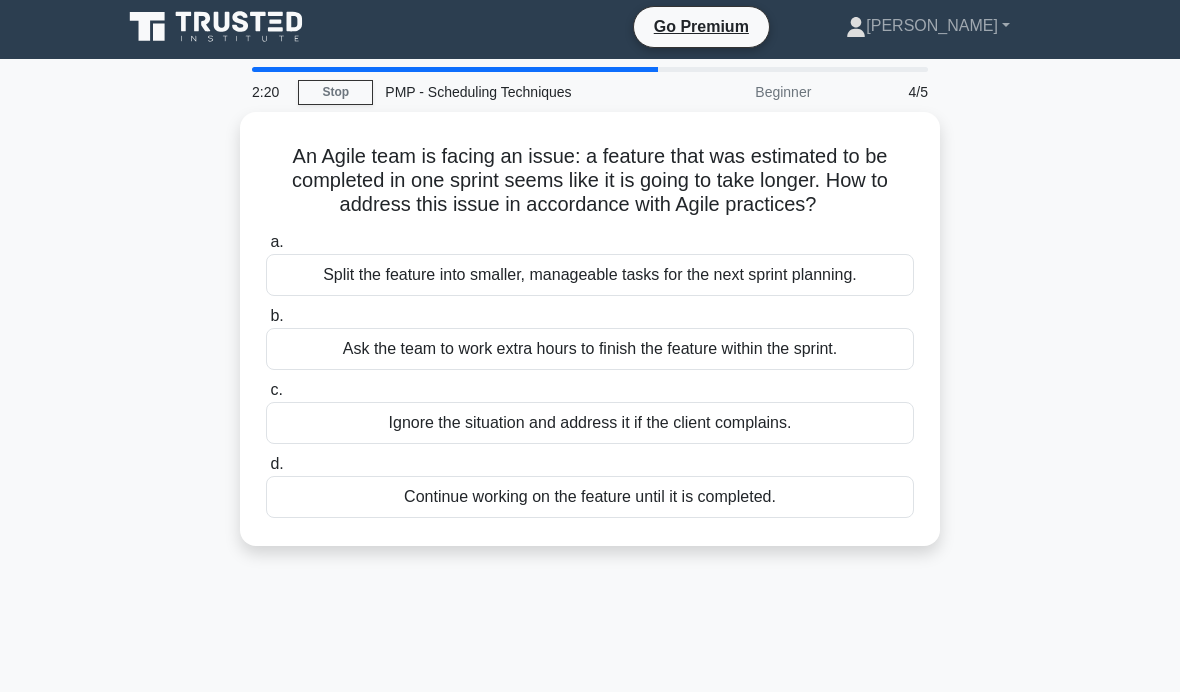
click at [873, 296] on div "Split the feature into smaller, manageable tasks for the next sprint planning." at bounding box center [590, 275] width 648 height 42
click at [266, 249] on input "a. Split the feature into smaller, manageable tasks for the next sprint plannin…" at bounding box center [266, 242] width 0 height 13
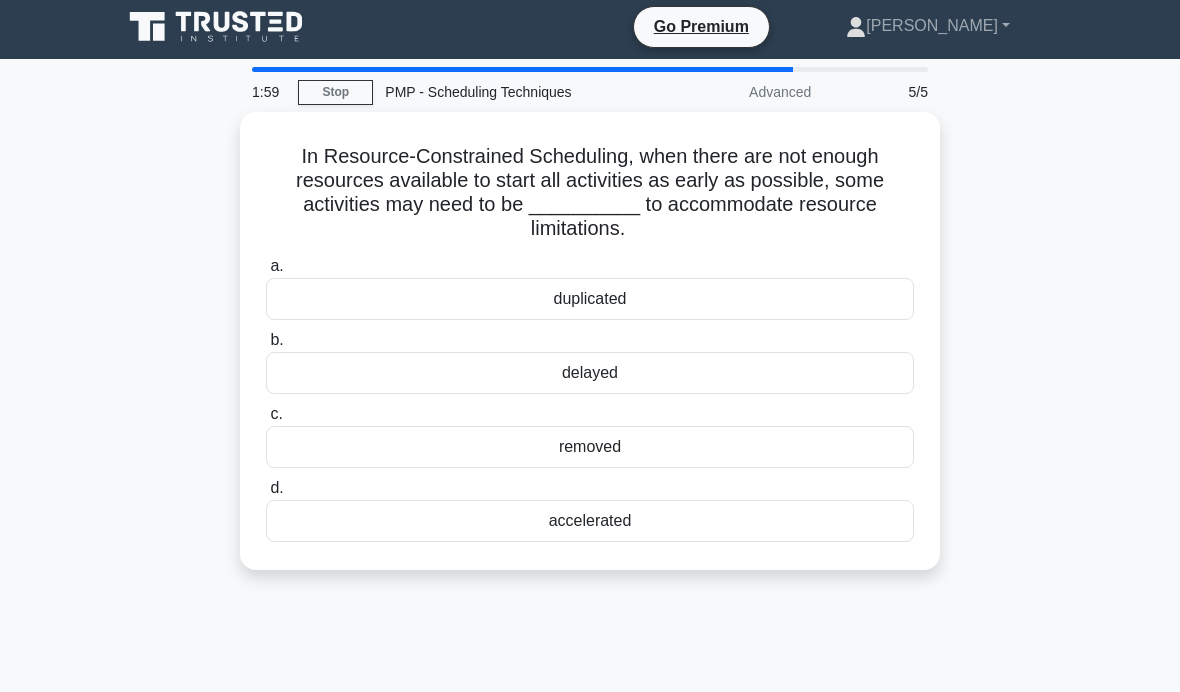
click at [835, 522] on div "accelerated" at bounding box center [590, 521] width 648 height 42
click at [266, 495] on input "d. accelerated" at bounding box center [266, 488] width 0 height 13
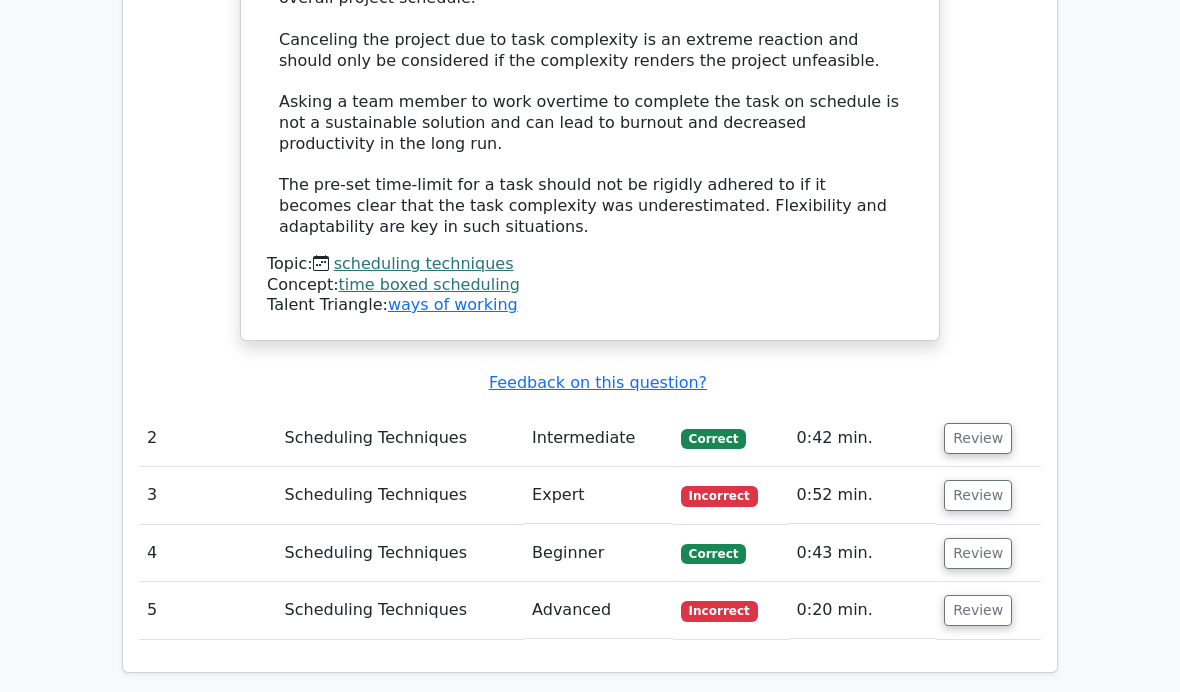
scroll to position [2456, 0]
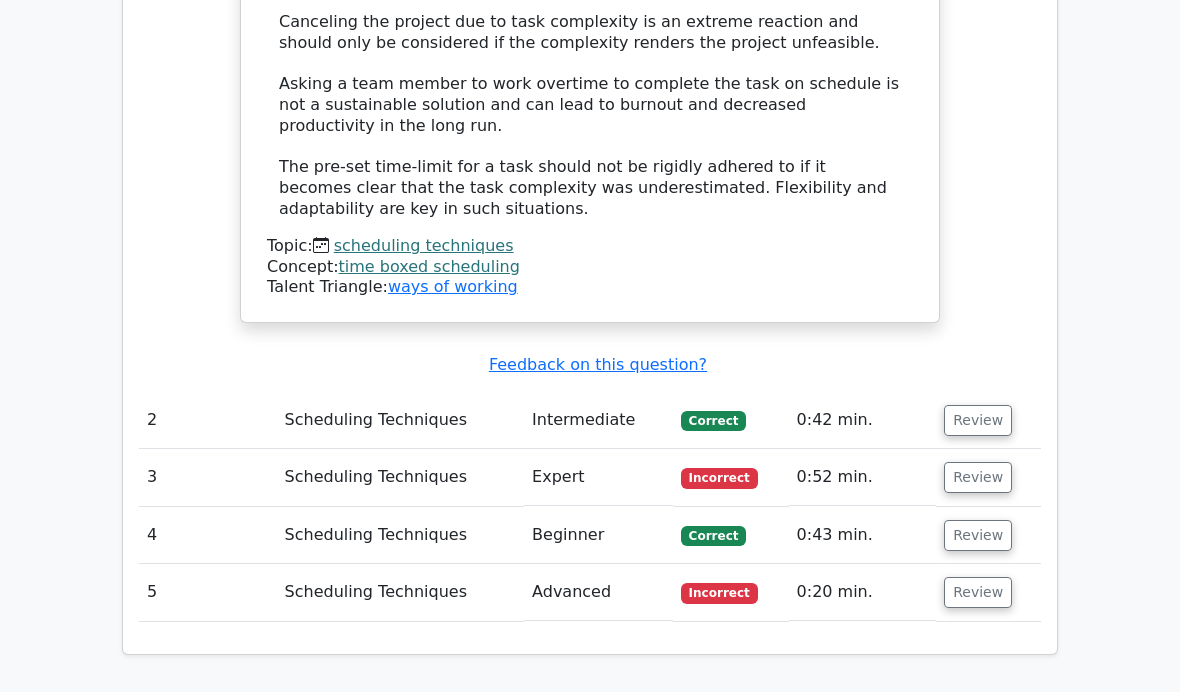
click at [987, 462] on button "Review" at bounding box center [978, 477] width 68 height 31
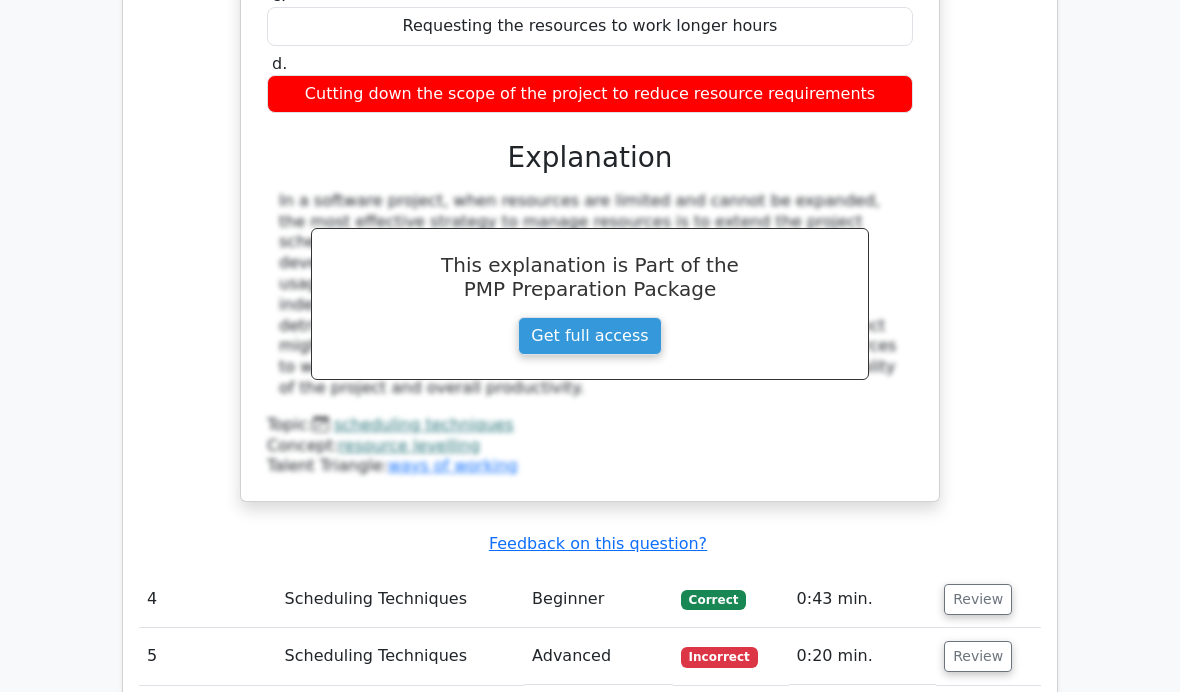
scroll to position [3270, 0]
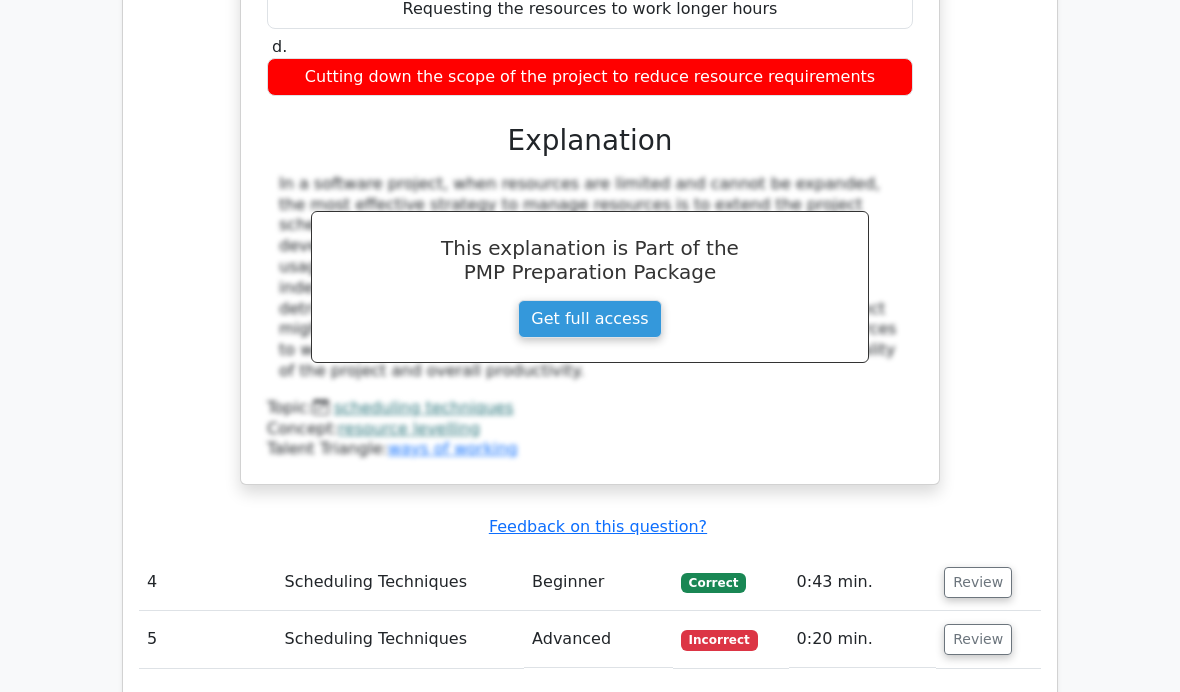
click at [990, 624] on button "Review" at bounding box center [978, 639] width 68 height 31
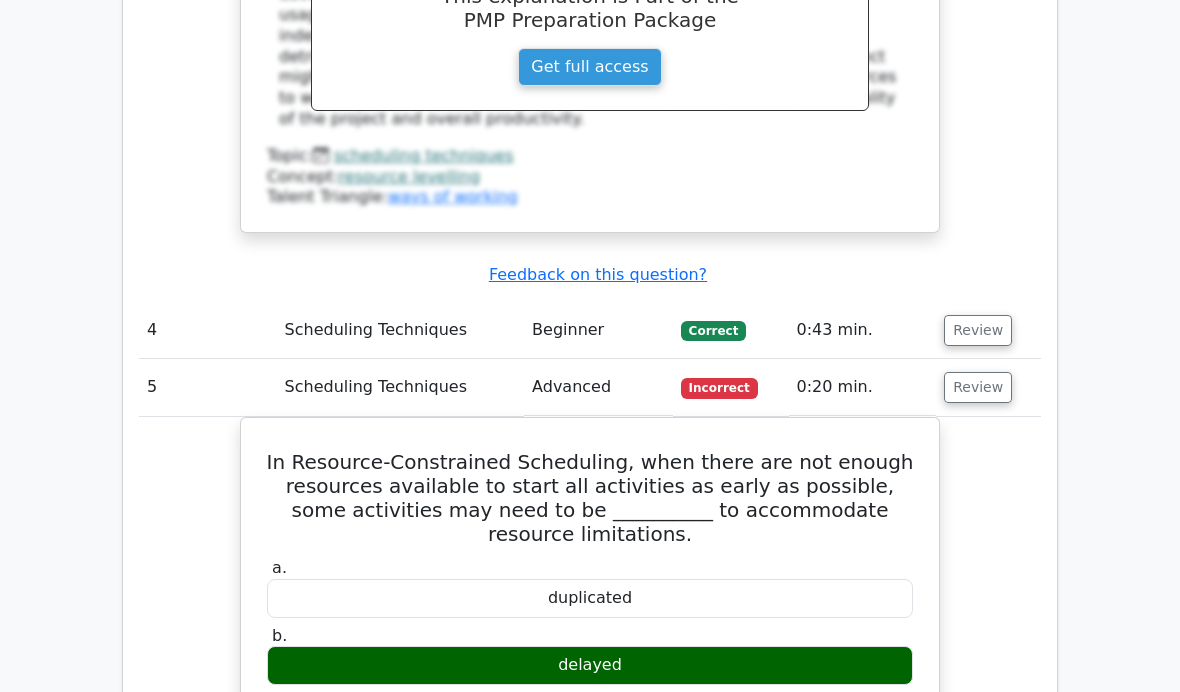
scroll to position [3524, 0]
